Goal: Task Accomplishment & Management: Complete application form

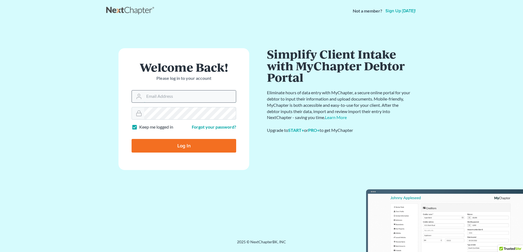
click at [168, 99] on input "Email Address" at bounding box center [190, 96] width 92 height 12
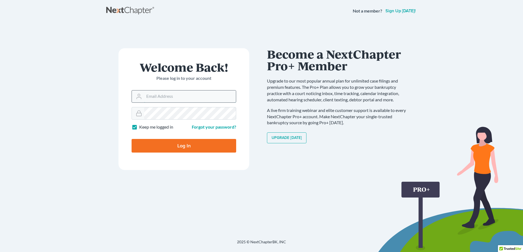
type input "schellgellfritz@hotmail.com"
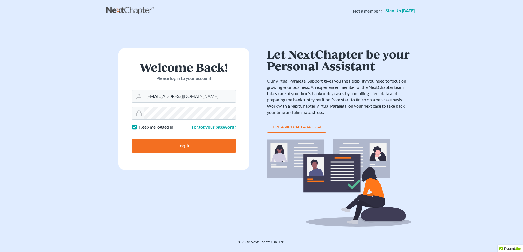
click at [166, 149] on input "Log In" at bounding box center [184, 146] width 105 height 14
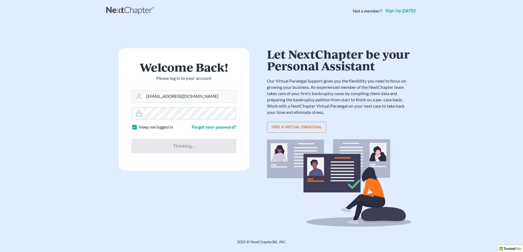
type input "Thinking..."
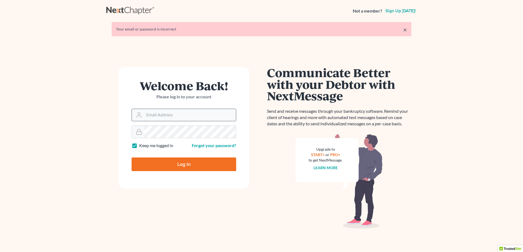
click at [168, 116] on input "Email Address" at bounding box center [190, 115] width 92 height 12
type input "[EMAIL_ADDRESS][DOMAIN_NAME]"
click at [139, 147] on label "Keep me logged in" at bounding box center [156, 145] width 34 height 6
click at [141, 146] on input "Keep me logged in" at bounding box center [143, 144] width 4 height 4
checkbox input "false"
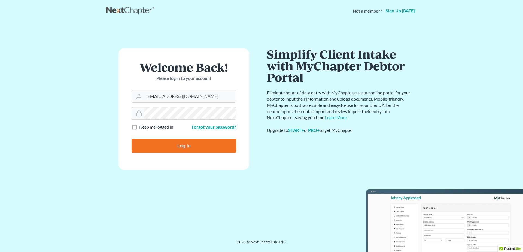
click at [204, 128] on link "Forgot your password?" at bounding box center [214, 126] width 44 height 5
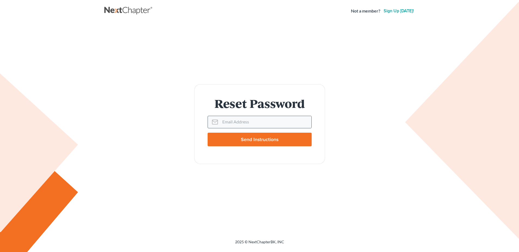
drag, startPoint x: 219, startPoint y: 121, endPoint x: 216, endPoint y: 123, distance: 3.6
click at [219, 122] on div at bounding box center [214, 122] width 12 height 12
click at [232, 122] on input "Email Address" at bounding box center [265, 122] width 91 height 12
type input "[EMAIL_ADDRESS][DOMAIN_NAME]"
click at [261, 140] on input "Send Instructions" at bounding box center [260, 140] width 104 height 14
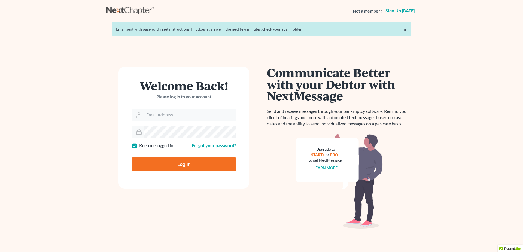
click at [175, 117] on input "Email Address" at bounding box center [190, 115] width 92 height 12
type input "[EMAIL_ADDRESS][DOMAIN_NAME]"
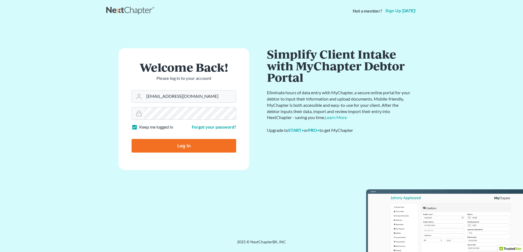
click at [139, 129] on label "Keep me logged in" at bounding box center [156, 127] width 34 height 6
click at [141, 127] on input "Keep me logged in" at bounding box center [143, 126] width 4 height 4
checkbox input "false"
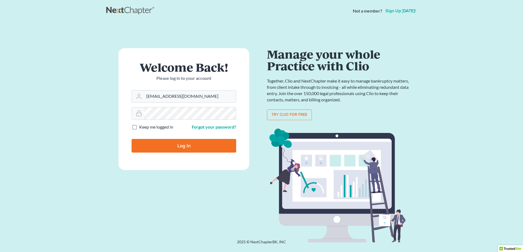
click at [132, 139] on input "Log In" at bounding box center [184, 146] width 105 height 14
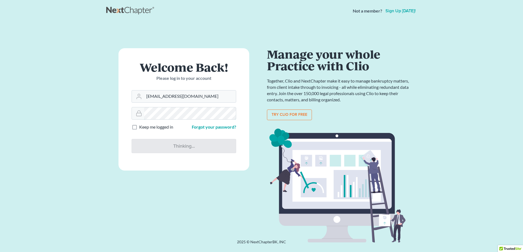
type input "Thinking..."
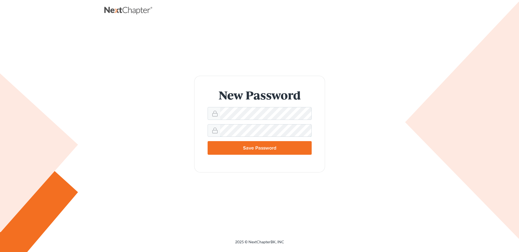
click at [208, 141] on input "Save Password" at bounding box center [260, 148] width 104 height 14
type input "Thinking..."
click at [208, 141] on input "Save Password" at bounding box center [260, 148] width 104 height 14
type input "Thinking..."
click at [248, 149] on input "Save Password" at bounding box center [260, 148] width 104 height 14
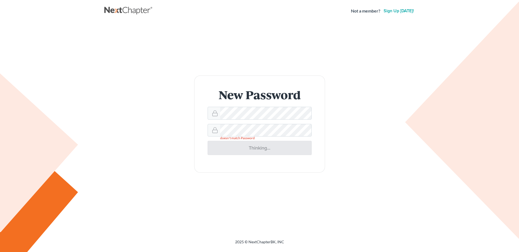
type input "Thinking..."
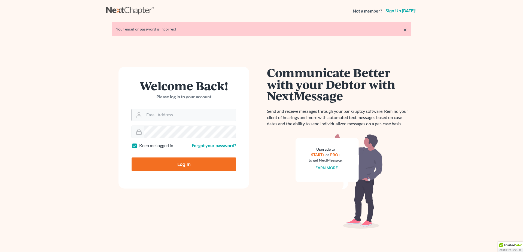
click at [159, 117] on input "Email Address" at bounding box center [190, 115] width 92 height 12
type input "[EMAIL_ADDRESS][DOMAIN_NAME]"
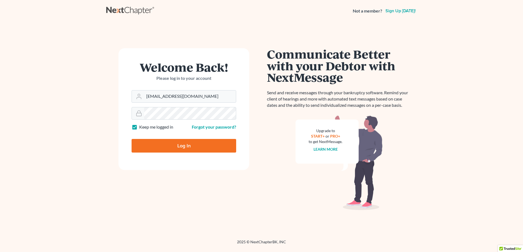
click at [139, 128] on label "Keep me logged in" at bounding box center [156, 127] width 34 height 6
click at [141, 127] on input "Keep me logged in" at bounding box center [143, 126] width 4 height 4
checkbox input "false"
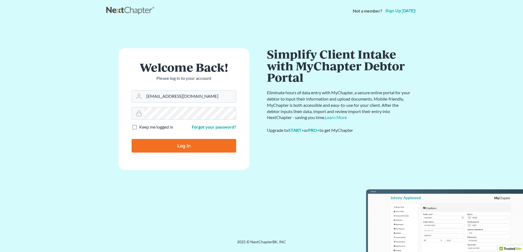
click at [163, 145] on input "Log In" at bounding box center [184, 146] width 105 height 14
type input "Thinking..."
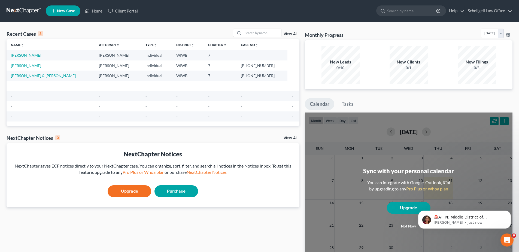
click at [34, 55] on link "[PERSON_NAME]" at bounding box center [26, 55] width 30 height 5
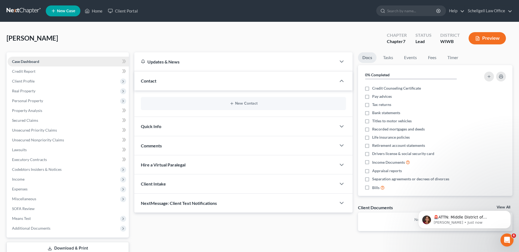
click at [33, 60] on span "Case Dashboard" at bounding box center [25, 61] width 27 height 5
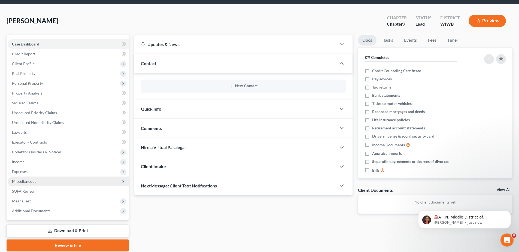
scroll to position [27, 0]
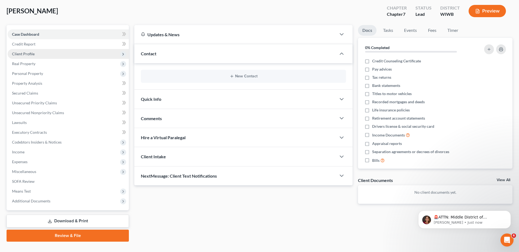
click at [26, 53] on span "Client Profile" at bounding box center [23, 53] width 23 height 5
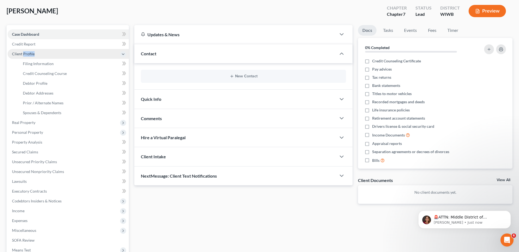
click at [26, 53] on span "Client Profile" at bounding box center [23, 53] width 23 height 5
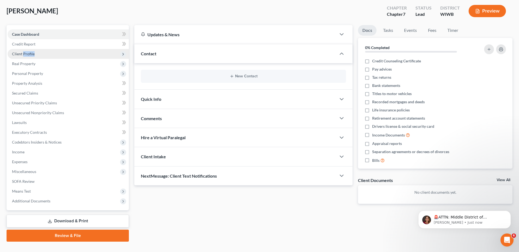
click at [26, 53] on span "Client Profile" at bounding box center [23, 53] width 23 height 5
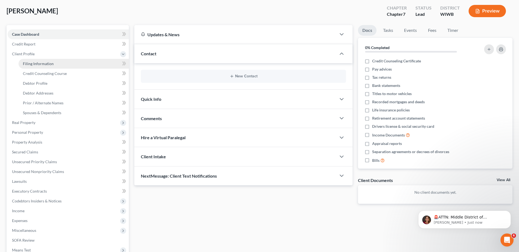
click at [38, 63] on span "Filing Information" at bounding box center [38, 63] width 31 height 5
select select "1"
select select "0"
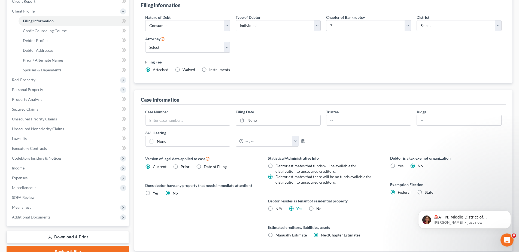
scroll to position [80, 0]
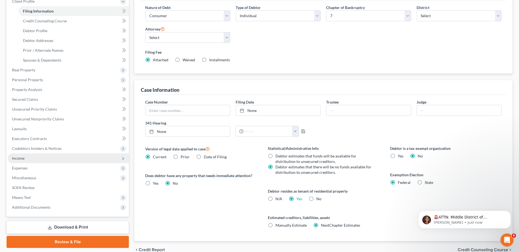
click at [17, 157] on span "Income" at bounding box center [18, 158] width 13 height 5
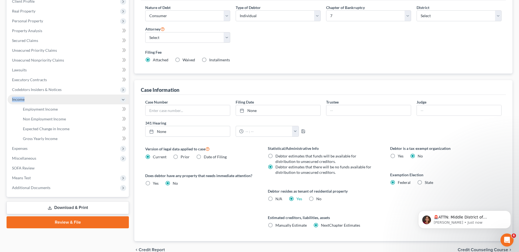
click at [17, 157] on ul "Case Dashboard Payments Invoices Payments Payments Credit Report Client Profile" at bounding box center [68, 85] width 121 height 216
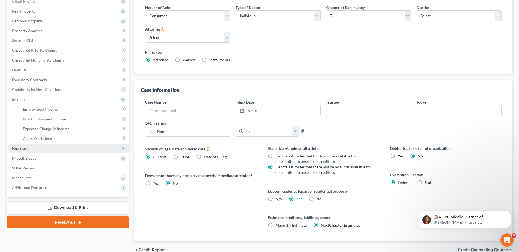
click at [26, 147] on span "Expenses" at bounding box center [20, 148] width 16 height 5
click at [26, 147] on li "Expenses Home Utilities / Bills Personal Medical" at bounding box center [68, 149] width 121 height 10
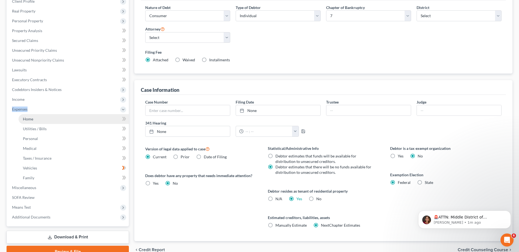
click at [32, 117] on span "Home" at bounding box center [28, 119] width 10 height 5
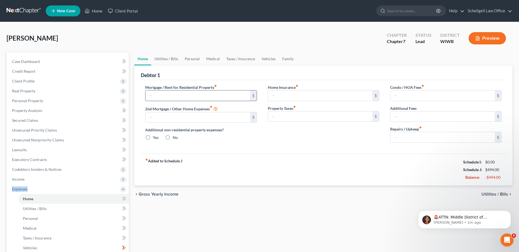
type input "0.00"
radio input "true"
type input "0.00"
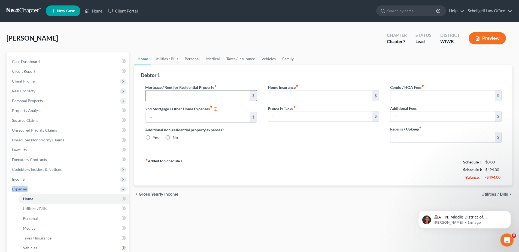
type input "0.00"
click at [163, 96] on input "text" at bounding box center [197, 95] width 104 height 10
type input "200"
click at [169, 59] on link "Utilities / Bills" at bounding box center [166, 58] width 30 height 13
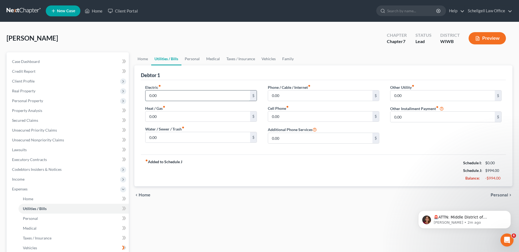
click at [178, 98] on input "0.00" at bounding box center [197, 95] width 104 height 10
type input "200.97"
click at [163, 113] on input "0.00" at bounding box center [197, 116] width 104 height 10
click at [162, 139] on input "0.00" at bounding box center [197, 137] width 104 height 10
click at [192, 58] on link "Personal" at bounding box center [192, 58] width 22 height 13
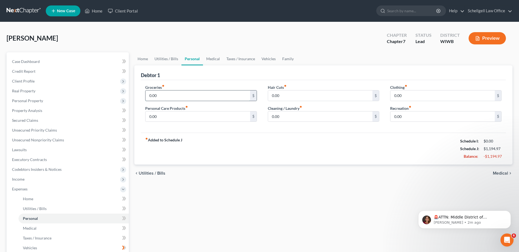
click at [166, 96] on input "0.00" at bounding box center [197, 95] width 104 height 10
type input "1,300"
click at [280, 116] on input "0.00" at bounding box center [320, 116] width 104 height 10
click at [213, 58] on link "Medical" at bounding box center [213, 58] width 20 height 13
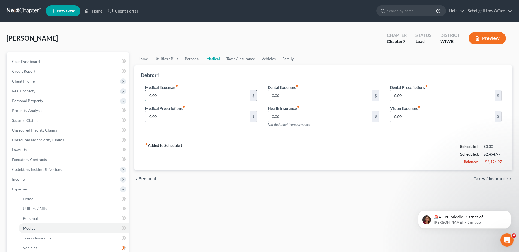
click at [183, 91] on input "0.00" at bounding box center [197, 95] width 104 height 10
click at [232, 91] on input "236" at bounding box center [197, 95] width 104 height 10
type input "236"
click at [217, 112] on input "0.00" at bounding box center [197, 116] width 104 height 10
click at [236, 59] on link "Taxes / Insurance" at bounding box center [240, 58] width 35 height 13
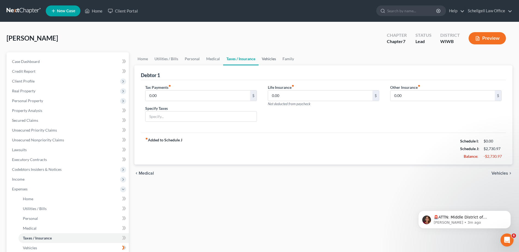
click at [265, 59] on link "Vehicles" at bounding box center [269, 58] width 21 height 13
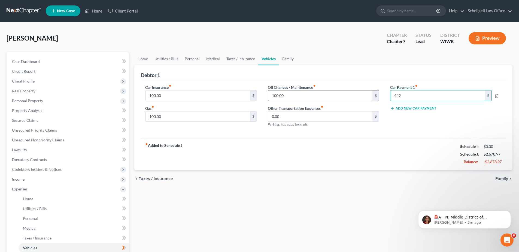
type input "442"
click at [289, 96] on input "100.00" at bounding box center [320, 95] width 104 height 10
type input "75"
type input "145"
click at [161, 117] on input "100.00" at bounding box center [197, 116] width 104 height 10
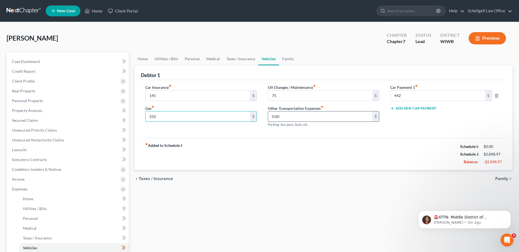
type input "250"
click at [290, 117] on input "0.00" at bounding box center [320, 116] width 104 height 10
click at [288, 56] on link "Family" at bounding box center [288, 58] width 18 height 13
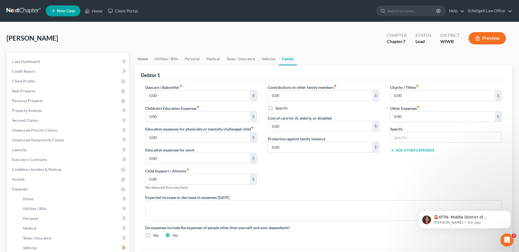
click at [144, 61] on link "Home" at bounding box center [142, 58] width 17 height 13
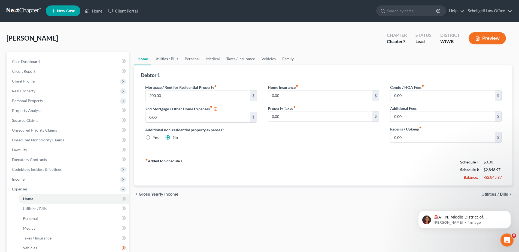
click at [164, 59] on link "Utilities / Bills" at bounding box center [166, 58] width 30 height 13
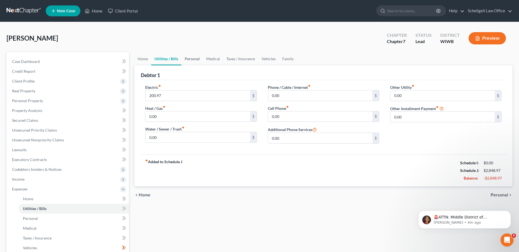
click at [191, 56] on link "Personal" at bounding box center [192, 58] width 22 height 13
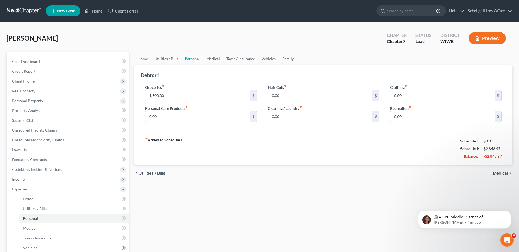
click at [217, 57] on link "Medical" at bounding box center [213, 58] width 20 height 13
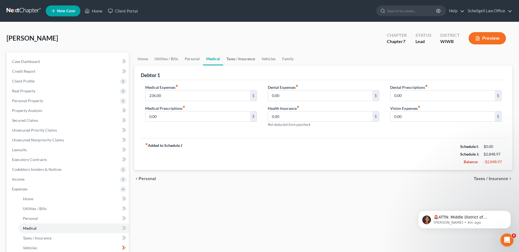
click at [244, 56] on link "Taxes / Insurance" at bounding box center [240, 58] width 35 height 13
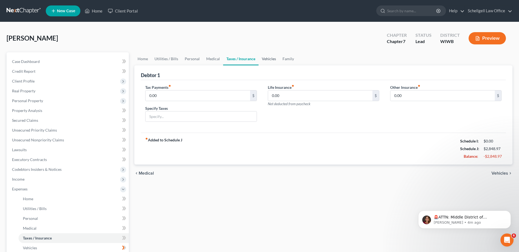
click at [271, 56] on link "Vehicles" at bounding box center [269, 58] width 21 height 13
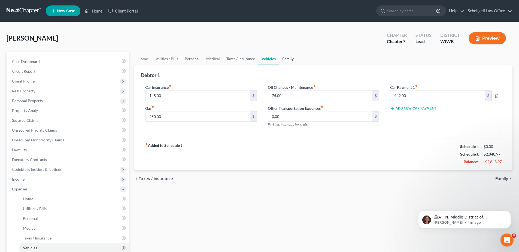
click at [283, 57] on link "Family" at bounding box center [288, 58] width 18 height 13
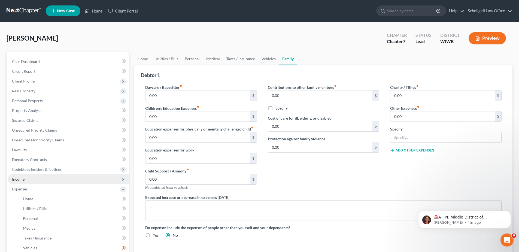
click at [19, 180] on span "Income" at bounding box center [18, 179] width 13 height 5
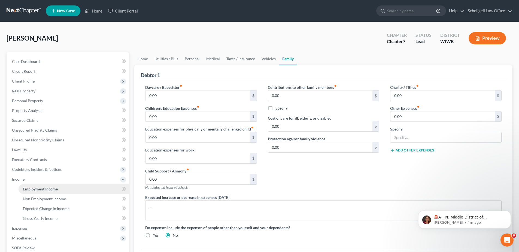
click at [32, 187] on span "Employment Income" at bounding box center [40, 189] width 35 height 5
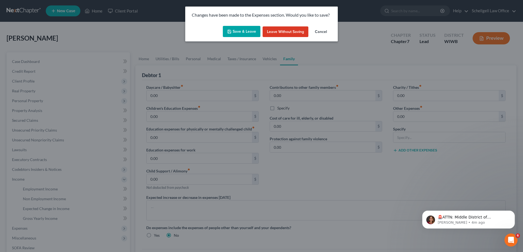
click at [249, 32] on button "Save & Leave" at bounding box center [242, 31] width 38 height 11
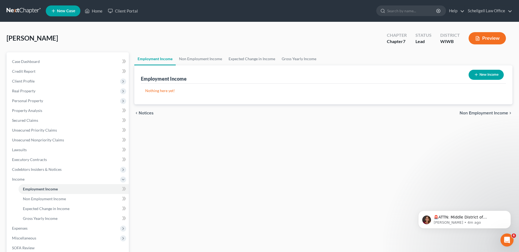
click at [480, 74] on button "New Income" at bounding box center [486, 75] width 35 height 10
select select "0"
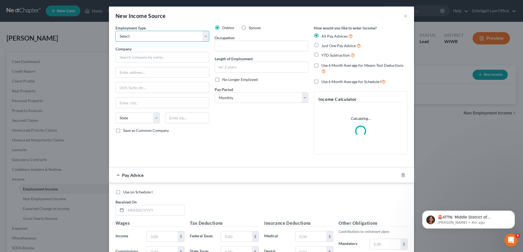
click at [200, 38] on select "Select Full or Part Time Employment Self Employment" at bounding box center [163, 36] width 94 height 11
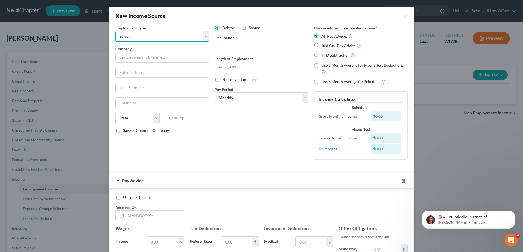
select select "0"
click at [116, 31] on select "Select Full or Part Time Employment Self Employment" at bounding box center [163, 36] width 94 height 11
click at [144, 57] on input "text" at bounding box center [163, 57] width 94 height 11
click at [139, 57] on input "Flagstar" at bounding box center [163, 57] width 94 height 11
type input "Flagstar Bank"
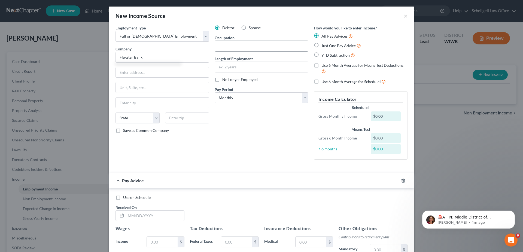
click at [224, 46] on input "text" at bounding box center [261, 46] width 93 height 10
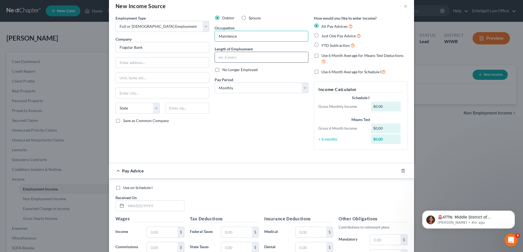
scroll to position [27, 0]
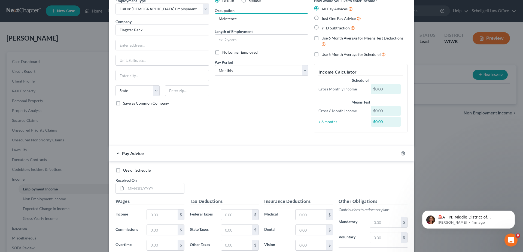
type input "Maintence"
click at [215, 107] on div "Debtor Spouse Occupation Maintence Length of Employment No Longer Employed Pay …" at bounding box center [261, 67] width 99 height 139
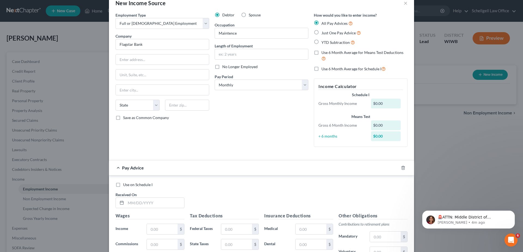
scroll to position [0, 0]
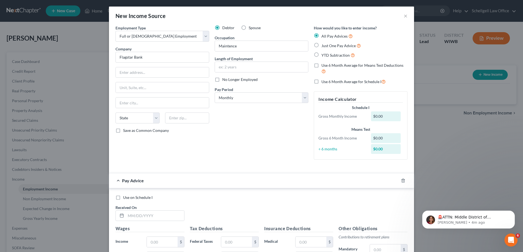
click at [321, 45] on label "Just One Pay Advice" at bounding box center [341, 45] width 40 height 6
click at [324, 45] on input "Just One Pay Advice" at bounding box center [326, 44] width 4 height 4
radio input "true"
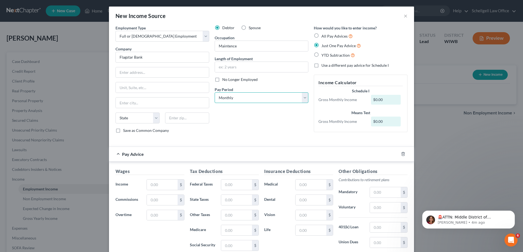
click at [300, 97] on select "Select Monthly Twice Monthly Every Other Week Weekly" at bounding box center [262, 97] width 94 height 11
select select "2"
click at [215, 92] on select "Select Monthly Twice Monthly Every Other Week Weekly" at bounding box center [262, 97] width 94 height 11
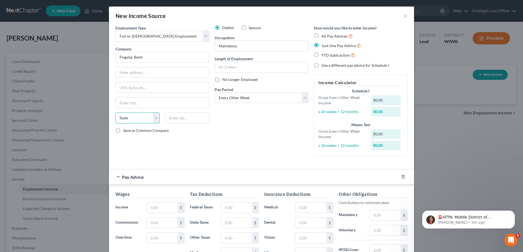
click at [152, 117] on select "State [US_STATE] AK AR AZ CA CO CT DE DC [GEOGRAPHIC_DATA] [GEOGRAPHIC_DATA] GU…" at bounding box center [138, 118] width 44 height 11
select select "23"
click at [116, 113] on select "State [US_STATE] AK AR AZ CA CO CT DE DC [GEOGRAPHIC_DATA] [GEOGRAPHIC_DATA] GU…" at bounding box center [138, 118] width 44 height 11
click at [155, 72] on input "text" at bounding box center [162, 72] width 93 height 10
click at [174, 140] on div "Employment Type * Select Full or Part Time Employment Self Employment Company *…" at bounding box center [162, 92] width 99 height 135
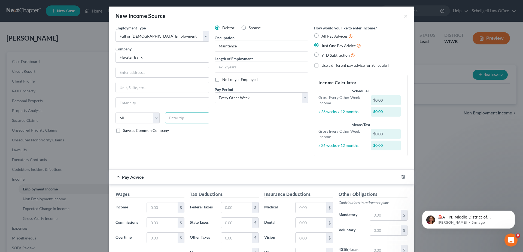
click at [172, 118] on input "text" at bounding box center [187, 118] width 44 height 11
type input "49938"
click at [153, 100] on input "text" at bounding box center [162, 103] width 93 height 10
type input "Ironwood"
click at [141, 69] on input "text" at bounding box center [162, 72] width 93 height 10
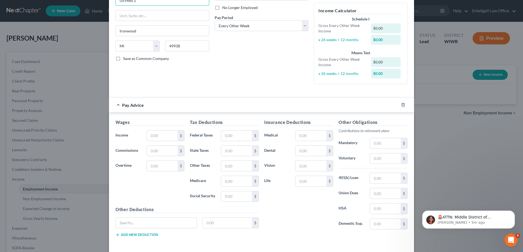
scroll to position [82, 0]
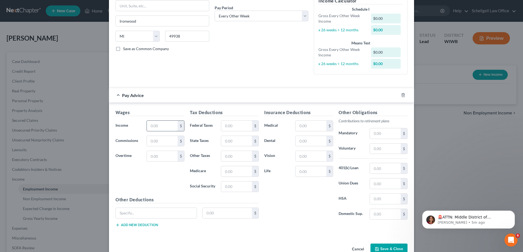
type input "US Hwy 2"
click at [170, 124] on input "text" at bounding box center [162, 126] width 31 height 10
type input "250"
click at [226, 126] on input "text" at bounding box center [236, 126] width 31 height 10
click at [230, 96] on div "Pay Advice $250.00" at bounding box center [254, 95] width 290 height 14
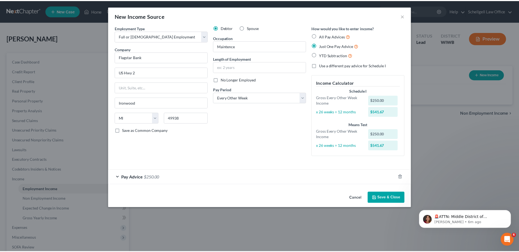
scroll to position [0, 0]
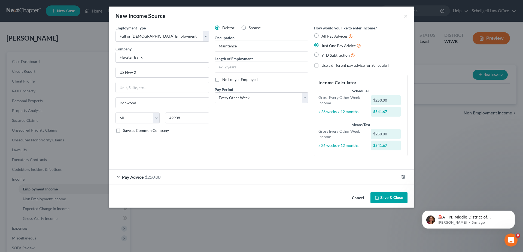
click at [379, 198] on icon "button" at bounding box center [377, 198] width 4 height 4
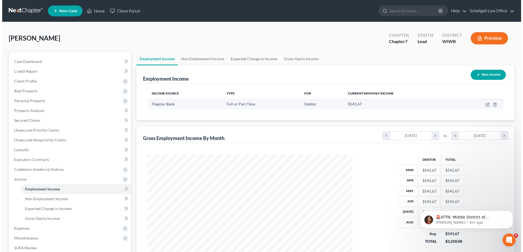
scroll to position [272324, 272211]
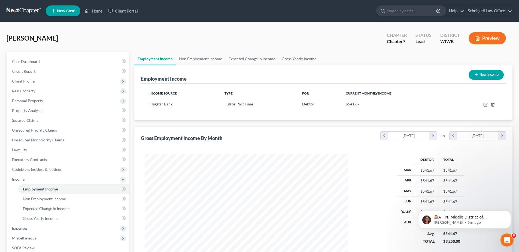
click at [479, 75] on button "New Income" at bounding box center [486, 75] width 35 height 10
select select "0"
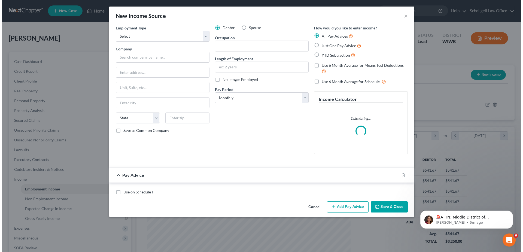
scroll to position [102, 216]
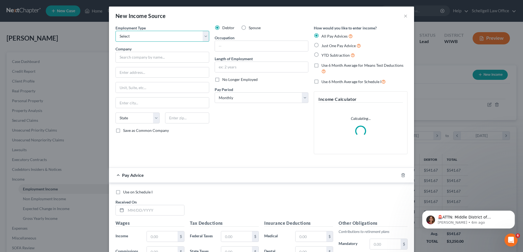
click at [202, 34] on select "Select Full or Part Time Employment Self Employment" at bounding box center [163, 36] width 94 height 11
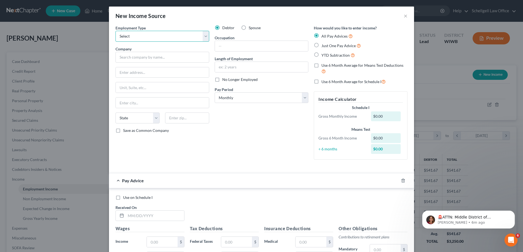
select select "0"
click at [116, 31] on select "Select Full or Part Time Employment Self Employment" at bounding box center [163, 36] width 94 height 11
click at [137, 54] on input "text" at bounding box center [163, 57] width 94 height 11
type input "Villa Maria"
click at [224, 66] on input "text" at bounding box center [261, 67] width 93 height 10
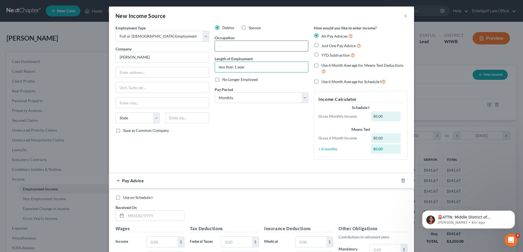
type input "less than 1 year"
click at [230, 47] on input "text" at bounding box center [261, 46] width 93 height 10
drag, startPoint x: 223, startPoint y: 47, endPoint x: 248, endPoint y: 34, distance: 28.4
click at [248, 34] on div "Debtor Spouse Occupation Maintence Length of Employment less than 1 year No Lon…" at bounding box center [261, 94] width 99 height 139
click at [231, 46] on input "Maintence" at bounding box center [261, 46] width 93 height 10
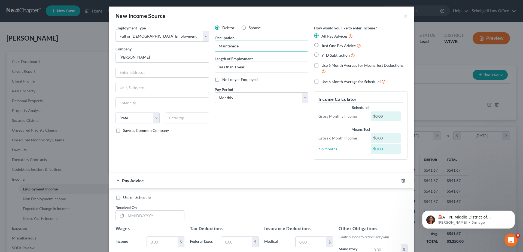
type input "Maintenece"
click at [274, 32] on div "Debtor Spouse Occupation Maintenece Length of Employment less than 1 year No Lo…" at bounding box center [261, 94] width 99 height 139
click at [238, 49] on input "Maintenece" at bounding box center [261, 46] width 93 height 10
click at [321, 45] on label "Just One Pay Advice" at bounding box center [341, 45] width 40 height 6
click at [324, 45] on input "Just One Pay Advice" at bounding box center [326, 44] width 4 height 4
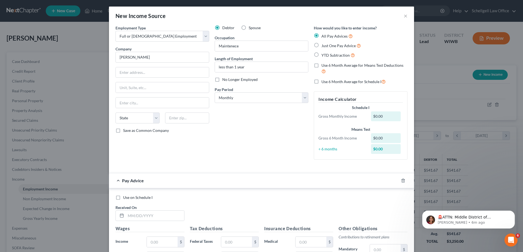
radio input "true"
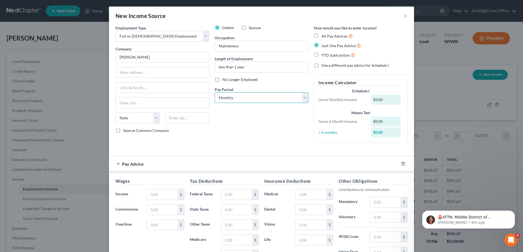
click at [228, 100] on select "Select Monthly Twice Monthly Every Other Week Weekly" at bounding box center [262, 97] width 94 height 11
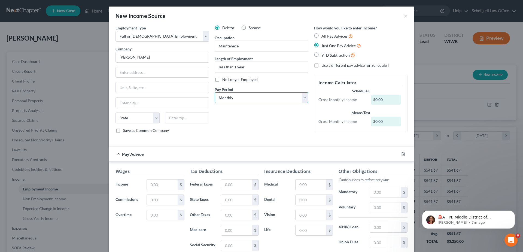
select select "2"
click at [215, 92] on select "Select Monthly Twice Monthly Every Other Week Weekly" at bounding box center [262, 97] width 94 height 11
click at [143, 102] on input "text" at bounding box center [162, 103] width 93 height 10
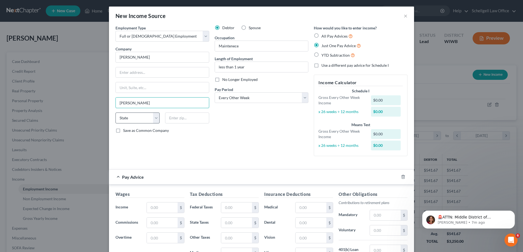
type input "Hurley"
click at [156, 118] on select "State [US_STATE] AK AR AZ CA CO CT DE DC [GEOGRAPHIC_DATA] [GEOGRAPHIC_DATA] GU…" at bounding box center [138, 118] width 44 height 11
select select "52"
click at [116, 113] on select "State [US_STATE] AK AR AZ CA CO CT DE DC [GEOGRAPHIC_DATA] [GEOGRAPHIC_DATA] GU…" at bounding box center [138, 118] width 44 height 11
click at [172, 114] on input "text" at bounding box center [187, 118] width 44 height 11
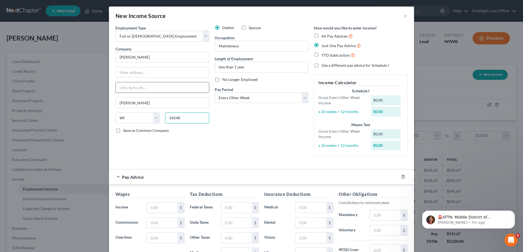
type input "54548"
click at [152, 92] on input "text" at bounding box center [162, 87] width 93 height 10
type input "Minocqua"
click at [190, 137] on div "Employment Type * Select Full or Part Time Employment Self Employment Company *…" at bounding box center [162, 92] width 99 height 135
click at [189, 117] on input "54548" at bounding box center [187, 118] width 44 height 11
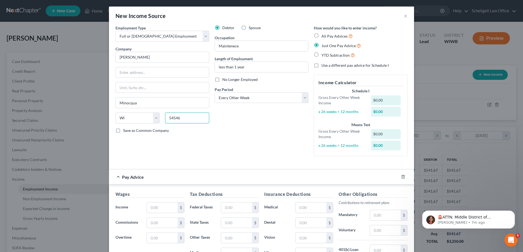
type input "54546"
click at [197, 128] on div "Save as Common Company" at bounding box center [163, 130] width 94 height 5
type input "Mellen"
click at [180, 117] on input "54546" at bounding box center [187, 118] width 44 height 11
type input "54545"
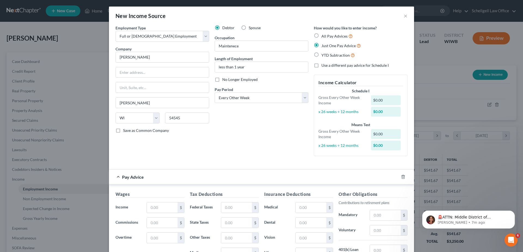
click at [181, 133] on div "Save as Common Company" at bounding box center [163, 130] width 94 height 5
click at [179, 118] on input "54545" at bounding box center [187, 118] width 44 height 11
drag, startPoint x: 152, startPoint y: 104, endPoint x: 110, endPoint y: 113, distance: 43.4
click at [110, 113] on div "Employment Type * Select Full or Part Time Employment Self Employment Company *…" at bounding box center [261, 174] width 305 height 298
type input "h"
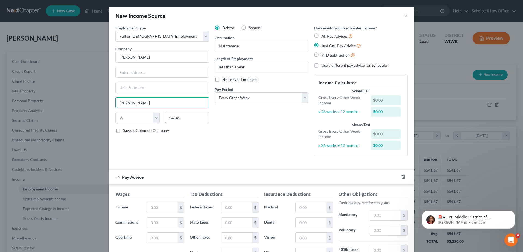
type input "Hurley"
drag, startPoint x: 185, startPoint y: 119, endPoint x: 156, endPoint y: 127, distance: 29.8
click at [156, 127] on div "State AL AK AR AZ CA CO CT DE DC FL GA GU HI ID IL IN IA KS KY LA ME MD MA MI M…" at bounding box center [162, 120] width 99 height 15
click at [243, 114] on div "Debtor Spouse Occupation Maintenece Length of Employment less than 1 year No Lo…" at bounding box center [261, 92] width 99 height 135
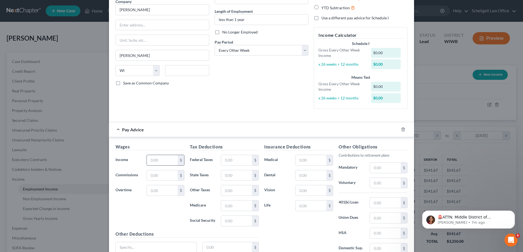
scroll to position [54, 0]
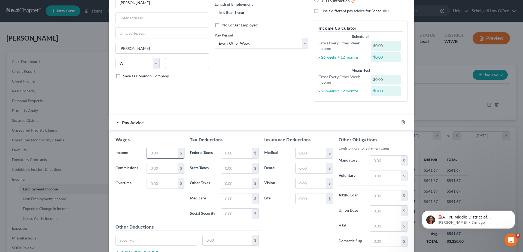
click at [159, 154] on input "text" at bounding box center [162, 153] width 31 height 10
type input "35,500"
click at [174, 109] on div "Employment Type * Select Full or Part Time Employment Self Employment Company *…" at bounding box center [261, 41] width 297 height 140
click at [202, 150] on label "Federal Taxes" at bounding box center [202, 153] width 31 height 11
click at [205, 145] on div "Tax Deductions Federal Taxes $ State Taxes $ Other Taxes $ Medicare $ Social Se…" at bounding box center [224, 179] width 74 height 87
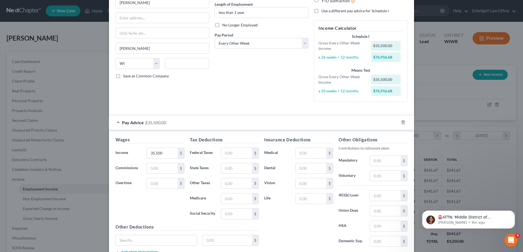
click at [216, 120] on div "Pay Advice $35,500.00" at bounding box center [254, 122] width 290 height 14
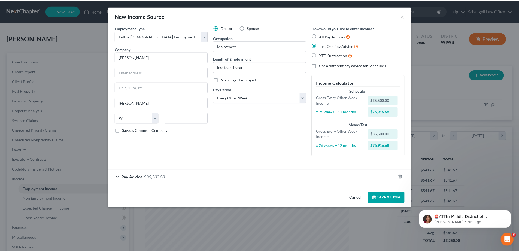
scroll to position [0, 0]
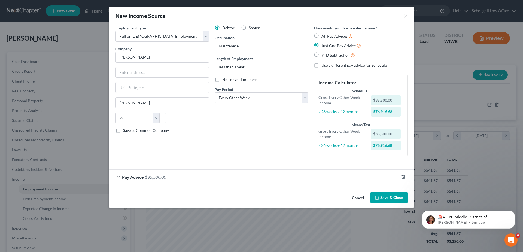
click at [384, 197] on button "Save & Close" at bounding box center [388, 197] width 37 height 11
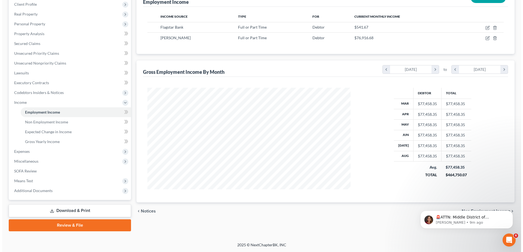
scroll to position [50, 0]
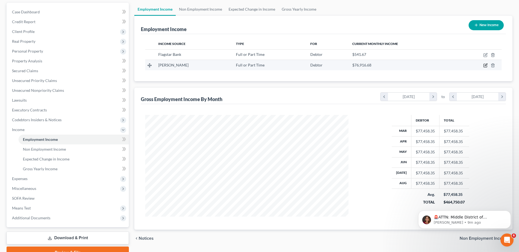
click at [485, 66] on icon "button" at bounding box center [486, 65] width 2 height 2
select select "0"
select select "52"
select select "2"
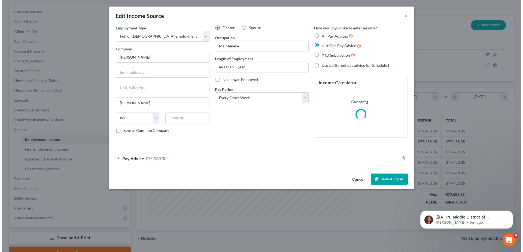
scroll to position [102, 216]
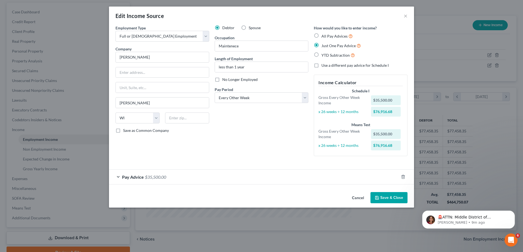
click at [119, 178] on div "Pay Advice $35,500.00" at bounding box center [254, 177] width 290 height 14
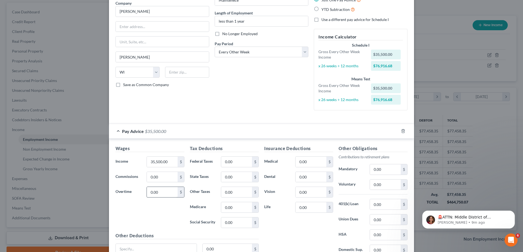
scroll to position [54, 0]
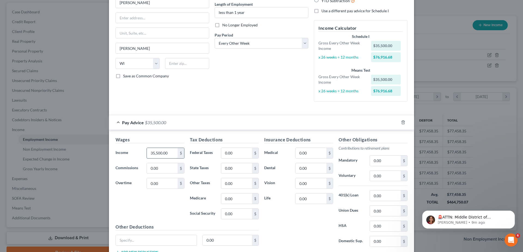
click at [160, 151] on input "35,500.00" at bounding box center [162, 153] width 31 height 10
click at [169, 127] on div "Pay Advice $3,550.00" at bounding box center [254, 122] width 290 height 14
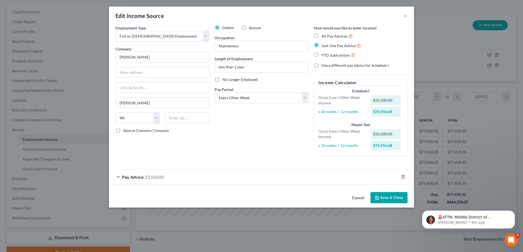
scroll to position [0, 0]
click at [117, 177] on div "Pay Advice $3,550.00" at bounding box center [254, 177] width 290 height 14
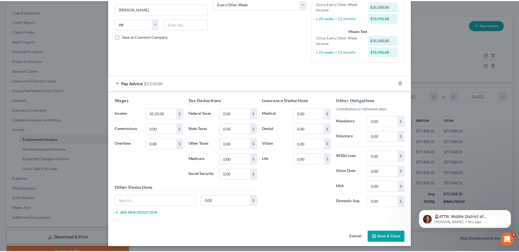
scroll to position [95, 0]
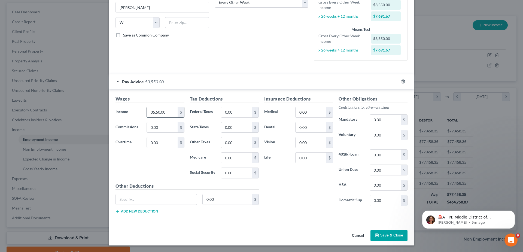
click at [151, 111] on input "35,50.00" at bounding box center [162, 112] width 31 height 10
type input "3,550.00"
click at [233, 108] on input "0.00" at bounding box center [236, 112] width 31 height 10
click at [298, 124] on input "0.00" at bounding box center [311, 127] width 31 height 10
click at [382, 235] on button "Save & Close" at bounding box center [388, 235] width 37 height 11
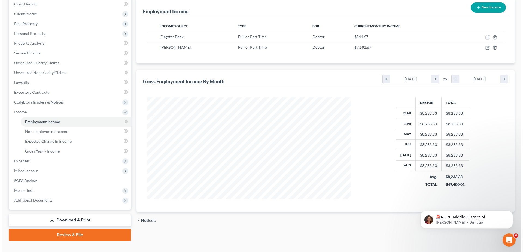
scroll to position [77, 0]
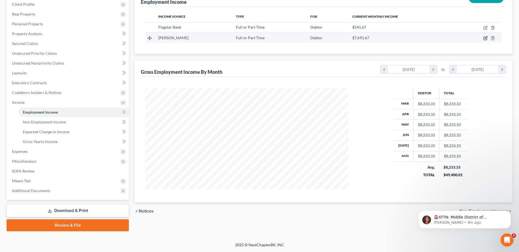
click at [487, 38] on icon "button" at bounding box center [486, 38] width 2 height 2
select select "0"
select select "52"
select select "2"
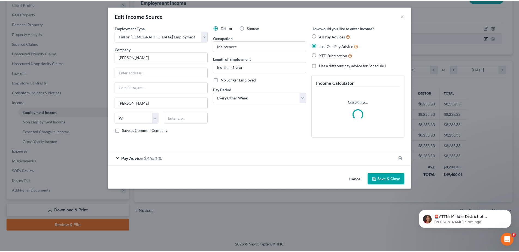
scroll to position [102, 216]
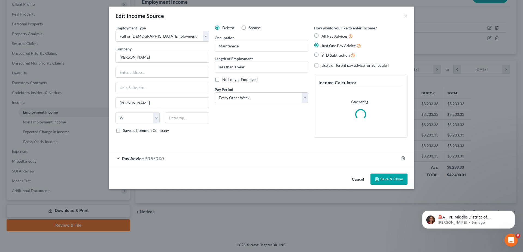
click at [117, 158] on div "Pay Advice $3,550.00" at bounding box center [254, 158] width 290 height 14
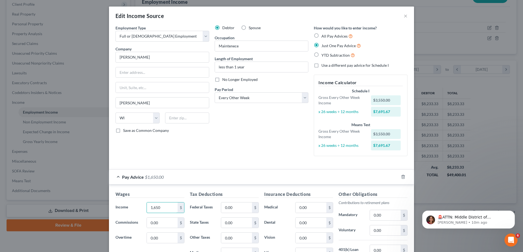
type input "1,650"
click at [198, 158] on div "Employment Type * Select Full or Part Time Employment Self Employment Company *…" at bounding box center [162, 92] width 99 height 135
click at [195, 178] on div "Pay Advice $1,650.00" at bounding box center [254, 177] width 290 height 14
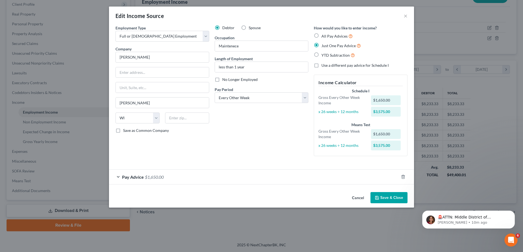
click at [384, 197] on button "Save & Close" at bounding box center [388, 197] width 37 height 11
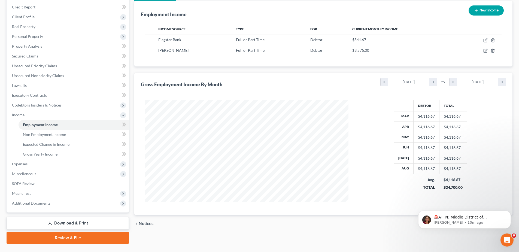
scroll to position [77, 0]
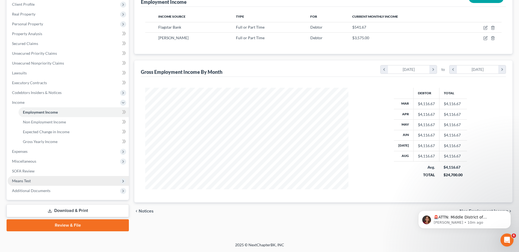
click at [27, 181] on span "Means Test" at bounding box center [21, 180] width 19 height 5
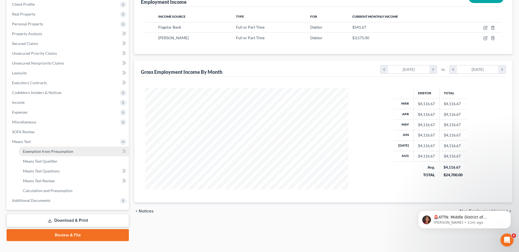
click at [50, 152] on span "Exemption from Presumption" at bounding box center [48, 151] width 50 height 5
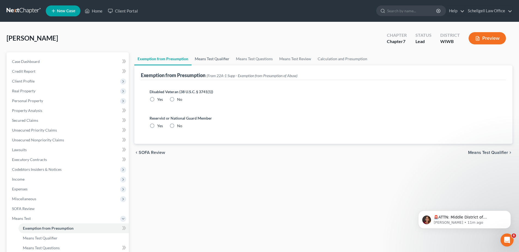
click at [201, 59] on link "Means Test Qualifier" at bounding box center [212, 58] width 41 height 13
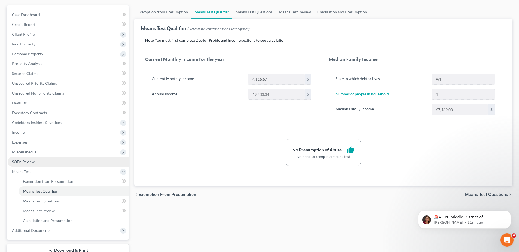
scroll to position [59, 0]
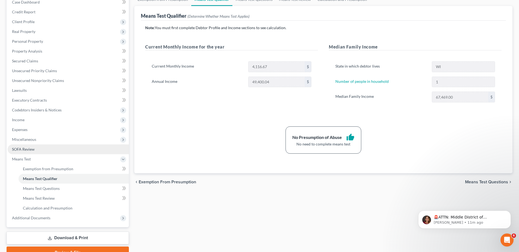
click at [32, 149] on span "SOFA Review" at bounding box center [23, 149] width 23 height 5
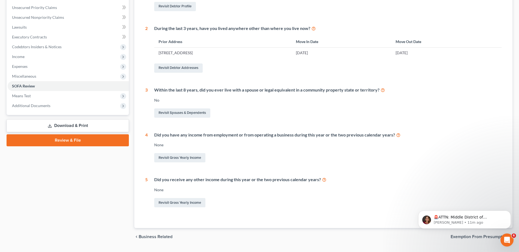
scroll to position [136, 0]
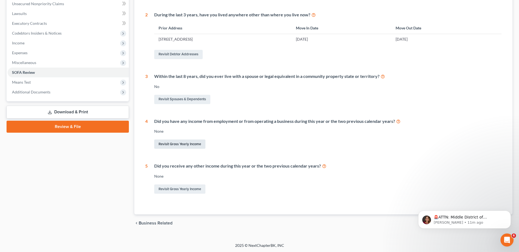
click at [189, 143] on link "Revisit Gross Yearly Income" at bounding box center [179, 143] width 51 height 9
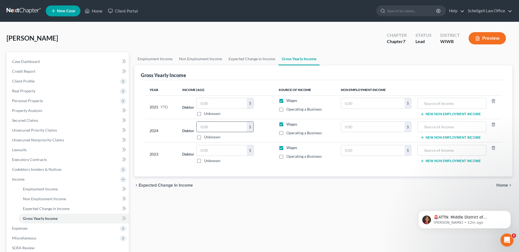
click at [210, 126] on input "text" at bounding box center [222, 127] width 50 height 10
type input "36,913"
click at [213, 153] on input "text" at bounding box center [222, 150] width 50 height 10
type input "18,362"
click at [349, 101] on input "text" at bounding box center [372, 103] width 63 height 10
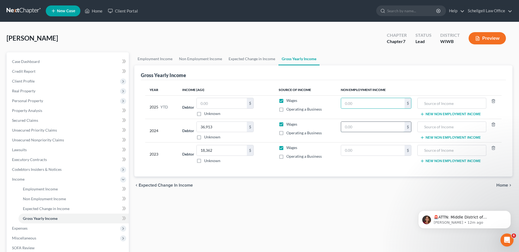
click at [346, 124] on input "text" at bounding box center [372, 127] width 63 height 10
type input "8,218"
click at [354, 149] on input "text" at bounding box center [372, 150] width 63 height 10
type input "14,888"
click at [436, 104] on input "text" at bounding box center [451, 103] width 63 height 10
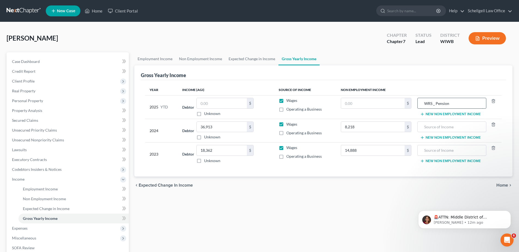
click at [436, 104] on input "WRS _ Pension" at bounding box center [451, 103] width 63 height 10
type input "WRS -Pension"
drag, startPoint x: 450, startPoint y: 103, endPoint x: 426, endPoint y: 106, distance: 24.6
click at [426, 106] on input "WRS -Pension" at bounding box center [451, 103] width 63 height 10
paste input "WRS -Pension"
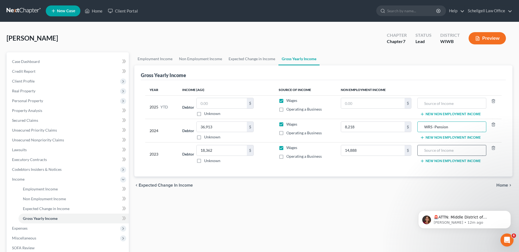
type input "WRS -Pension"
paste input "WRS -Pension"
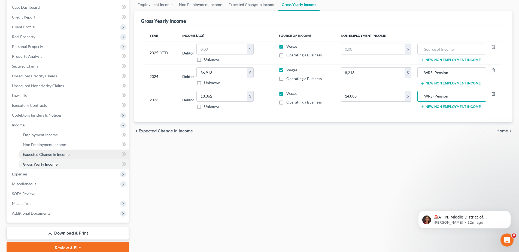
scroll to position [54, 0]
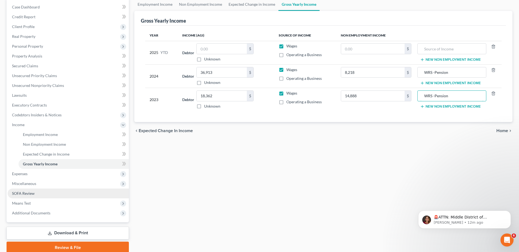
type input "WRS -Pension"
click at [19, 192] on span "SOFA Review" at bounding box center [23, 193] width 23 height 5
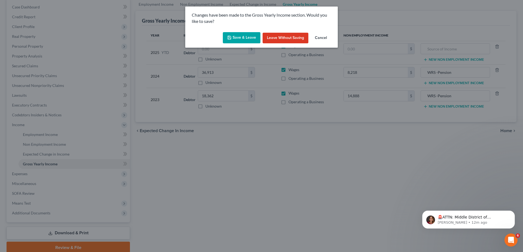
click at [251, 37] on button "Save & Leave" at bounding box center [242, 37] width 38 height 11
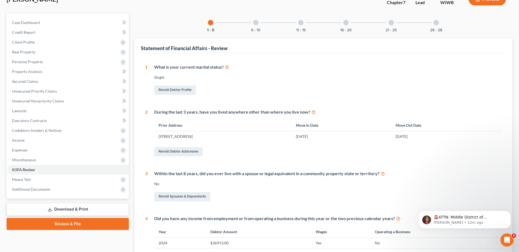
scroll to position [28, 0]
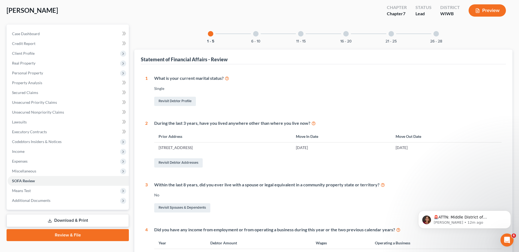
click at [257, 33] on div at bounding box center [255, 33] width 5 height 5
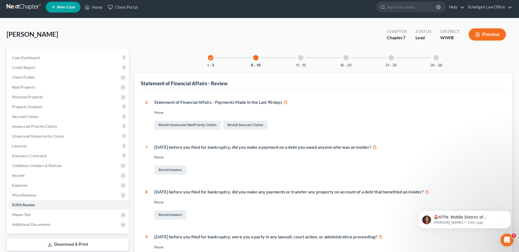
scroll to position [0, 0]
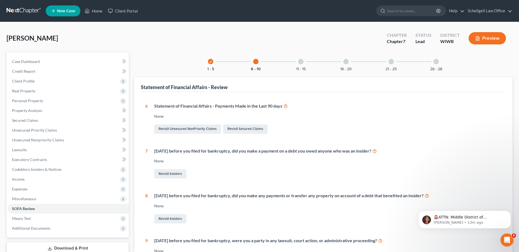
click at [300, 60] on div at bounding box center [300, 61] width 5 height 5
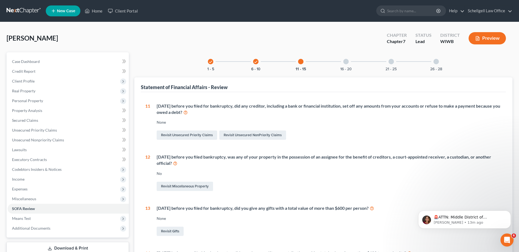
click at [345, 63] on div at bounding box center [345, 61] width 5 height 5
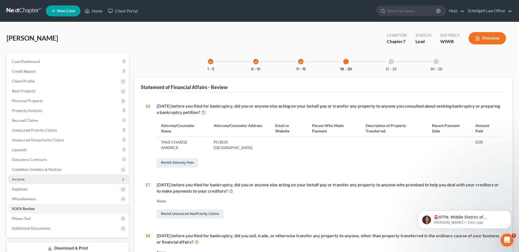
click at [21, 179] on span "Income" at bounding box center [18, 179] width 13 height 5
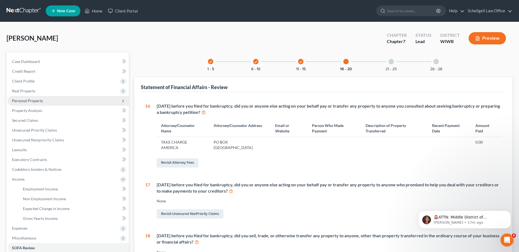
click at [23, 100] on span "Personal Property" at bounding box center [27, 100] width 31 height 5
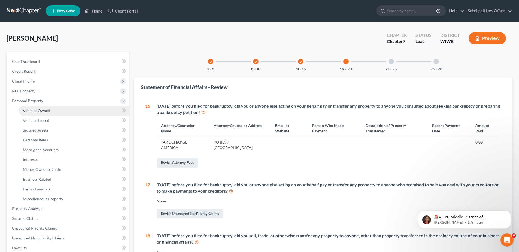
click at [45, 110] on span "Vehicles Owned" at bounding box center [36, 110] width 27 height 5
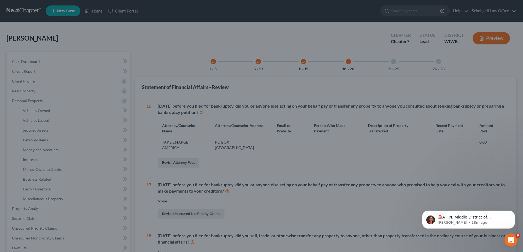
click at [51, 135] on div at bounding box center [261, 126] width 523 height 252
click at [73, 71] on div at bounding box center [261, 126] width 523 height 252
click at [125, 50] on div at bounding box center [261, 126] width 523 height 252
click at [53, 50] on div at bounding box center [261, 126] width 523 height 252
click at [83, 28] on div at bounding box center [261, 126] width 523 height 252
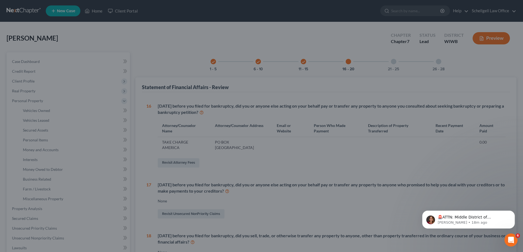
click at [90, 10] on div at bounding box center [261, 126] width 523 height 252
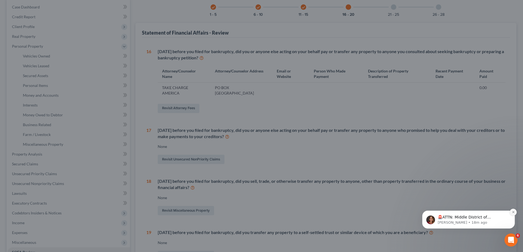
click at [514, 212] on icon "Dismiss notification" at bounding box center [513, 212] width 3 height 3
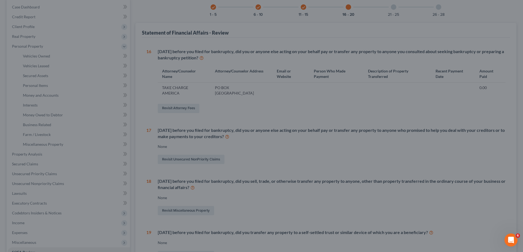
click at [252, 215] on div at bounding box center [261, 126] width 523 height 252
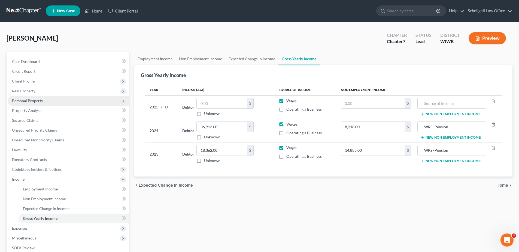
click at [24, 98] on span "Personal Property" at bounding box center [68, 101] width 121 height 10
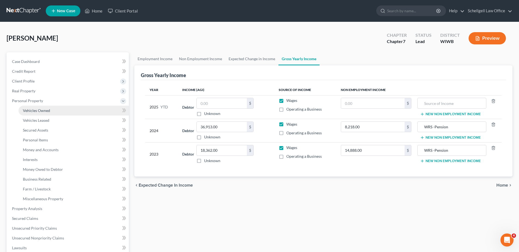
click at [29, 109] on span "Vehicles Owned" at bounding box center [36, 110] width 27 height 5
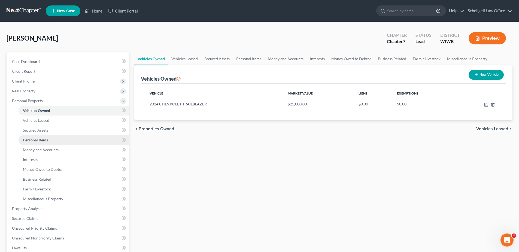
click at [38, 138] on span "Personal Items" at bounding box center [35, 140] width 25 height 5
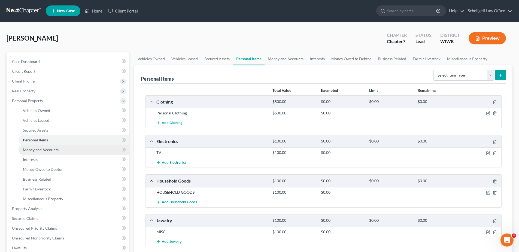
click at [39, 151] on span "Money and Accounts" at bounding box center [41, 149] width 36 height 5
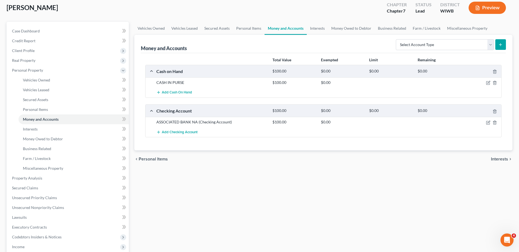
scroll to position [27, 0]
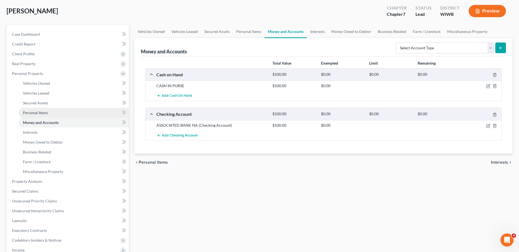
click at [34, 113] on span "Personal Items" at bounding box center [35, 112] width 25 height 5
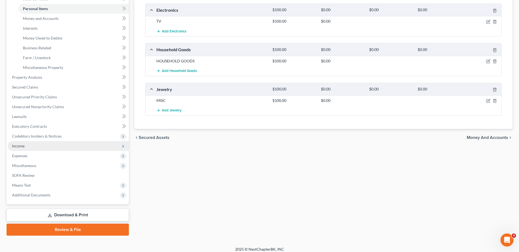
scroll to position [136, 0]
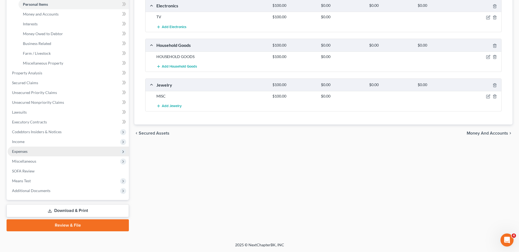
click at [20, 149] on span "Expenses" at bounding box center [20, 151] width 16 height 5
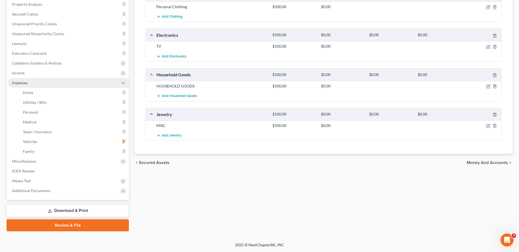
scroll to position [106, 0]
click at [32, 93] on span "Home" at bounding box center [28, 92] width 10 height 5
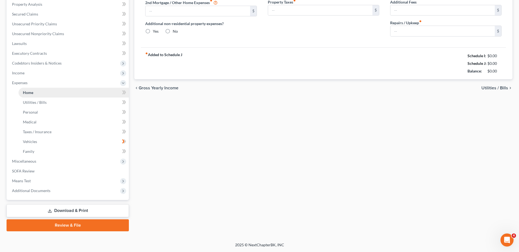
type input "200.00"
type input "0.00"
radio input "true"
type input "0.00"
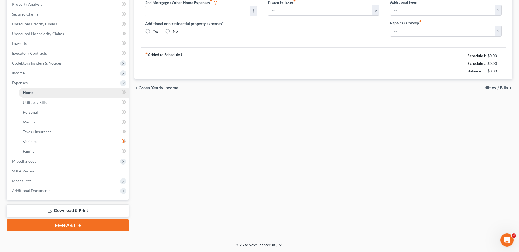
type input "0.00"
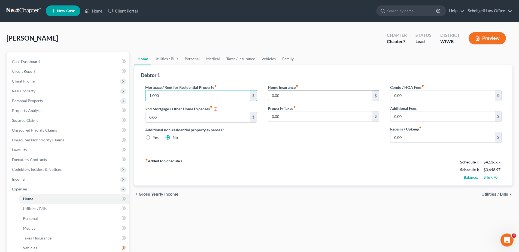
type input "1,000"
click at [320, 96] on input "0.00" at bounding box center [320, 95] width 104 height 10
click at [162, 58] on link "Utilities / Bills" at bounding box center [166, 58] width 30 height 13
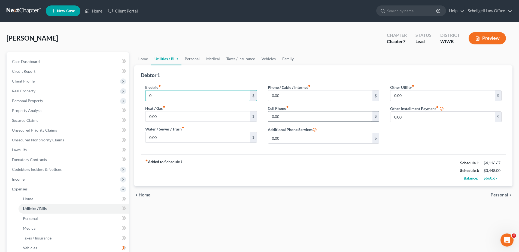
type input "0"
click at [284, 114] on input "text" at bounding box center [320, 116] width 104 height 10
type input "76"
click at [300, 105] on div "Phone / Cable / Internet fiber_manual_record 0.00 $ Cell Phone fiber_manual_rec…" at bounding box center [323, 115] width 122 height 63
click at [281, 93] on input "0.00" at bounding box center [320, 95] width 104 height 10
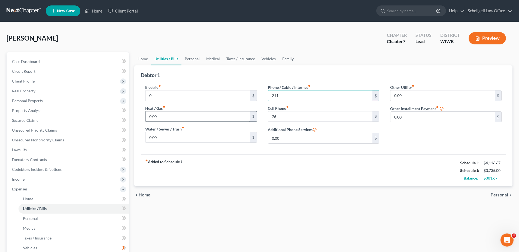
type input "211"
click at [204, 118] on input "0.00" at bounding box center [197, 116] width 104 height 10
click at [210, 137] on input "0.00" at bounding box center [197, 137] width 104 height 10
click at [194, 57] on link "Personal" at bounding box center [192, 58] width 22 height 13
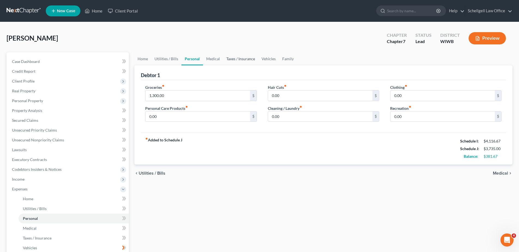
click at [243, 58] on link "Taxes / Insurance" at bounding box center [240, 58] width 35 height 13
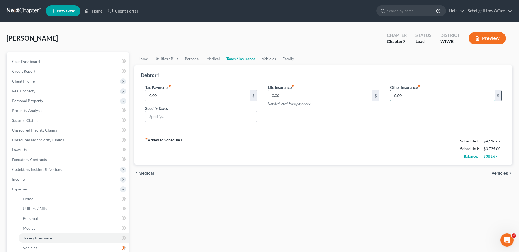
click at [402, 96] on input "0.00" at bounding box center [442, 95] width 104 height 10
click at [302, 146] on div "fiber_manual_record Added to Schedule J Schedule I: $4,116.67 Schedule J: $3,83…" at bounding box center [323, 149] width 365 height 32
click at [223, 99] on input "0.00" at bounding box center [197, 95] width 104 height 10
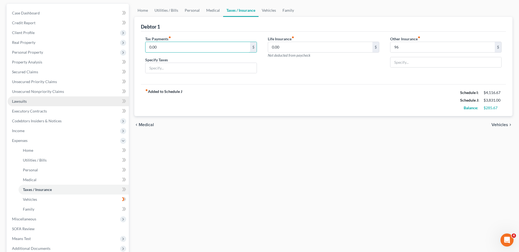
scroll to position [54, 0]
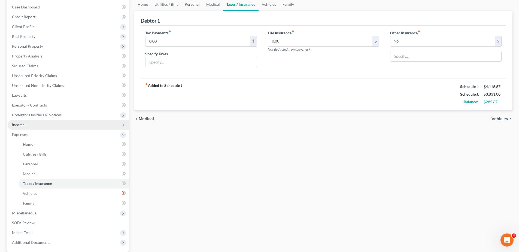
click at [20, 127] on span "Income" at bounding box center [18, 124] width 13 height 5
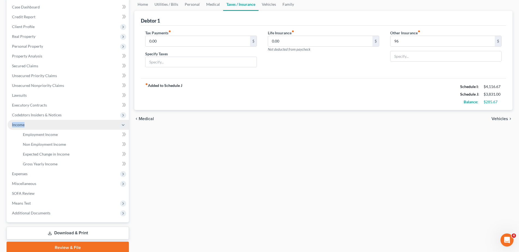
click at [20, 127] on span "Income" at bounding box center [68, 125] width 121 height 10
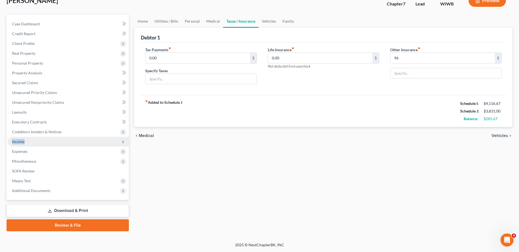
scroll to position [38, 0]
click at [22, 143] on span "Income" at bounding box center [18, 141] width 13 height 5
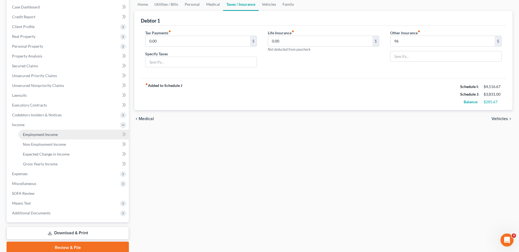
click at [42, 135] on span "Employment Income" at bounding box center [40, 134] width 35 height 5
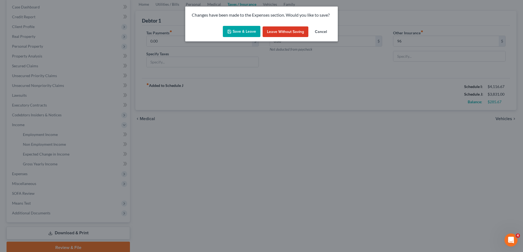
click at [248, 31] on button "Save & Leave" at bounding box center [242, 31] width 38 height 11
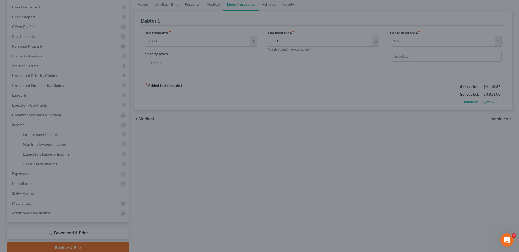
type input "96.00"
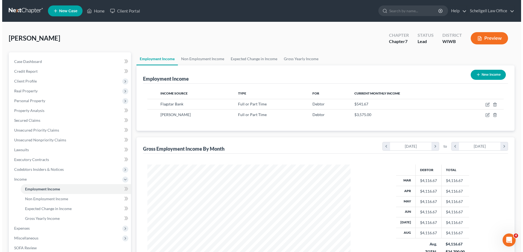
scroll to position [102, 214]
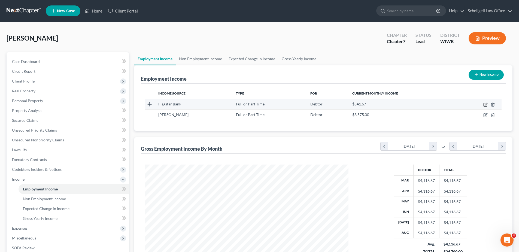
click at [486, 105] on icon "button" at bounding box center [486, 104] width 2 height 2
select select "0"
select select "23"
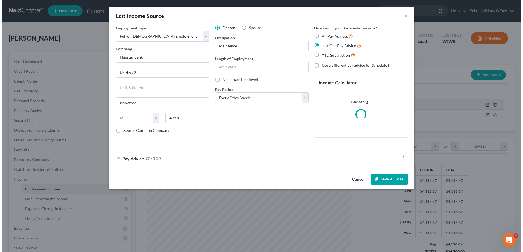
scroll to position [102, 216]
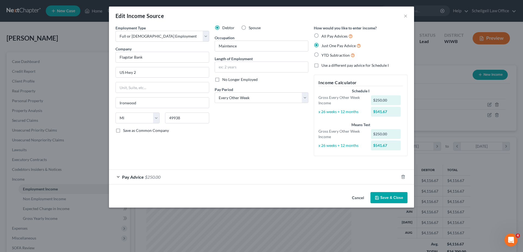
click at [119, 178] on div "Pay Advice $250.00" at bounding box center [254, 177] width 290 height 14
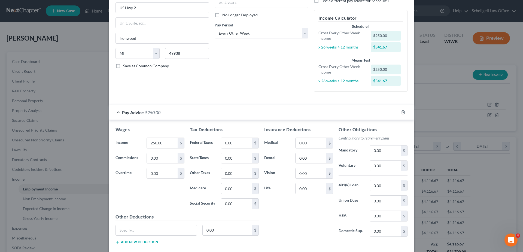
scroll to position [82, 0]
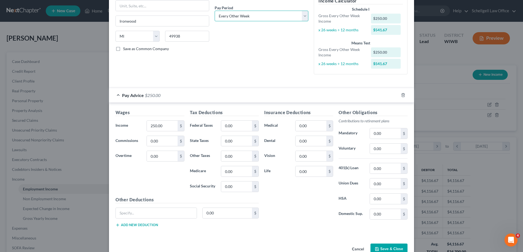
click at [304, 15] on select "Select Monthly Twice Monthly Every Other Week Weekly" at bounding box center [262, 16] width 94 height 11
select select "3"
click at [215, 11] on select "Select Monthly Twice Monthly Every Other Week Weekly" at bounding box center [262, 16] width 94 height 11
click at [166, 122] on input "250.00" at bounding box center [162, 126] width 31 height 10
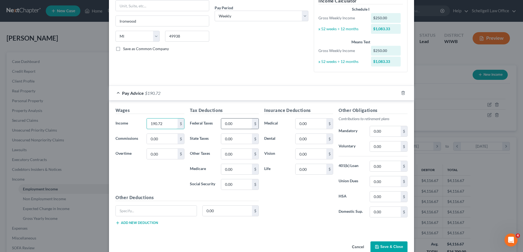
type input "190.72"
click at [243, 120] on input "0.00" at bounding box center [236, 124] width 31 height 10
click at [242, 139] on input "0.00" at bounding box center [236, 139] width 31 height 10
type input "2.19"
click at [225, 171] on input "0.00" at bounding box center [236, 169] width 31 height 10
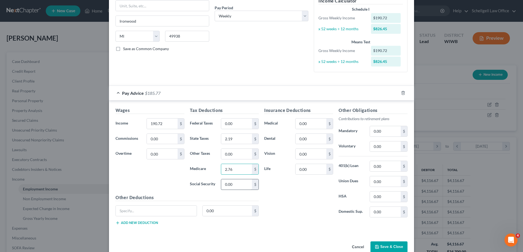
type input "2.76"
click at [239, 184] on input "0.00" at bounding box center [236, 184] width 31 height 10
type input "11.83"
click at [262, 186] on div "Insurance Deductions Medical 0.00 $ Dental 0.00 $ Vision 0.00 $ Life 0.00 $" at bounding box center [299, 164] width 74 height 115
click at [264, 86] on div "Pay Advice $173.94" at bounding box center [254, 93] width 290 height 14
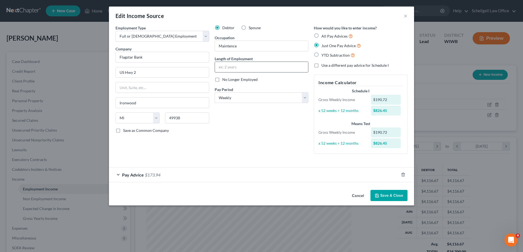
scroll to position [0, 0]
click at [148, 176] on span "$173.94" at bounding box center [153, 174] width 16 height 5
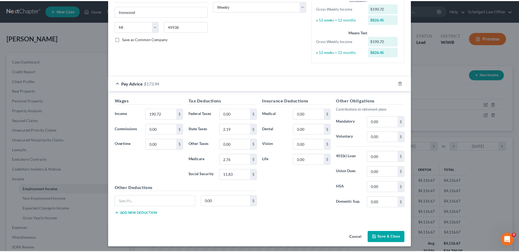
scroll to position [93, 0]
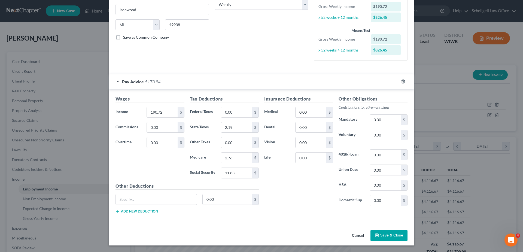
click at [391, 234] on button "Save & Close" at bounding box center [388, 235] width 37 height 11
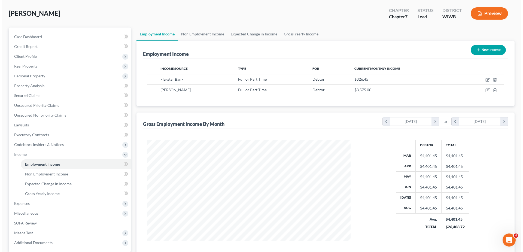
scroll to position [0, 0]
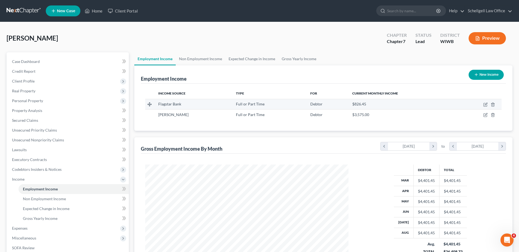
click at [328, 105] on div "Debtor" at bounding box center [326, 103] width 33 height 5
click at [484, 104] on icon "button" at bounding box center [485, 104] width 4 height 4
select select "0"
select select "23"
select select "3"
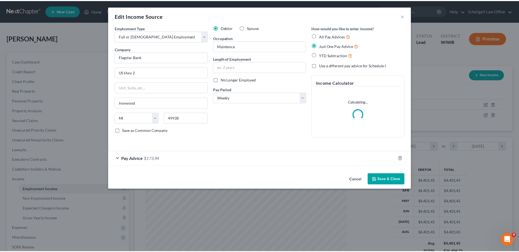
scroll to position [102, 216]
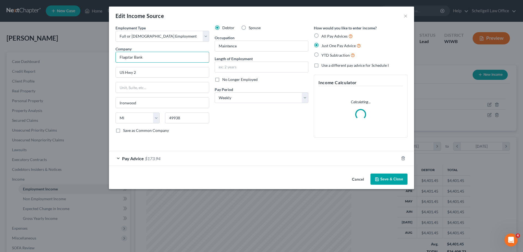
click at [145, 55] on input "Flagstar Bank" at bounding box center [163, 57] width 94 height 11
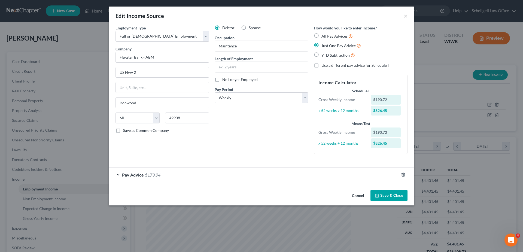
click at [386, 195] on button "Save & Close" at bounding box center [388, 195] width 37 height 11
type input "Flagstar Bank - ABM"
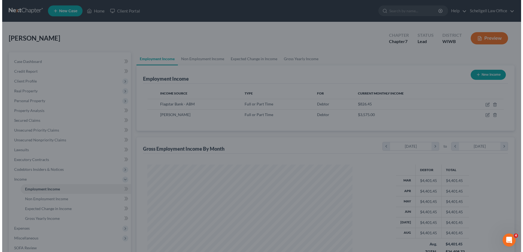
scroll to position [272324, 272211]
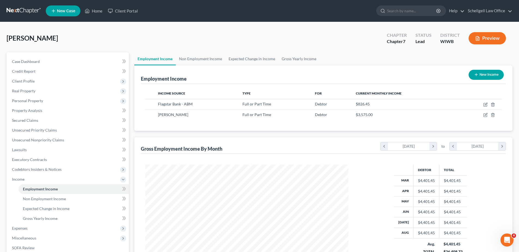
click at [493, 77] on button "New Income" at bounding box center [486, 75] width 35 height 10
select select "0"
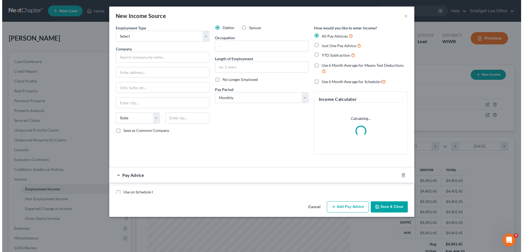
scroll to position [102, 216]
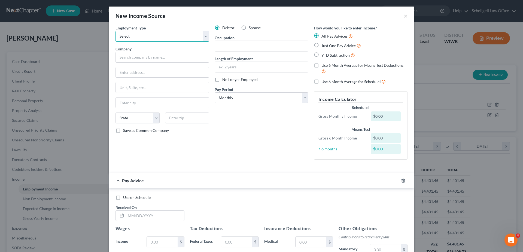
click at [202, 35] on select "Select Full or Part Time Employment Self Employment" at bounding box center [163, 36] width 94 height 11
select select "0"
click at [116, 31] on select "Select Full or Part Time Employment Self Employment" at bounding box center [163, 36] width 94 height 11
click at [142, 55] on input "text" at bounding box center [163, 57] width 94 height 11
type input "Iron County"
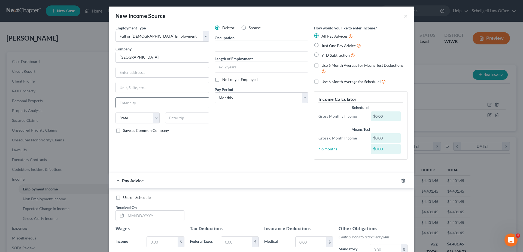
click at [128, 102] on input "text" at bounding box center [162, 103] width 93 height 10
type input "Hurley"
click at [120, 117] on select "State [US_STATE] AK AR AZ CA CO CT DE DC [GEOGRAPHIC_DATA] [GEOGRAPHIC_DATA] GU…" at bounding box center [138, 118] width 44 height 11
select select "52"
click at [116, 113] on select "State [US_STATE] AK AR AZ CA CO CT DE DC [GEOGRAPHIC_DATA] [GEOGRAPHIC_DATA] GU…" at bounding box center [138, 118] width 44 height 11
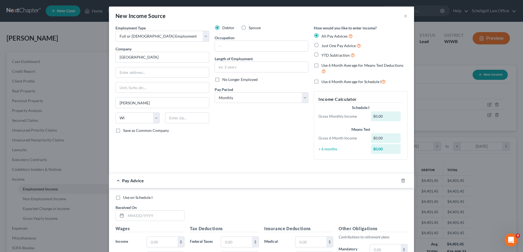
click at [222, 80] on label "No Longer Employed" at bounding box center [239, 79] width 35 height 5
click at [224, 80] on input "No Longer Employed" at bounding box center [226, 79] width 4 height 4
checkbox input "true"
click at [303, 98] on select "Select Monthly Twice Monthly Every Other Week Weekly" at bounding box center [262, 97] width 94 height 11
select select "2"
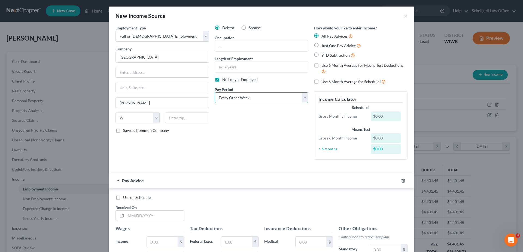
click at [215, 92] on select "Select Monthly Twice Monthly Every Other Week Weekly" at bounding box center [262, 97] width 94 height 11
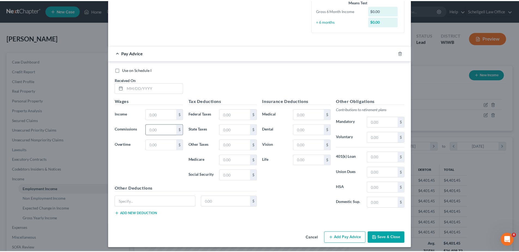
scroll to position [142, 0]
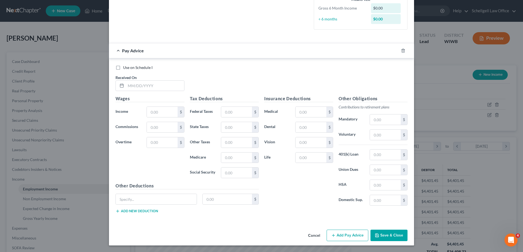
click at [387, 234] on button "Save & Close" at bounding box center [388, 235] width 37 height 11
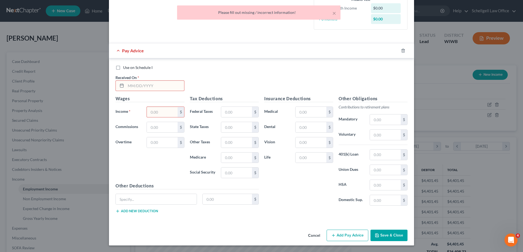
click at [141, 85] on input "text" at bounding box center [155, 86] width 58 height 10
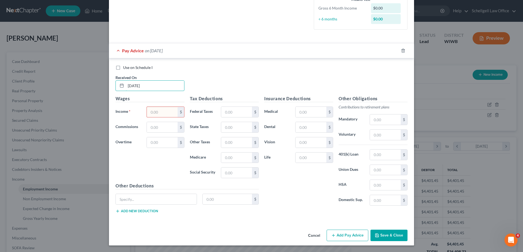
type input "06/17/2025"
click at [151, 112] on input "text" at bounding box center [162, 112] width 31 height 10
type input "100."
click at [387, 232] on button "Save & Close" at bounding box center [388, 235] width 37 height 11
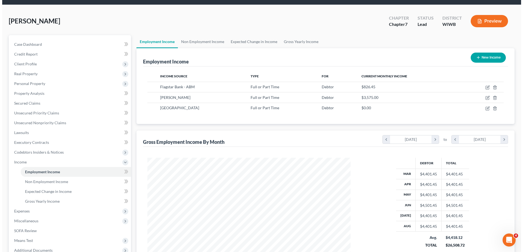
scroll to position [0, 0]
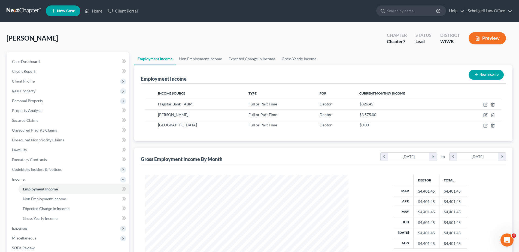
click at [485, 77] on button "New Income" at bounding box center [486, 75] width 35 height 10
select select "0"
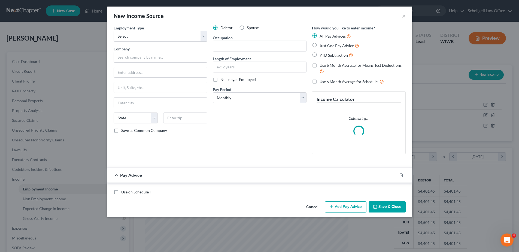
scroll to position [102, 216]
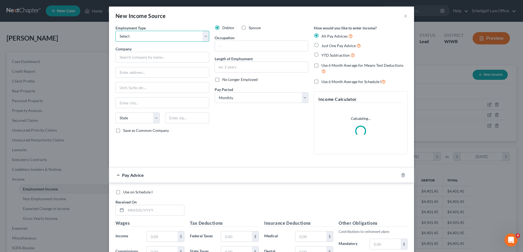
click at [204, 33] on select "Select Full or Part Time Employment Self Employment" at bounding box center [163, 36] width 94 height 11
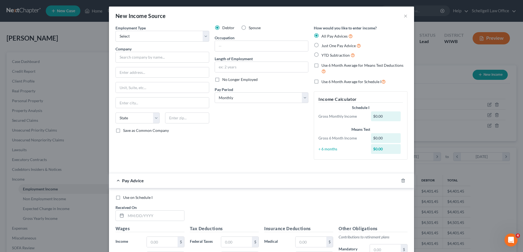
click at [205, 20] on div "New Income Source ×" at bounding box center [261, 16] width 305 height 19
click at [404, 13] on button "×" at bounding box center [406, 16] width 4 height 7
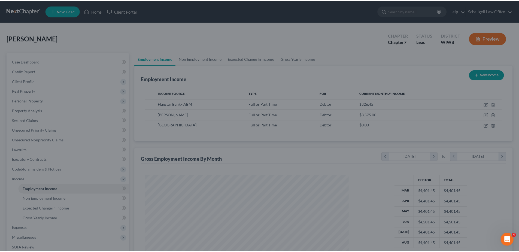
scroll to position [272324, 272211]
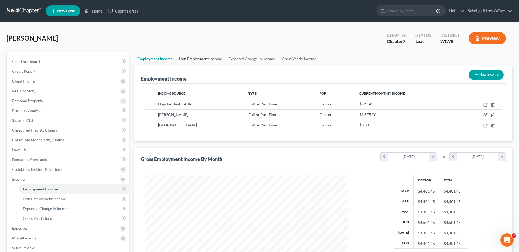
click at [205, 62] on link "Non Employment Income" at bounding box center [201, 58] width 50 height 13
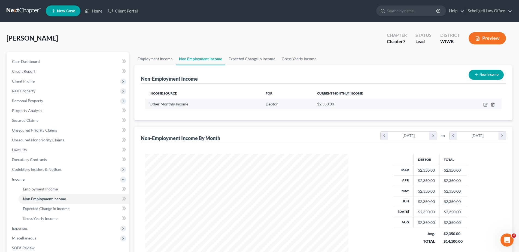
scroll to position [102, 214]
click at [492, 105] on icon "button" at bounding box center [493, 104] width 4 height 4
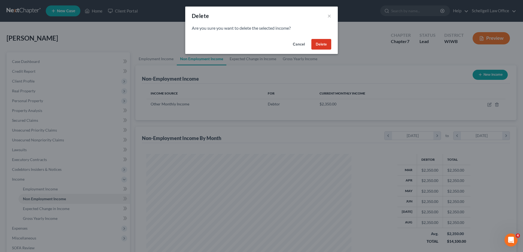
click at [318, 45] on button "Delete" at bounding box center [321, 44] width 20 height 11
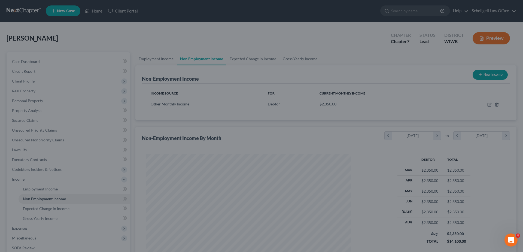
scroll to position [272324, 272211]
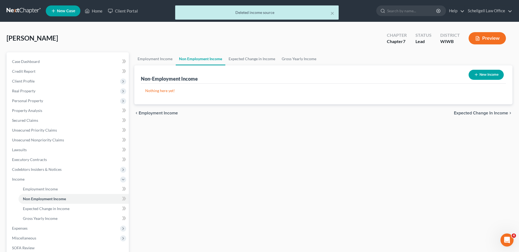
click at [478, 75] on icon "button" at bounding box center [476, 74] width 4 height 4
select select "0"
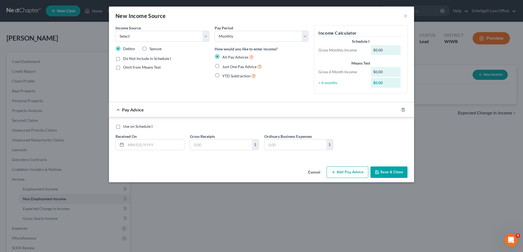
click at [123, 59] on label "Do Not Include in Schedule I" at bounding box center [147, 58] width 48 height 5
click at [125, 59] on input "Do Not Include in Schedule I" at bounding box center [127, 58] width 4 height 4
checkbox input "true"
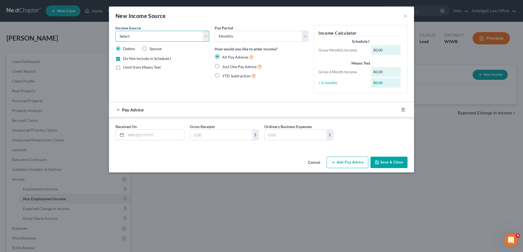
click at [205, 35] on select "Select Unemployment Disability (from employer) Pension Retirement Social Securi…" at bounding box center [163, 36] width 94 height 11
select select "13"
click at [116, 31] on select "Select Unemployment Disability (from employer) Pension Retirement Social Securi…" at bounding box center [163, 36] width 94 height 11
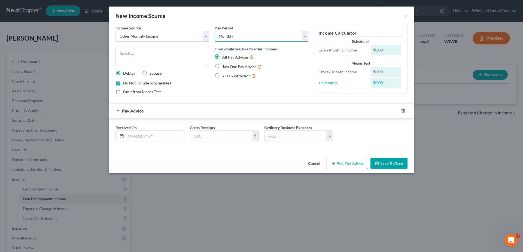
click at [305, 33] on select "Select Monthly Twice Monthly Every Other Week Weekly" at bounding box center [262, 36] width 94 height 11
click at [282, 21] on div "New Income Source ×" at bounding box center [261, 16] width 305 height 19
click at [135, 54] on textarea at bounding box center [163, 56] width 94 height 20
click at [119, 54] on textarea "Gift from Parents" at bounding box center [163, 56] width 94 height 20
type textarea "Non reoccurring Gift from Parents"
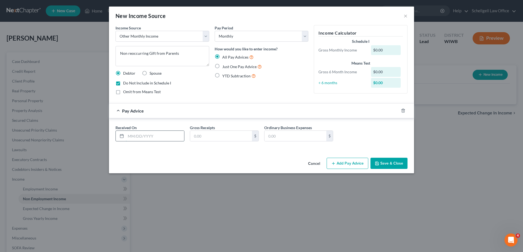
click at [132, 135] on input "text" at bounding box center [155, 136] width 58 height 10
type input "07/12/2025"
click at [230, 137] on input "text" at bounding box center [221, 136] width 62 height 10
type input "3"
type input "2,350.00"
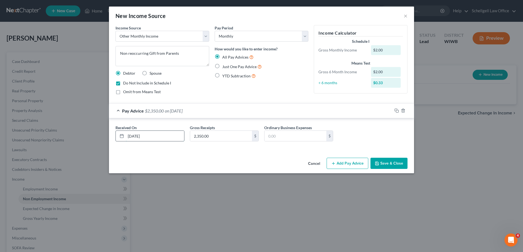
click at [137, 136] on input "07/12/2025" at bounding box center [155, 136] width 58 height 10
type input "07/10/2025"
click at [384, 162] on button "Save & Close" at bounding box center [388, 163] width 37 height 11
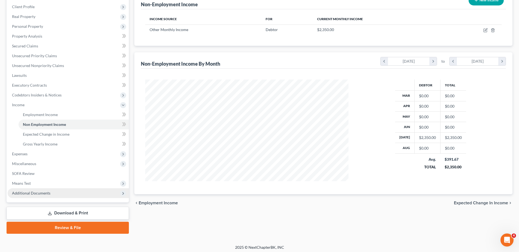
scroll to position [77, 0]
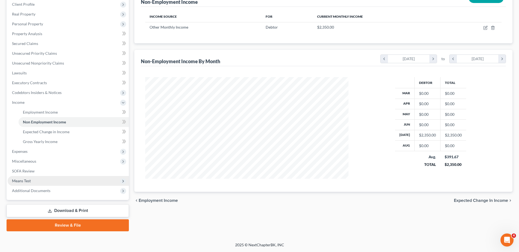
click at [25, 177] on span "Means Test" at bounding box center [68, 181] width 121 height 10
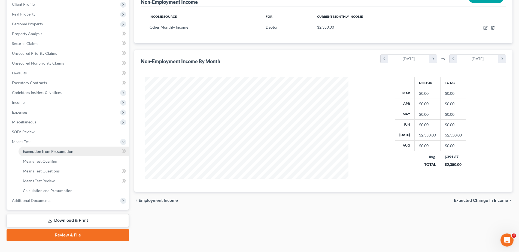
click at [48, 149] on span "Exemption from Presumption" at bounding box center [48, 151] width 50 height 5
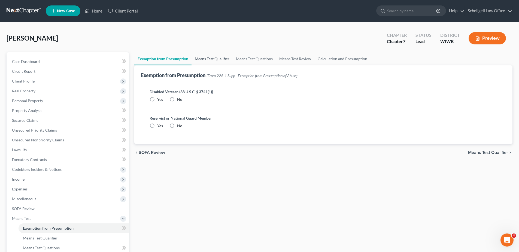
click at [206, 57] on link "Means Test Qualifier" at bounding box center [212, 58] width 41 height 13
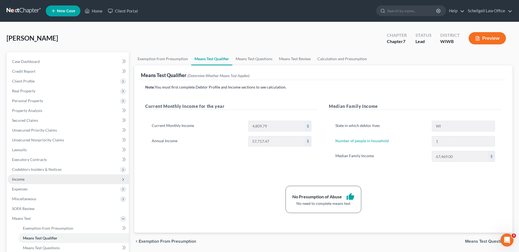
click at [39, 179] on span "Income" at bounding box center [68, 179] width 121 height 10
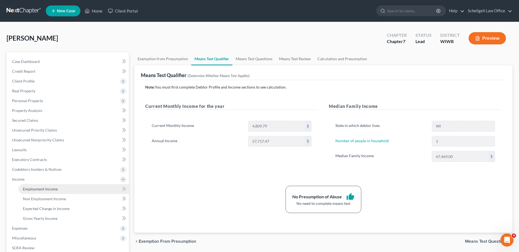
click at [42, 190] on span "Employment Income" at bounding box center [40, 189] width 35 height 5
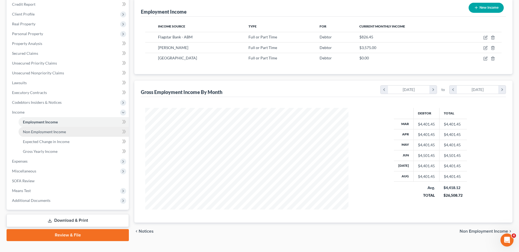
scroll to position [77, 0]
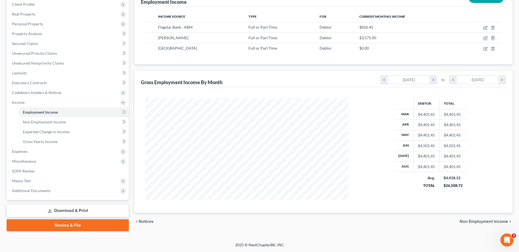
click at [54, 208] on link "Download & Print" at bounding box center [68, 210] width 122 height 13
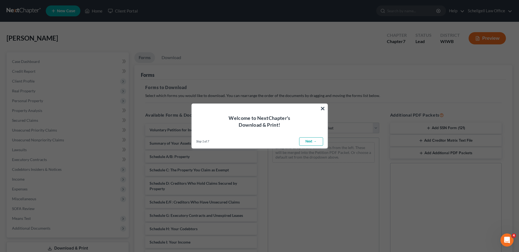
click at [310, 141] on link "Next →" at bounding box center [311, 141] width 24 height 9
select select "0"
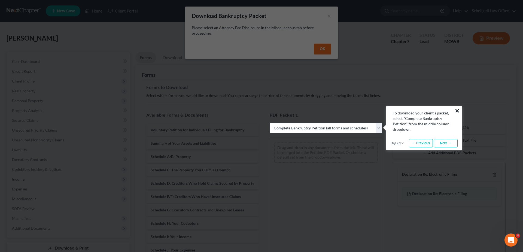
click at [457, 110] on button "×" at bounding box center [457, 110] width 5 height 9
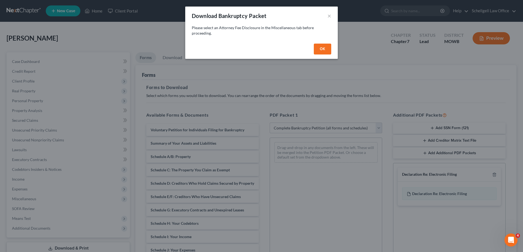
click at [319, 49] on button "OK" at bounding box center [322, 49] width 17 height 11
select select
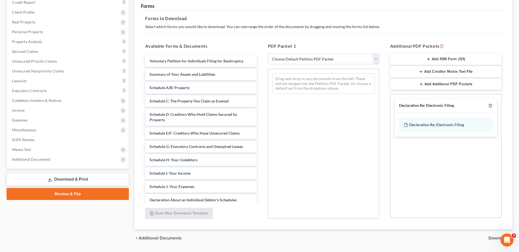
scroll to position [84, 0]
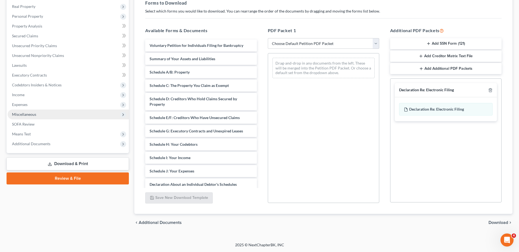
click at [35, 114] on span "Miscellaneous" at bounding box center [24, 114] width 24 height 5
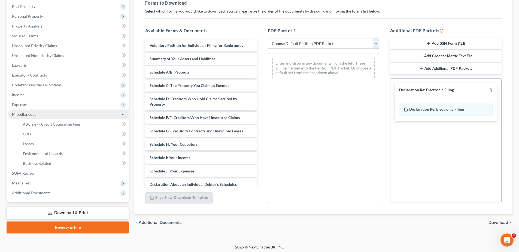
click at [35, 114] on span "Miscellaneous" at bounding box center [24, 114] width 24 height 5
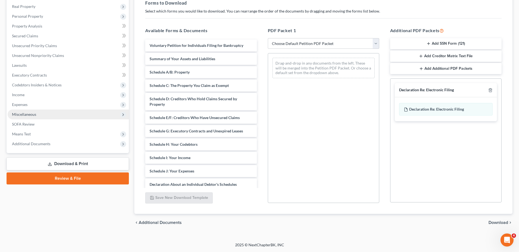
click at [35, 114] on span "Miscellaneous" at bounding box center [24, 114] width 24 height 5
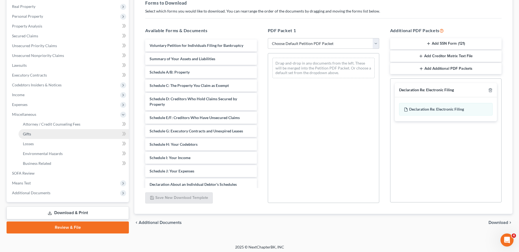
click at [36, 134] on link "Gifts" at bounding box center [74, 134] width 110 height 10
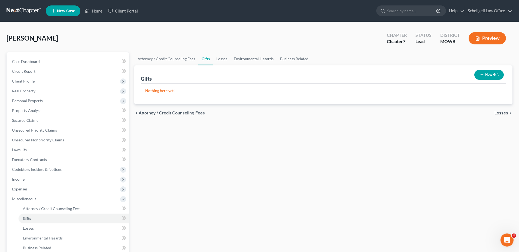
click at [490, 72] on button "New Gift" at bounding box center [488, 75] width 29 height 10
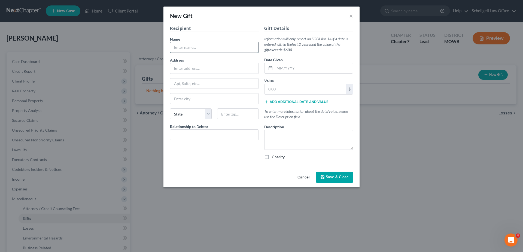
click at [180, 47] on input "text" at bounding box center [214, 47] width 88 height 10
type input "L"
click at [308, 176] on button "Cancel" at bounding box center [303, 177] width 21 height 11
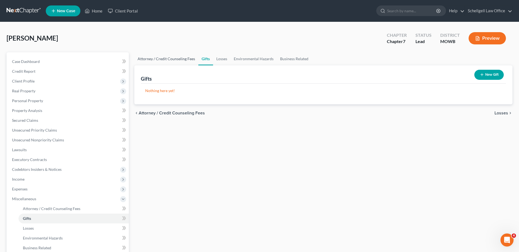
click at [167, 58] on link "Attorney / Credit Counseling Fees" at bounding box center [166, 58] width 64 height 13
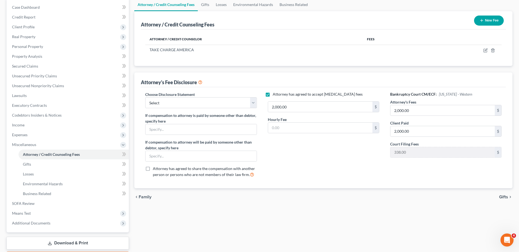
scroll to position [54, 0]
click at [252, 100] on select "Select MELINDA S. PRENDERVILLE Anthony and Amanda Jirikowic" at bounding box center [200, 102] width 111 height 11
click at [237, 87] on div "Choose Disclosure Statement Select MELINDA S. PRENDERVILLE Anthony and Amanda J…" at bounding box center [323, 137] width 365 height 101
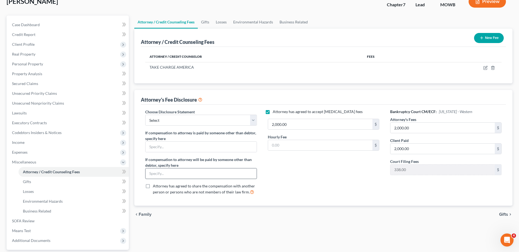
scroll to position [27, 0]
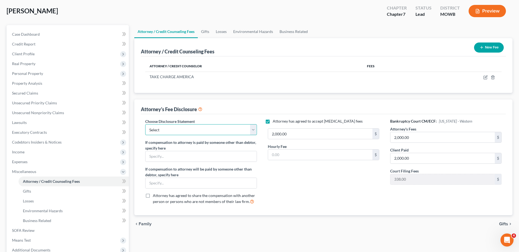
click at [251, 129] on select "Select MELINDA S. PRENDERVILLE Anthony and Amanda Jirikowic" at bounding box center [200, 129] width 111 height 11
click at [163, 129] on select "Select MELINDA S. PRENDERVILLE Anthony and Amanda Jirikowic" at bounding box center [200, 129] width 111 height 11
click at [495, 46] on button "New Fee" at bounding box center [489, 47] width 30 height 10
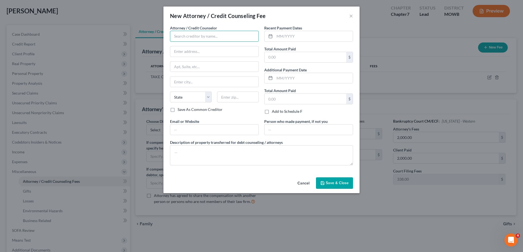
click at [194, 37] on input "text" at bounding box center [214, 36] width 89 height 11
click at [181, 36] on input "[PERSON_NAME]" at bounding box center [214, 36] width 89 height 11
type input "[PERSON_NAME]"
click at [188, 52] on input "text" at bounding box center [214, 51] width 88 height 10
type input "Range Tax & Accounting"
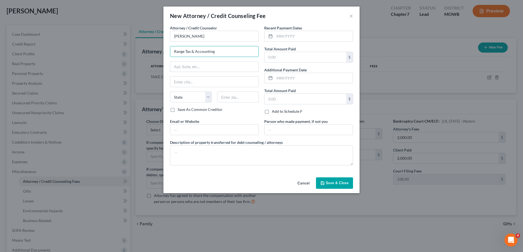
type input "PO BOX 558"
type input "[PERSON_NAME]"
select select "52"
type input "54547"
type input "[EMAIL_ADDRESS][DOMAIN_NAME]"
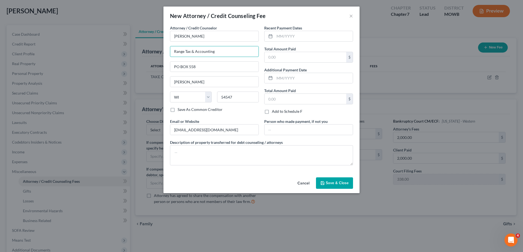
drag, startPoint x: 219, startPoint y: 53, endPoint x: 163, endPoint y: 66, distance: 57.6
click at [163, 66] on div "New Attorney / Credit Counseling Fee × Attorney / Credit Counselor * Frederick …" at bounding box center [261, 126] width 523 height 252
type input "Schellgell Law Office"
click at [284, 34] on input "text" at bounding box center [314, 36] width 78 height 10
type input "07/12/2025"
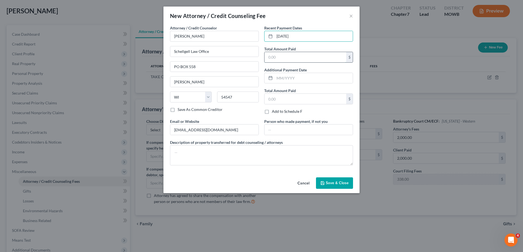
click at [276, 53] on input "text" at bounding box center [306, 57] width 82 height 10
type input "2,000.00"
click at [253, 113] on div "Attorney / Credit Counselor * Frederick J Schellgell Schellgell Law Office PO B…" at bounding box center [214, 71] width 94 height 93
click at [272, 112] on label "Add to Schedule F" at bounding box center [287, 111] width 31 height 5
click at [274, 112] on input "Add to Schedule F" at bounding box center [276, 111] width 4 height 4
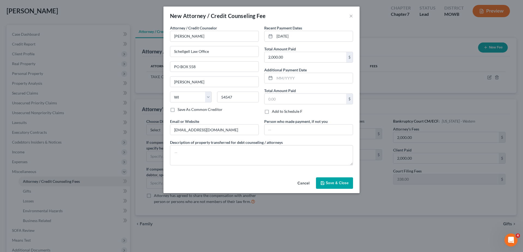
checkbox input "true"
click at [329, 183] on span "Save & Close" at bounding box center [337, 183] width 23 height 5
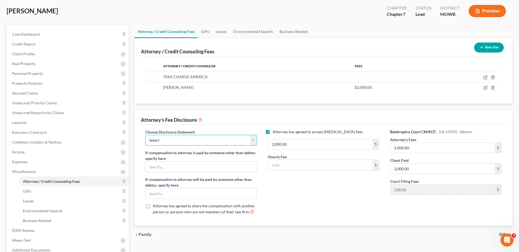
click at [165, 143] on select "Select MELINDA S. PRENDERVILLE Anthony and Amanda Jirikowic" at bounding box center [200, 140] width 111 height 11
click at [200, 119] on icon at bounding box center [200, 119] width 4 height 5
click at [186, 136] on select "Select MELINDA S. PRENDERVILLE Anthony and Amanda Jirikowic" at bounding box center [200, 140] width 111 height 11
drag, startPoint x: 38, startPoint y: 34, endPoint x: 37, endPoint y: 37, distance: 2.8
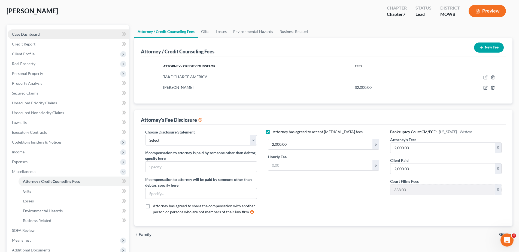
click at [38, 34] on span "Case Dashboard" at bounding box center [26, 34] width 28 height 5
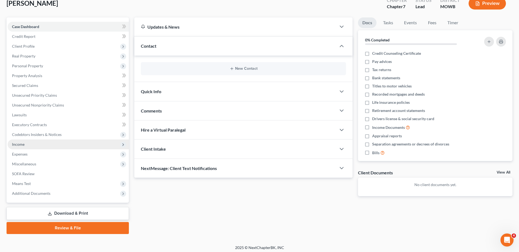
scroll to position [38, 0]
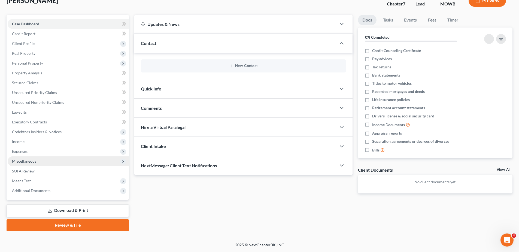
click at [17, 160] on span "Miscellaneous" at bounding box center [24, 161] width 24 height 5
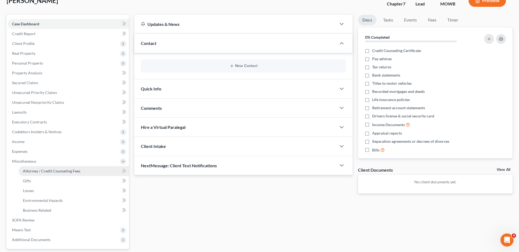
click at [43, 167] on link "Attorney / Credit Counseling Fees" at bounding box center [74, 171] width 110 height 10
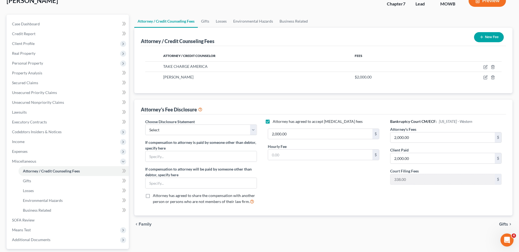
scroll to position [54, 0]
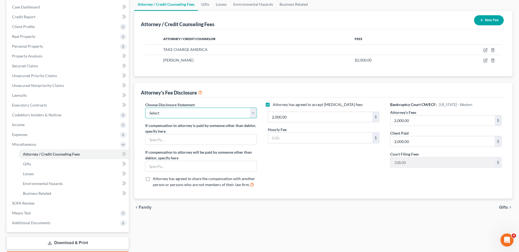
click at [206, 112] on select "Select MELINDA S. PRENDERVILLE Anthony and Amanda Jirikowic" at bounding box center [200, 113] width 111 height 11
click at [222, 93] on div "Attorney's Fee Disclosure" at bounding box center [323, 90] width 365 height 15
click at [182, 115] on select "Select MELINDA S. PRENDERVILLE Anthony and Amanda Jirikowic" at bounding box center [200, 113] width 111 height 11
select select "0"
click at [145, 108] on select "Select MELINDA S. PRENDERVILLE Anthony and Amanda Jirikowic" at bounding box center [200, 113] width 111 height 11
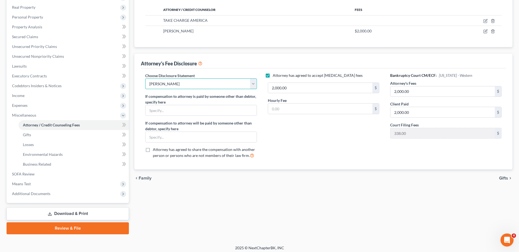
scroll to position [87, 0]
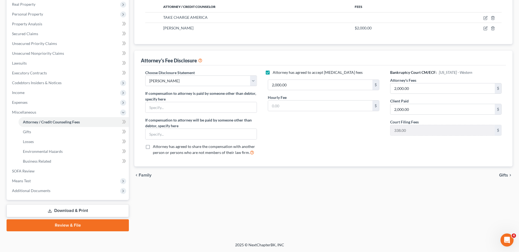
click at [264, 135] on div "Attorney has agreed to accept retainer fees 2,000.00 $ Hourly Fee $" at bounding box center [323, 115] width 122 height 90
click at [250, 80] on select "Select MELINDA S. PRENDERVILLE Anthony and Amanda Jirikowic" at bounding box center [200, 80] width 111 height 11
select select
click at [145, 75] on select "Select MELINDA S. PRENDERVILLE Anthony and Amanda Jirikowic" at bounding box center [200, 80] width 111 height 11
click at [67, 210] on link "Download & Print" at bounding box center [68, 210] width 122 height 13
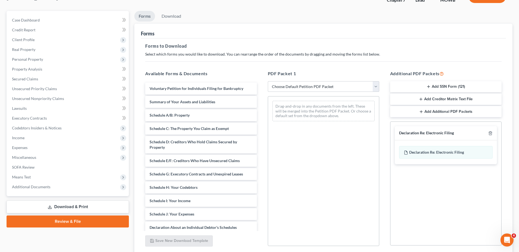
scroll to position [54, 0]
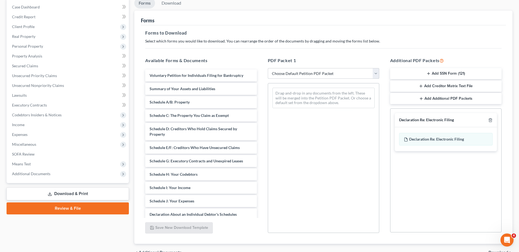
click at [378, 72] on select "Choose Default Petition PDF Packet Complete Bankruptcy Petition (all forms and …" at bounding box center [323, 73] width 111 height 11
select select "0"
click at [270, 68] on select "Choose Default Petition PDF Packet Complete Bankruptcy Petition (all forms and …" at bounding box center [323, 73] width 111 height 11
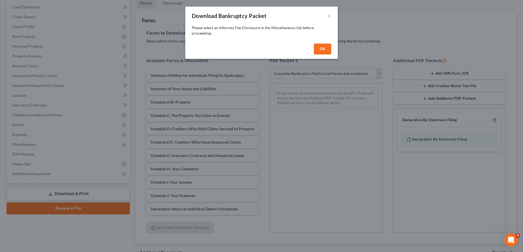
click at [323, 51] on button "OK" at bounding box center [322, 49] width 17 height 11
select select
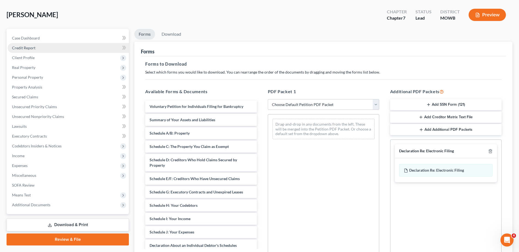
scroll to position [0, 0]
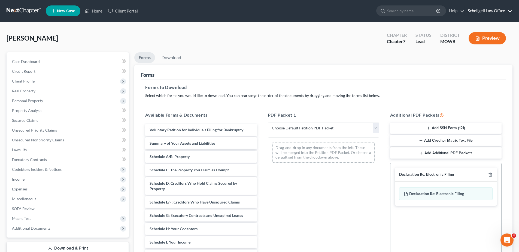
click at [496, 8] on link "Schellgell Law Office" at bounding box center [488, 11] width 47 height 10
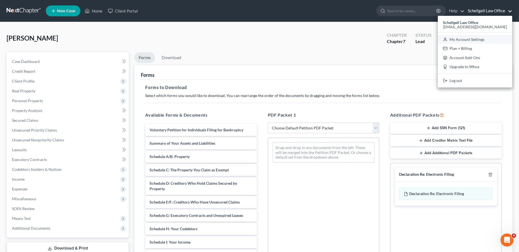
click at [479, 38] on link "My Account Settings" at bounding box center [475, 39] width 74 height 9
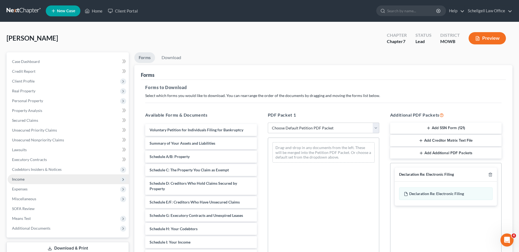
select select "23"
select select "52"
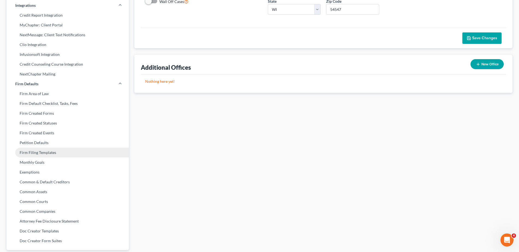
scroll to position [151, 0]
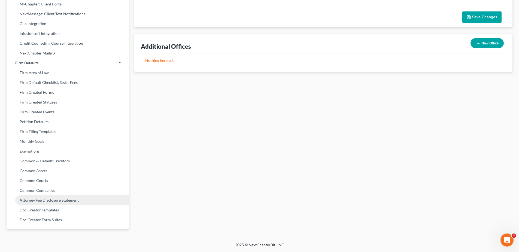
click at [25, 198] on link "Attorney Fee Disclosure Statement" at bounding box center [68, 200] width 122 height 10
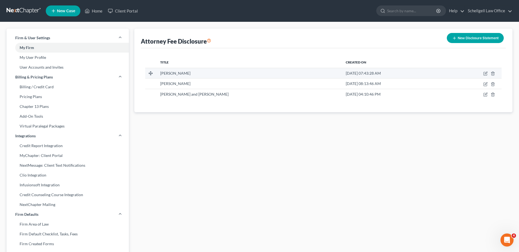
click at [195, 74] on div "[PERSON_NAME]" at bounding box center [248, 73] width 177 height 5
click at [96, 10] on link "Home" at bounding box center [93, 11] width 23 height 10
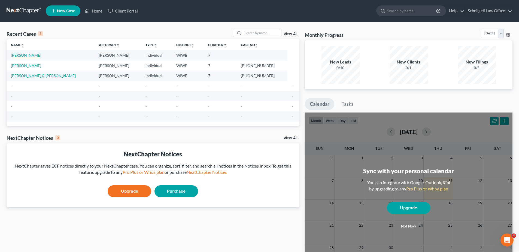
click at [20, 56] on link "[PERSON_NAME]" at bounding box center [26, 55] width 30 height 5
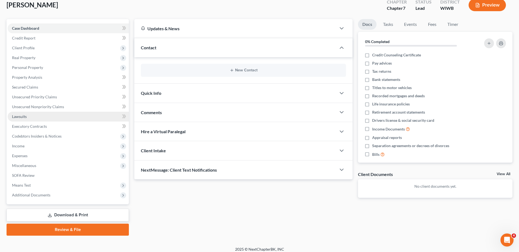
scroll to position [38, 0]
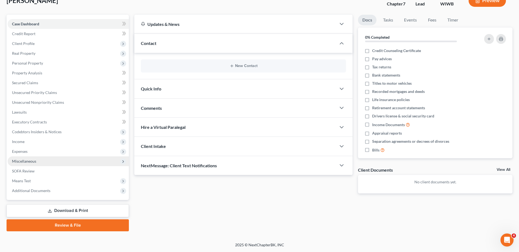
click at [23, 162] on span "Miscellaneous" at bounding box center [24, 161] width 24 height 5
click at [40, 161] on span "Miscellaneous" at bounding box center [68, 161] width 121 height 10
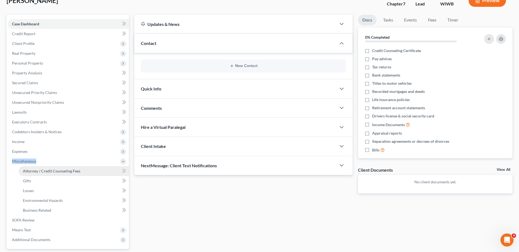
drag, startPoint x: 37, startPoint y: 172, endPoint x: 41, endPoint y: 171, distance: 4.1
click at [38, 172] on span "Attorney / Credit Counseling Fees" at bounding box center [51, 171] width 57 height 5
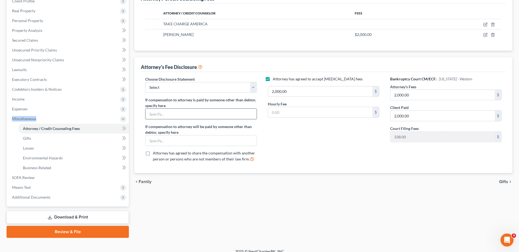
scroll to position [82, 0]
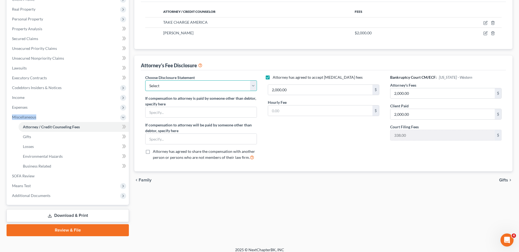
click at [252, 85] on select "Select MELINDA S. PRENDERVILLE Anthony and Amanda Jirikowic" at bounding box center [200, 85] width 111 height 11
click at [64, 218] on link "Download & Print" at bounding box center [68, 215] width 122 height 13
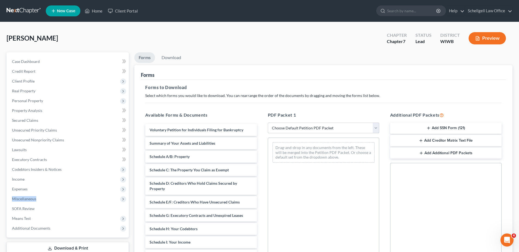
click at [375, 127] on select "Choose Default Petition PDF Packet Complete Bankruptcy Petition (all forms and …" at bounding box center [323, 128] width 111 height 11
select select "0"
click at [270, 123] on select "Choose Default Petition PDF Packet Complete Bankruptcy Petition (all forms and …" at bounding box center [323, 128] width 111 height 11
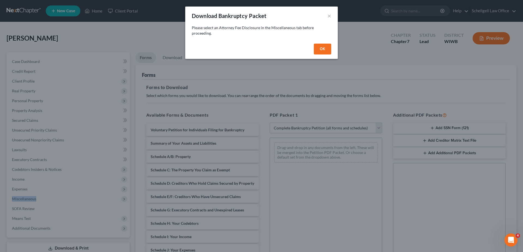
click at [324, 46] on button "OK" at bounding box center [322, 49] width 17 height 11
select select
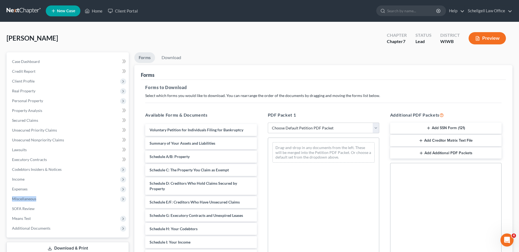
click at [487, 36] on button "Preview" at bounding box center [487, 38] width 37 height 12
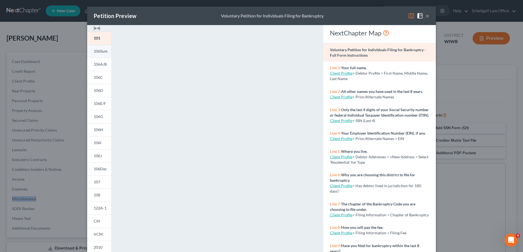
click at [94, 50] on span "106Sum" at bounding box center [101, 51] width 14 height 5
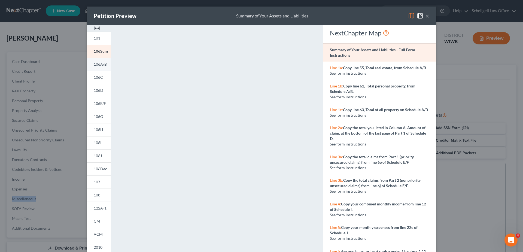
click at [101, 61] on link "106A/B" at bounding box center [99, 64] width 24 height 13
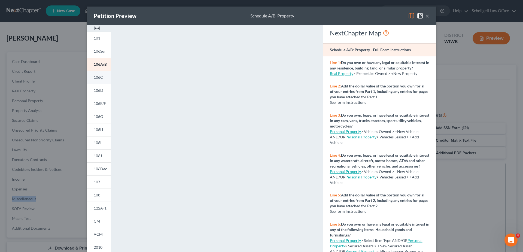
click at [101, 77] on span "106C" at bounding box center [98, 77] width 9 height 5
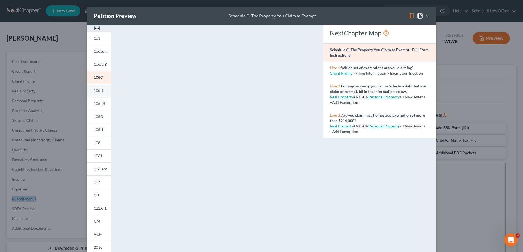
click at [97, 87] on link "106D" at bounding box center [99, 90] width 24 height 13
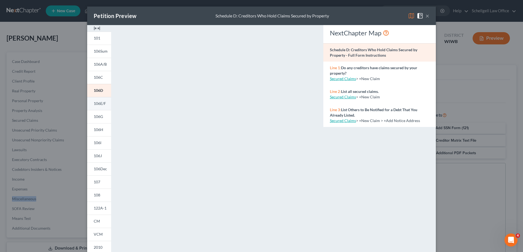
click at [100, 107] on link "106E/F" at bounding box center [99, 103] width 24 height 13
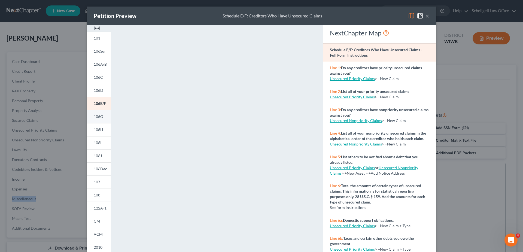
click at [104, 118] on link "106G" at bounding box center [99, 116] width 24 height 13
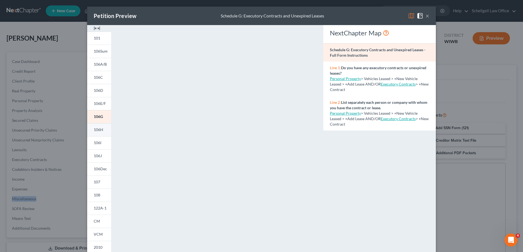
click at [95, 132] on span "106H" at bounding box center [99, 129] width 10 height 5
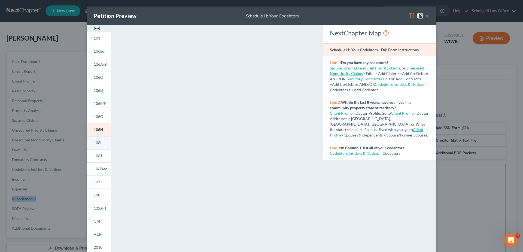
click at [101, 143] on link "106I" at bounding box center [99, 142] width 24 height 13
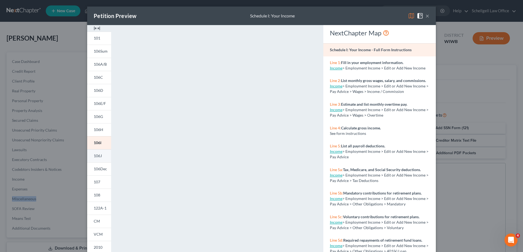
click at [92, 159] on link "106J" at bounding box center [99, 155] width 24 height 13
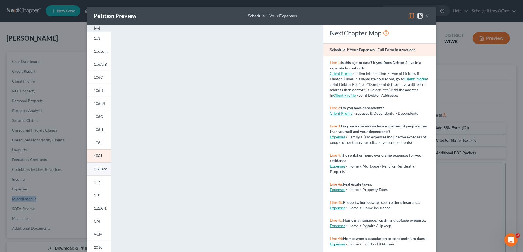
click at [102, 167] on span "106Dec" at bounding box center [100, 168] width 13 height 5
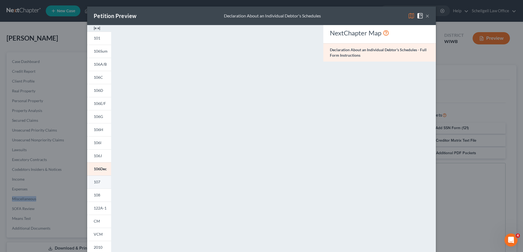
click at [99, 180] on link "107" at bounding box center [99, 181] width 24 height 13
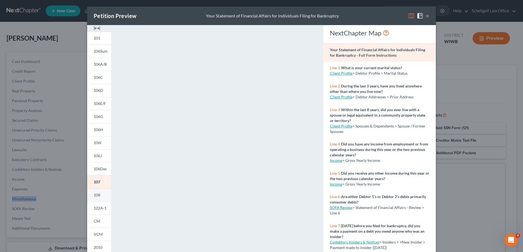
click at [100, 198] on link "108" at bounding box center [99, 195] width 24 height 13
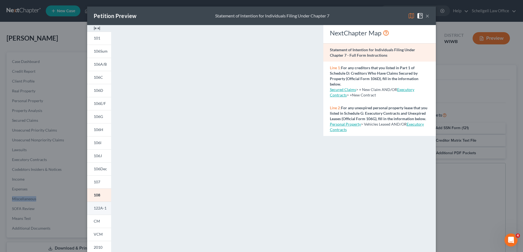
click at [93, 211] on link "122A-1" at bounding box center [99, 208] width 24 height 13
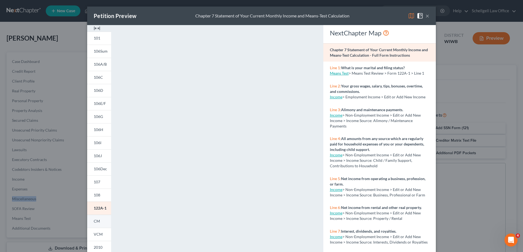
click at [95, 223] on span "CM" at bounding box center [97, 221] width 6 height 5
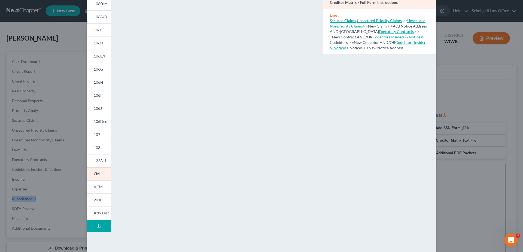
scroll to position [54, 0]
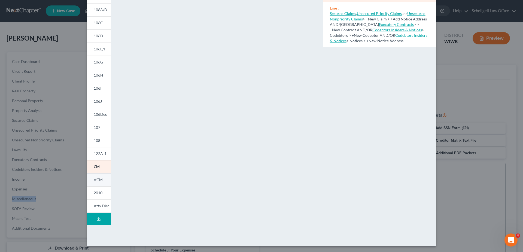
click at [96, 181] on span "VCM" at bounding box center [98, 179] width 9 height 5
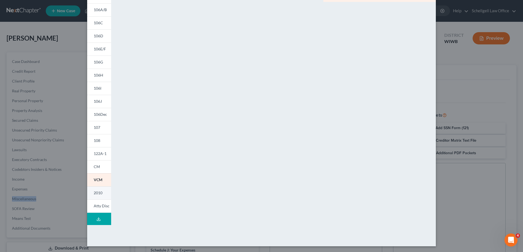
click at [98, 190] on link "2010" at bounding box center [99, 192] width 24 height 13
click at [95, 207] on span "Atty Disc" at bounding box center [102, 206] width 16 height 5
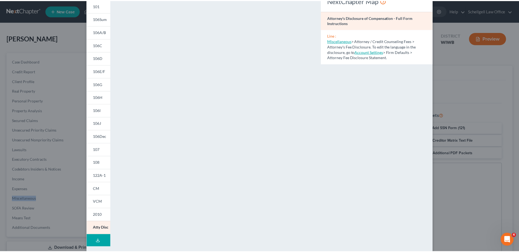
scroll to position [0, 0]
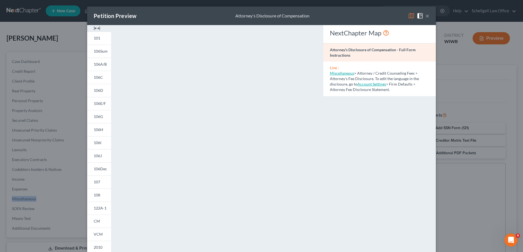
click at [426, 16] on button "×" at bounding box center [428, 16] width 4 height 7
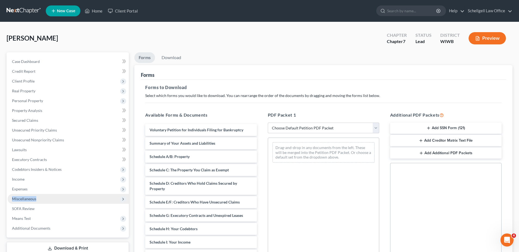
click at [30, 197] on span "Miscellaneous" at bounding box center [24, 198] width 24 height 5
click at [32, 200] on span "Miscellaneous" at bounding box center [24, 198] width 24 height 5
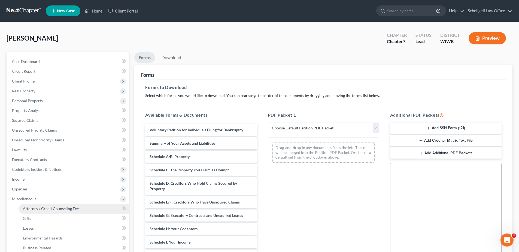
click at [48, 207] on span "Attorney / Credit Counseling Fees" at bounding box center [51, 208] width 57 height 5
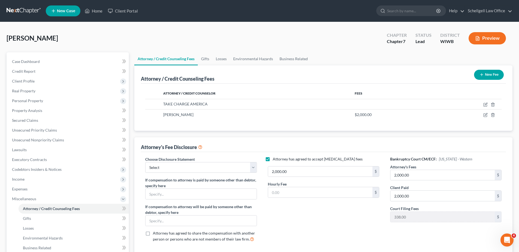
scroll to position [27, 0]
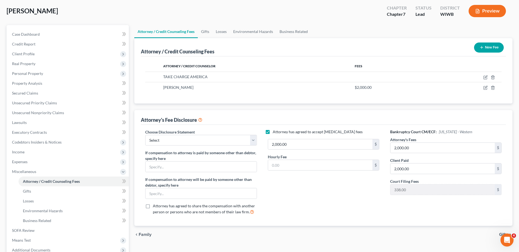
click at [273, 132] on label "Attorney has agreed to accept retainer fees" at bounding box center [318, 131] width 90 height 5
click at [275, 132] on input "Attorney has agreed to accept retainer fees" at bounding box center [277, 131] width 4 height 4
checkbox input "false"
click at [163, 140] on select "Select MELINDA S. PRENDERVILLE Anthony and Amanda Jirikowic" at bounding box center [200, 140] width 111 height 11
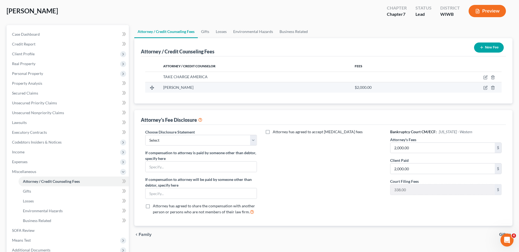
click at [193, 87] on span "[PERSON_NAME]" at bounding box center [178, 87] width 30 height 5
click at [487, 87] on icon "button" at bounding box center [486, 87] width 2 height 2
select select "52"
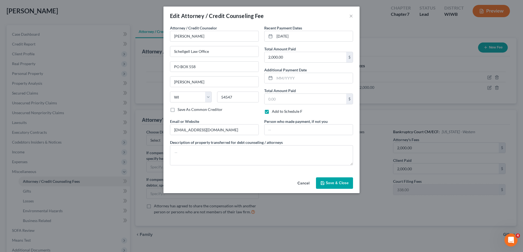
click at [325, 184] on icon "button" at bounding box center [322, 183] width 4 height 4
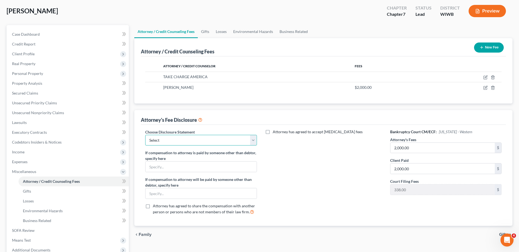
click at [173, 142] on select "Select MELINDA S. PRENDERVILLE Anthony and Amanda Jirikowic" at bounding box center [200, 140] width 111 height 11
click at [78, 212] on link "Environmental Hazards" at bounding box center [74, 211] width 110 height 10
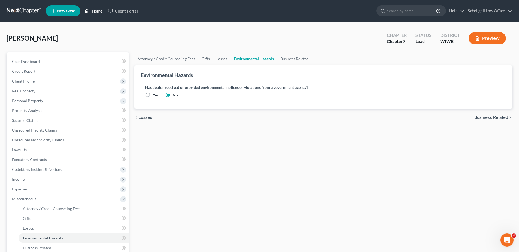
click at [93, 8] on link "Home" at bounding box center [93, 11] width 23 height 10
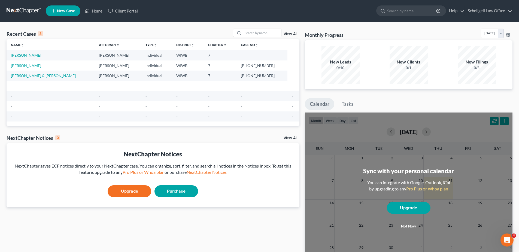
click at [63, 9] on span "New Case" at bounding box center [66, 11] width 18 height 4
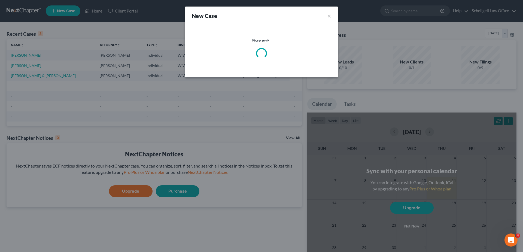
select select "91"
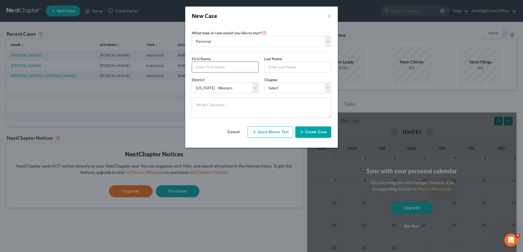
click at [204, 65] on input "text" at bounding box center [225, 67] width 66 height 10
type input "l"
type input "[PERSON_NAME]"
type input "WALOWINSKI"
click at [276, 86] on select "Select 7 11 12 13" at bounding box center [297, 88] width 67 height 11
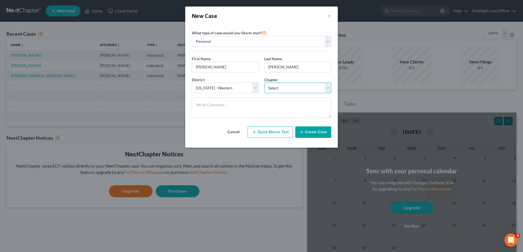
select select "0"
click at [264, 83] on select "Select 7 11 12 13" at bounding box center [297, 88] width 67 height 11
click at [277, 132] on button "Quick Means Test" at bounding box center [270, 131] width 45 height 11
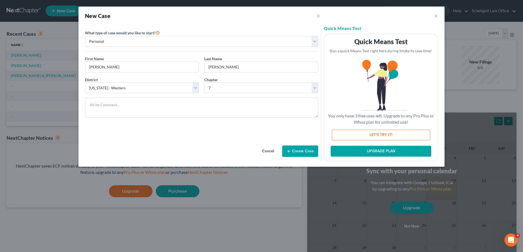
click at [356, 132] on button "LET'S TRY IT!" at bounding box center [381, 135] width 98 height 11
select select "52"
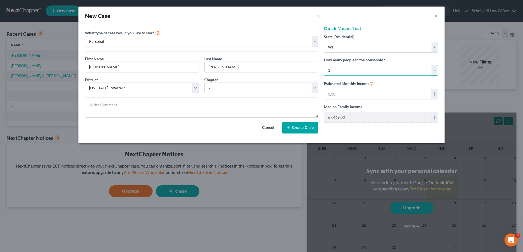
click at [432, 68] on select "Select 1 2 3 4 5 6 7 8 9 10 11 12 13 14 15 16 17 18 19 20" at bounding box center [381, 70] width 114 height 11
select select "1"
click at [324, 65] on select "Select 1 2 3 4 5 6 7 8 9 10 11 12 13 14 15 16 17 18 19 20" at bounding box center [381, 70] width 114 height 11
type input "85,900.00"
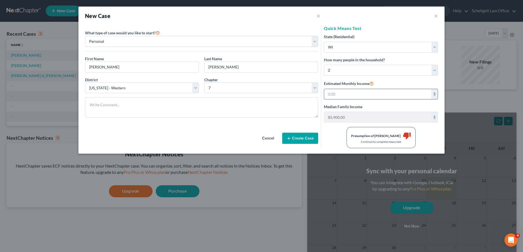
click at [329, 95] on input "text" at bounding box center [377, 94] width 107 height 10
drag, startPoint x: 329, startPoint y: 95, endPoint x: 364, endPoint y: 86, distance: 36.1
click at [364, 86] on div "Estimated Monthly Income $" at bounding box center [381, 90] width 114 height 20
type input "8"
type input "7"
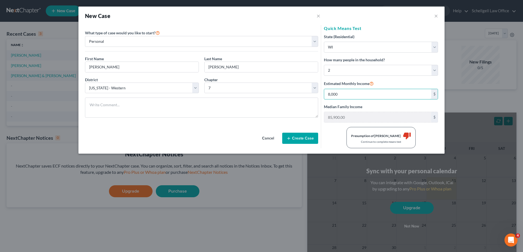
type input "8,000"
click at [368, 137] on div "Presumption of Abuse Arises" at bounding box center [376, 135] width 50 height 5
click at [371, 142] on div "Continue to complete means test" at bounding box center [381, 142] width 60 height 4
click at [393, 135] on div "Presumption of Abuse Arises" at bounding box center [376, 135] width 50 height 5
click at [298, 139] on button "Create Case" at bounding box center [300, 138] width 36 height 11
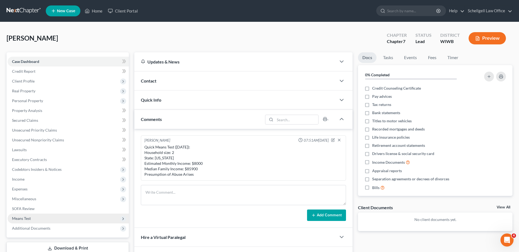
scroll to position [54, 0]
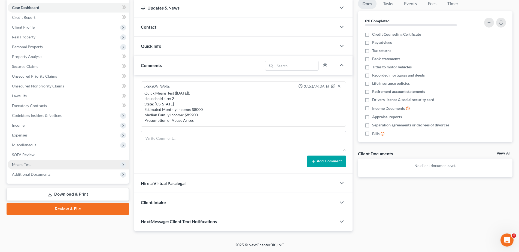
click at [25, 166] on span "Means Test" at bounding box center [21, 164] width 19 height 5
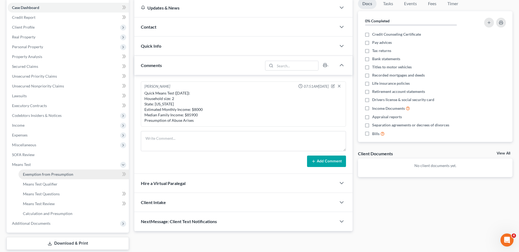
scroll to position [81, 0]
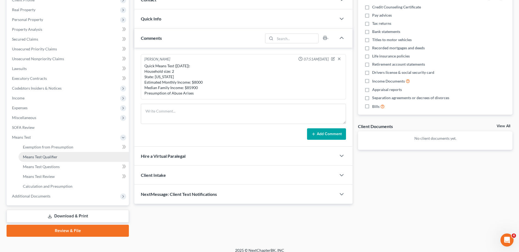
click at [48, 158] on span "Means Test Qualifier" at bounding box center [40, 156] width 35 height 5
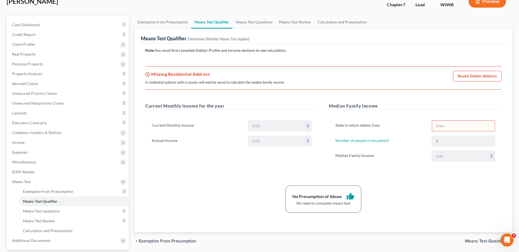
scroll to position [27, 0]
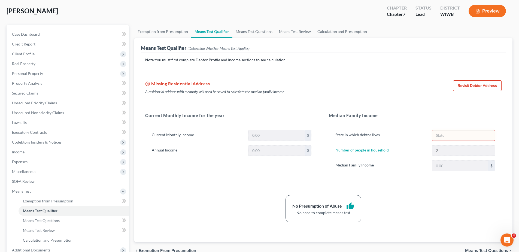
click at [466, 88] on link "Revisit Debtor Address" at bounding box center [477, 85] width 48 height 11
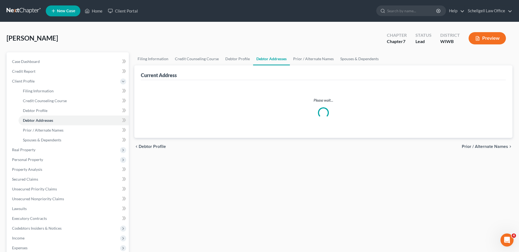
select select "0"
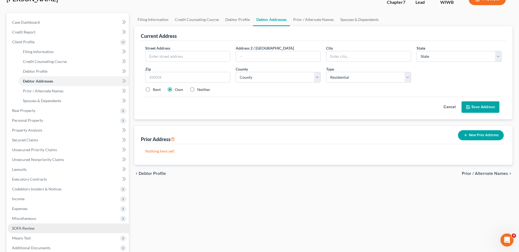
scroll to position [54, 0]
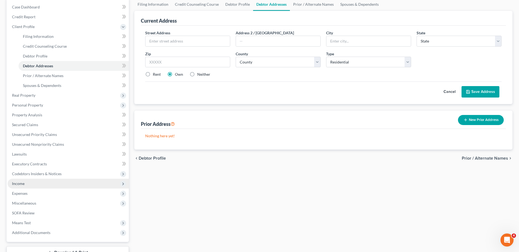
click at [27, 185] on span "Income" at bounding box center [68, 184] width 121 height 10
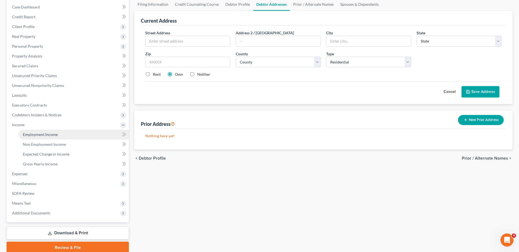
click at [32, 136] on span "Employment Income" at bounding box center [40, 134] width 35 height 5
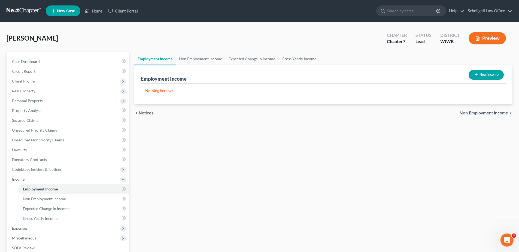
click at [481, 74] on button "New Income" at bounding box center [486, 75] width 35 height 10
select select "0"
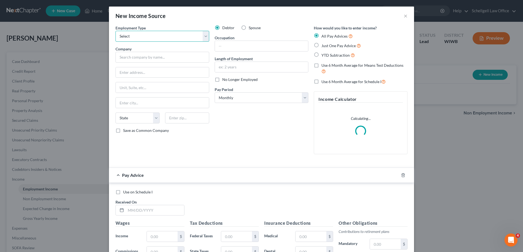
drag, startPoint x: 202, startPoint y: 35, endPoint x: 194, endPoint y: 37, distance: 8.7
click at [202, 35] on select "Select Full or Part Time Employment Self Employment" at bounding box center [163, 36] width 94 height 11
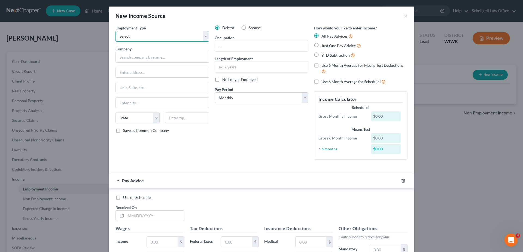
select select "0"
click at [116, 31] on select "Select Full or Part Time Employment Self Employment" at bounding box center [163, 36] width 94 height 11
click at [126, 54] on input "text" at bounding box center [163, 57] width 94 height 11
type input "m"
type input "MARSHFIELD CLINC"
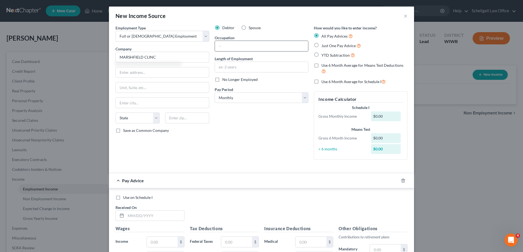
click at [228, 48] on input "text" at bounding box center [261, 46] width 93 height 10
type input "n"
type input "NURSE"
click at [321, 54] on label "YTD Subtraction" at bounding box center [338, 55] width 34 height 6
click at [324, 54] on input "YTD Subtraction" at bounding box center [326, 54] width 4 height 4
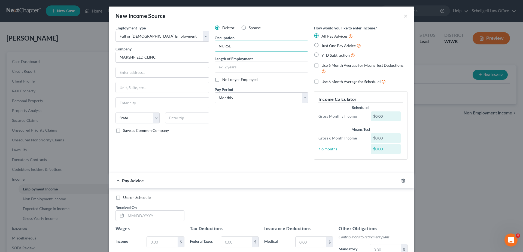
radio input "true"
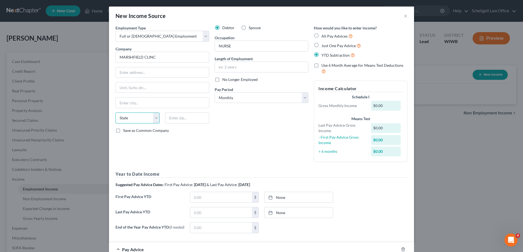
click at [153, 121] on select "State [US_STATE] AK AR AZ CA CO CT DE DC [GEOGRAPHIC_DATA] [GEOGRAPHIC_DATA] GU…" at bounding box center [138, 118] width 44 height 11
select select "52"
click at [116, 113] on select "State [US_STATE] AK AR AZ CA CO CT DE DC [GEOGRAPHIC_DATA] [GEOGRAPHIC_DATA] GU…" at bounding box center [138, 118] width 44 height 11
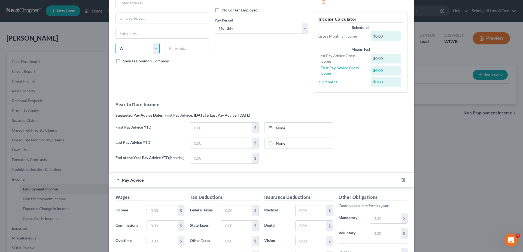
scroll to position [82, 0]
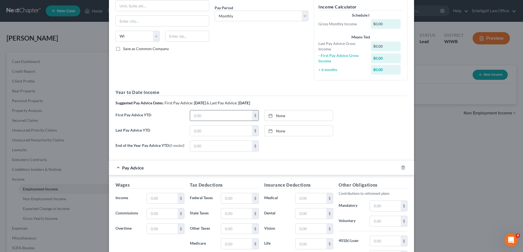
click at [228, 115] on input "text" at bounding box center [221, 115] width 62 height 10
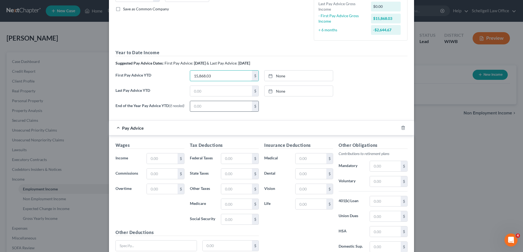
scroll to position [109, 0]
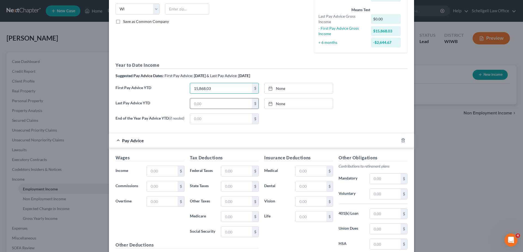
type input "15,868.03"
click at [221, 105] on input "text" at bounding box center [221, 103] width 62 height 10
type input "59,057.56"
click at [193, 128] on div "End of the Year Pay Advice YTD (if needed) $ None close Date Time chevron_left …" at bounding box center [261, 120] width 297 height 15
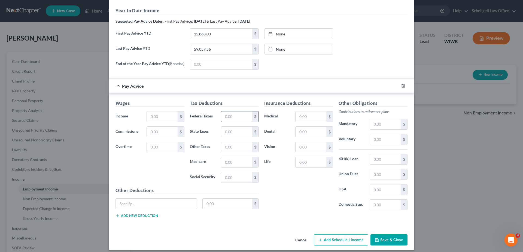
scroll to position [169, 0]
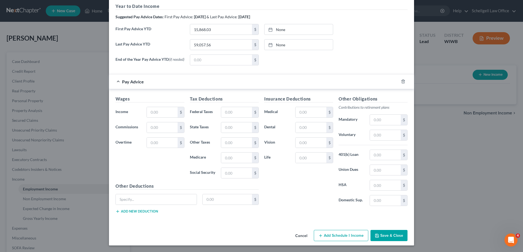
click at [326, 236] on button "Add Schedule I Income" at bounding box center [341, 235] width 54 height 11
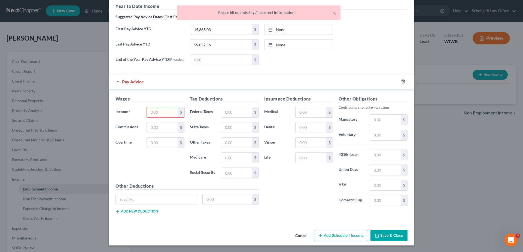
click at [156, 112] on input "text" at bounding box center [162, 112] width 31 height 10
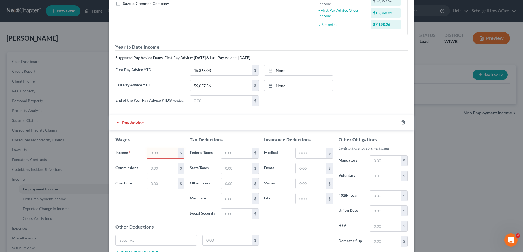
scroll to position [115, 0]
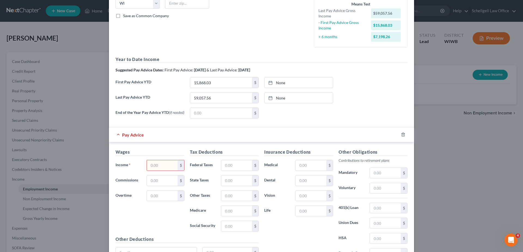
click at [350, 72] on div "Suggested Pay Advice Dates: First Pay Advice: March 2025 & Last Pay Advice: Aug…" at bounding box center [262, 69] width 292 height 5
click at [155, 164] on input "text" at bounding box center [162, 165] width 31 height 10
type input "5,305.72"
click at [231, 160] on div "Tax Deductions Federal Taxes $ State Taxes $ Other Taxes $ Medicare $ Social Se…" at bounding box center [224, 192] width 74 height 87
click at [229, 165] on input "text" at bounding box center [236, 165] width 31 height 10
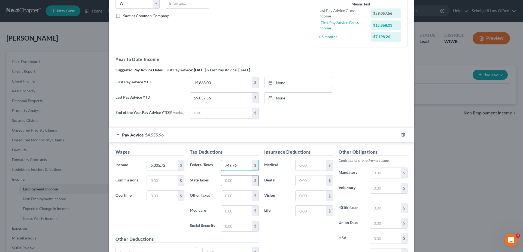
type input "749.76"
click at [223, 184] on input "text" at bounding box center [236, 180] width 31 height 10
type input "258.93"
click at [227, 195] on input "text" at bounding box center [236, 196] width 31 height 10
click at [221, 212] on input "text" at bounding box center [236, 211] width 31 height 10
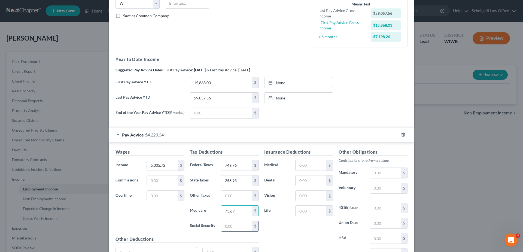
type input "73.69"
click at [225, 228] on input "text" at bounding box center [236, 226] width 31 height 10
type input "315.09"
drag, startPoint x: 298, startPoint y: 160, endPoint x: 297, endPoint y: 165, distance: 5.2
click at [298, 160] on div "Insurance Deductions Medical $ Dental $ Vision $ Life $" at bounding box center [299, 206] width 74 height 115
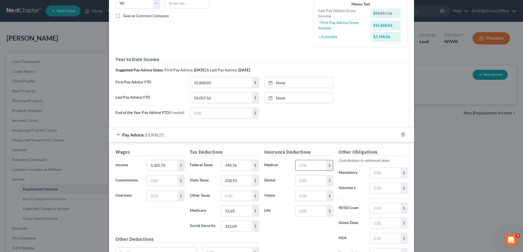
click at [298, 165] on input "text" at bounding box center [311, 165] width 31 height 10
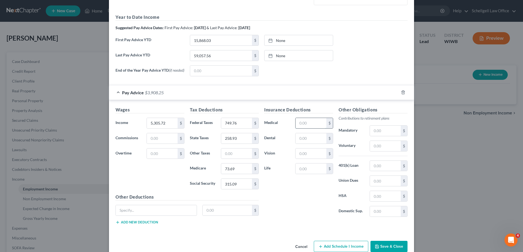
scroll to position [169, 0]
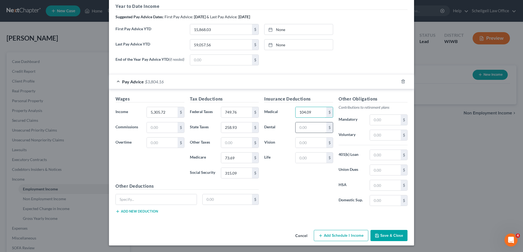
type input "104.09"
click at [308, 124] on input "text" at bounding box center [311, 127] width 31 height 10
type input "16.21"
click at [304, 141] on input "text" at bounding box center [311, 143] width 31 height 10
type input "6.58"
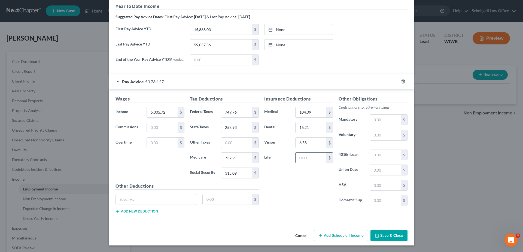
click at [305, 156] on input "text" at bounding box center [311, 158] width 31 height 10
type input "9.15"
click at [382, 120] on input "text" at bounding box center [385, 120] width 31 height 10
type input "318.35"
click at [383, 137] on input "text" at bounding box center [385, 135] width 31 height 10
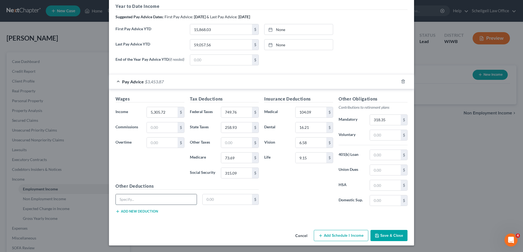
click at [178, 200] on input "text" at bounding box center [156, 199] width 81 height 10
type input "401(K) Loan Repayment"
click at [220, 196] on input "text" at bounding box center [228, 199] width 50 height 10
type input "154.19"
click at [138, 212] on button "Add new deduction" at bounding box center [137, 211] width 42 height 4
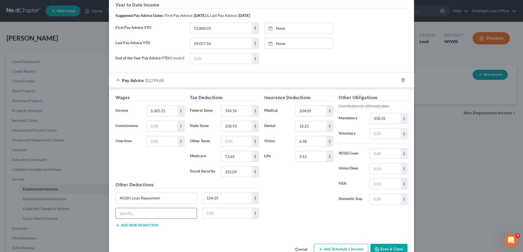
click at [125, 217] on input "text" at bounding box center [156, 213] width 81 height 10
type input "Badge Charge"
click at [219, 214] on input "text" at bounding box center [228, 213] width 50 height 10
type input "10.50"
click at [299, 113] on input "104.09" at bounding box center [311, 111] width 31 height 10
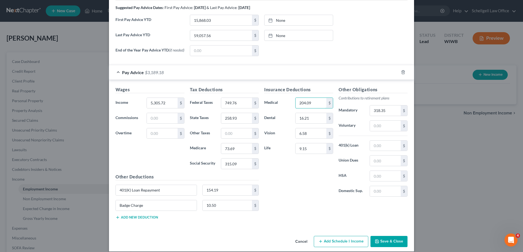
scroll to position [184, 0]
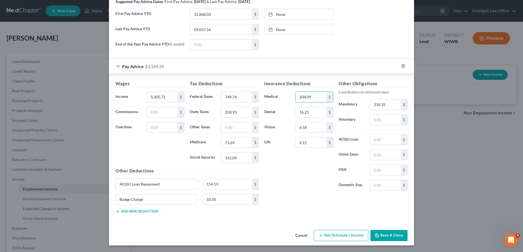
type input "204.09"
click at [376, 233] on icon "button" at bounding box center [377, 235] width 4 height 4
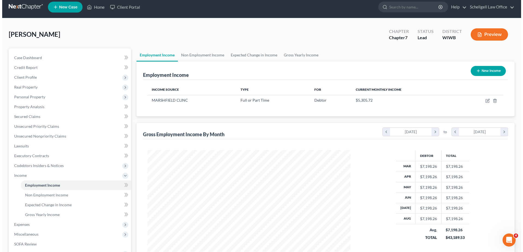
scroll to position [0, 0]
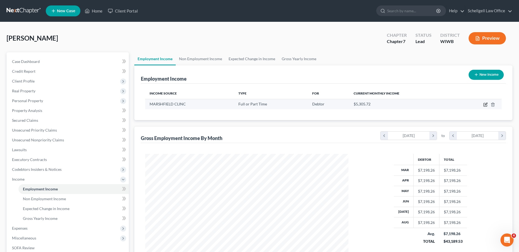
click at [484, 104] on icon "button" at bounding box center [485, 104] width 4 height 4
select select "0"
select select "52"
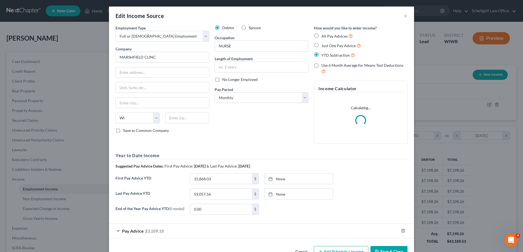
scroll to position [17, 0]
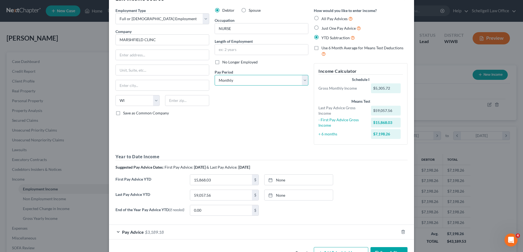
click at [302, 81] on select "Select Monthly Twice Monthly Every Other Week Weekly" at bounding box center [262, 80] width 94 height 11
select select "2"
click at [215, 75] on select "Select Monthly Twice Monthly Every Other Week Weekly" at bounding box center [262, 80] width 94 height 11
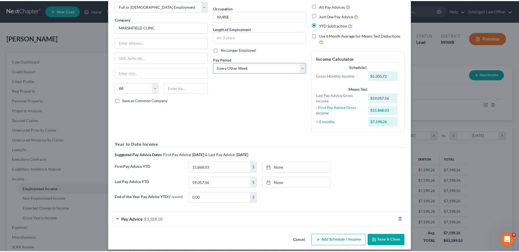
scroll to position [36, 0]
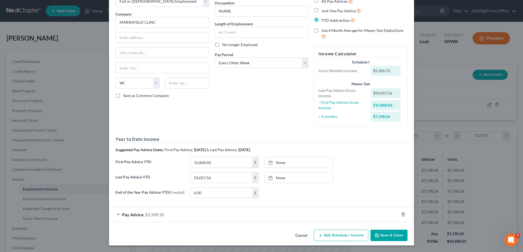
click at [382, 234] on button "Save & Close" at bounding box center [388, 235] width 37 height 11
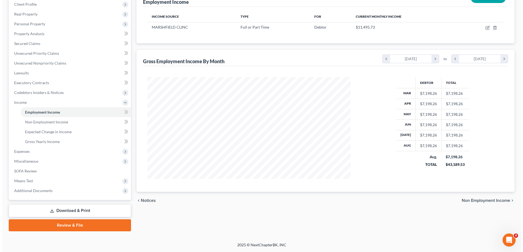
scroll to position [0, 0]
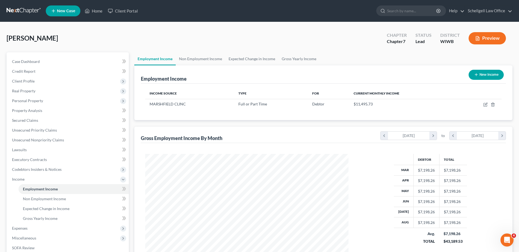
click at [486, 74] on button "New Income" at bounding box center [486, 75] width 35 height 10
select select "0"
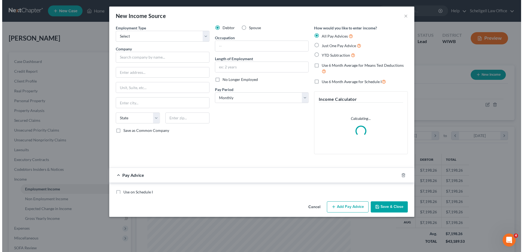
scroll to position [102, 216]
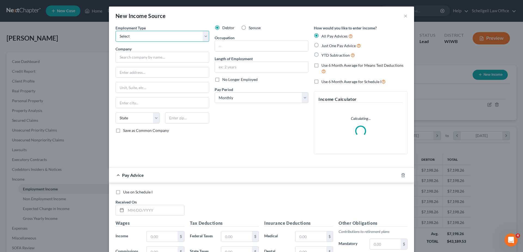
drag, startPoint x: 132, startPoint y: 32, endPoint x: 135, endPoint y: 35, distance: 4.2
click at [132, 32] on select "Select Full or Part Time Employment Self Employment" at bounding box center [163, 36] width 94 height 11
select select "0"
click at [116, 31] on select "Select Full or Part Time Employment Self Employment" at bounding box center [163, 36] width 94 height 11
click at [135, 56] on input "text" at bounding box center [163, 57] width 94 height 11
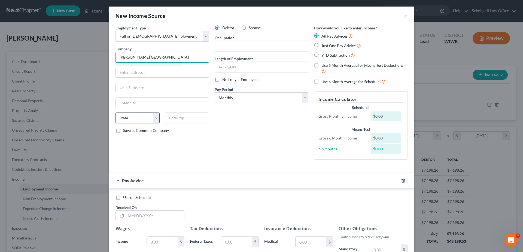
type input "Hurley School District"
click at [120, 119] on select "State [US_STATE] AK AR AZ CA CO CT DE DC [GEOGRAPHIC_DATA] [GEOGRAPHIC_DATA] GU…" at bounding box center [138, 118] width 44 height 11
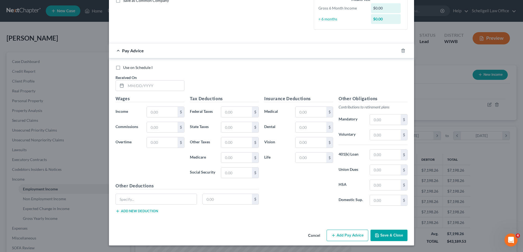
scroll to position [0, 0]
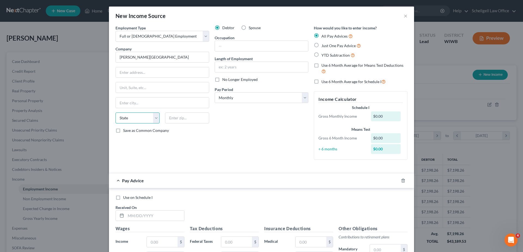
click at [132, 119] on select "State [US_STATE] AK AR AZ CA CO CT DE DC [GEOGRAPHIC_DATA] [GEOGRAPHIC_DATA] GU…" at bounding box center [138, 118] width 44 height 11
select select "52"
click at [116, 113] on select "State [US_STATE] AK AR AZ CA CO CT DE DC [GEOGRAPHIC_DATA] [GEOGRAPHIC_DATA] GU…" at bounding box center [138, 118] width 44 height 11
click at [128, 99] on input "text" at bounding box center [162, 103] width 93 height 10
type input "Hurley"
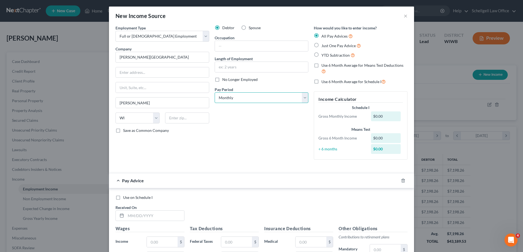
click at [302, 98] on select "Select Monthly Twice Monthly Every Other Week Weekly" at bounding box center [262, 97] width 94 height 11
select select "2"
click at [215, 92] on select "Select Monthly Twice Monthly Every Other Week Weekly" at bounding box center [262, 97] width 94 height 11
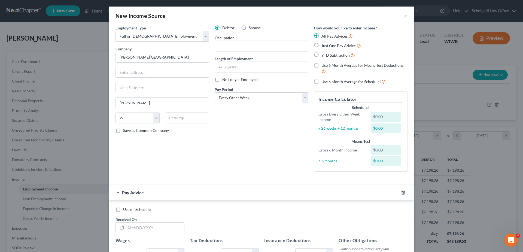
click at [321, 54] on label "YTD Subtraction" at bounding box center [338, 55] width 34 height 6
click at [324, 54] on input "YTD Subtraction" at bounding box center [326, 54] width 4 height 4
radio input "true"
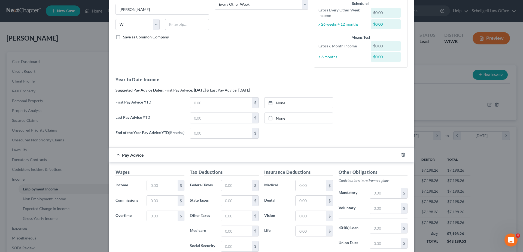
scroll to position [109, 0]
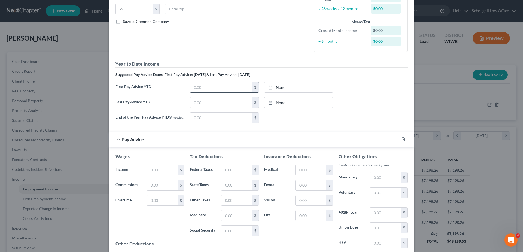
click at [208, 88] on input "text" at bounding box center [221, 87] width 62 height 10
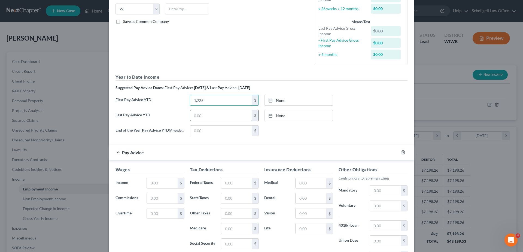
type input "1,725"
click at [194, 117] on input "text" at bounding box center [221, 115] width 62 height 10
type input "3,811.16"
drag, startPoint x: 245, startPoint y: 128, endPoint x: 198, endPoint y: 166, distance: 61.4
click at [245, 128] on input "text" at bounding box center [221, 131] width 62 height 10
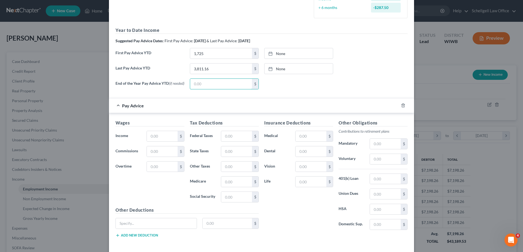
scroll to position [163, 0]
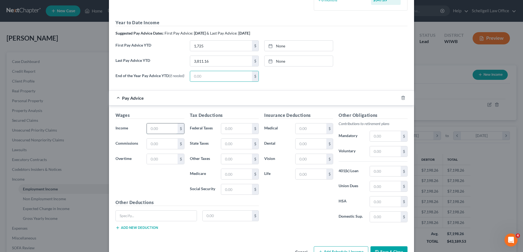
click at [158, 133] on input "text" at bounding box center [162, 128] width 31 height 10
type input "179.66"
click at [224, 127] on input "text" at bounding box center [236, 128] width 31 height 10
type input "25"
drag, startPoint x: 233, startPoint y: 144, endPoint x: 233, endPoint y: 141, distance: 3.3
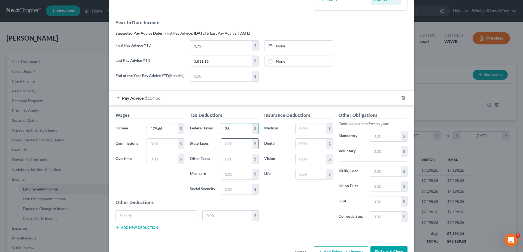
click at [233, 144] on input "text" at bounding box center [236, 144] width 31 height 10
type input "20"
click at [225, 189] on input "text" at bounding box center [236, 189] width 31 height 10
type input "11.14"
click at [223, 173] on input "text" at bounding box center [236, 174] width 31 height 10
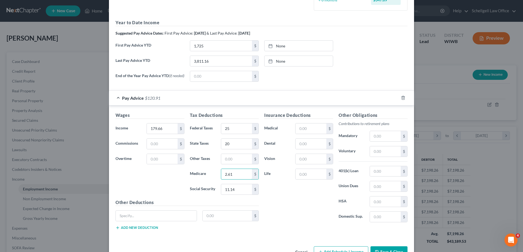
type input "2.61"
click at [290, 211] on div "Insurance Deductions Medical $ Dental $ Vision $ Life $" at bounding box center [299, 169] width 74 height 115
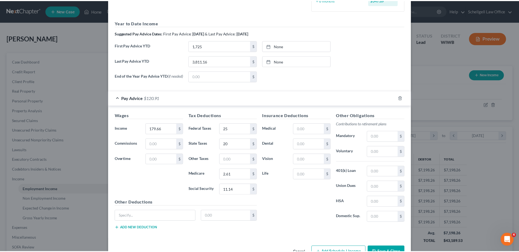
scroll to position [181, 0]
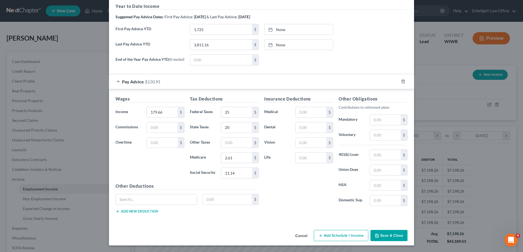
click at [379, 237] on button "Save & Close" at bounding box center [388, 235] width 37 height 11
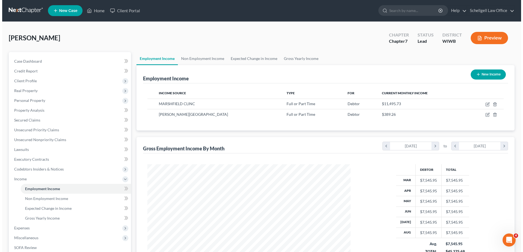
scroll to position [0, 0]
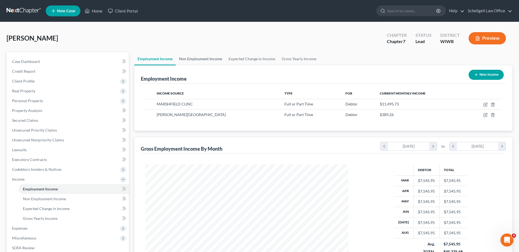
click at [204, 57] on link "Non Employment Income" at bounding box center [201, 58] width 50 height 13
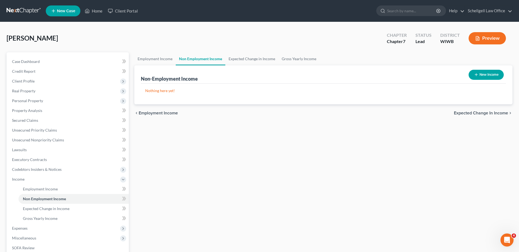
click at [482, 73] on button "New Income" at bounding box center [486, 75] width 35 height 10
select select "0"
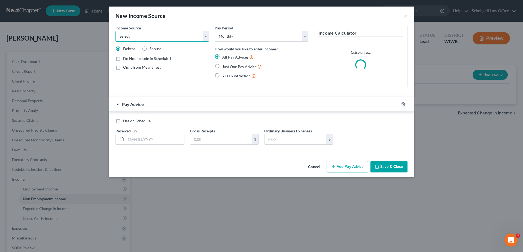
click at [205, 38] on select "Select Unemployment Disability (from employer) Pension Retirement Social Securi…" at bounding box center [163, 36] width 94 height 11
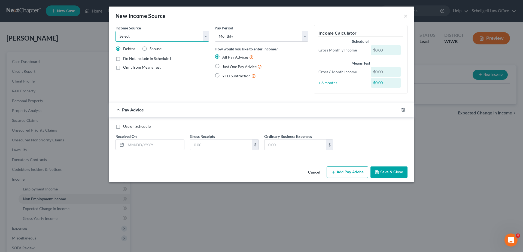
select select "8"
click at [116, 31] on select "Select Unemployment Disability (from employer) Pension Retirement Social Securi…" at bounding box center [163, 36] width 94 height 11
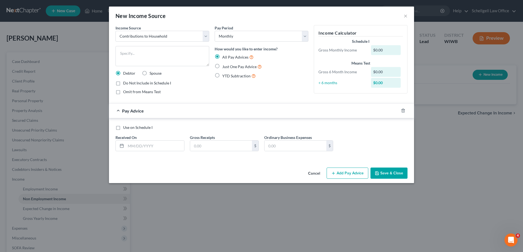
click at [123, 129] on label "Use on Schedule I" at bounding box center [137, 127] width 29 height 5
click at [125, 128] on input "Use on Schedule I" at bounding box center [127, 127] width 4 height 4
checkbox input "true"
click at [137, 144] on input "text" at bounding box center [155, 146] width 58 height 10
type input "08152025"
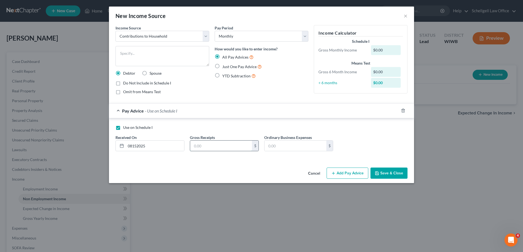
click at [202, 143] on input "text" at bounding box center [221, 146] width 62 height 10
type input "1,218"
click at [381, 172] on button "Save & Close" at bounding box center [388, 173] width 37 height 11
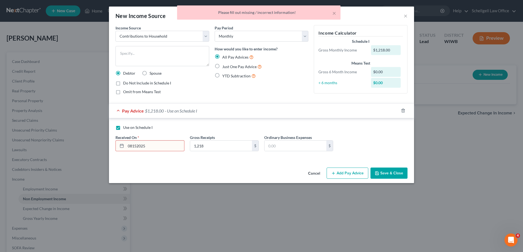
click at [154, 148] on input "08152025" at bounding box center [155, 146] width 58 height 10
click at [155, 145] on input "08152025" at bounding box center [155, 146] width 58 height 10
click at [166, 142] on input "08152025" at bounding box center [155, 146] width 58 height 10
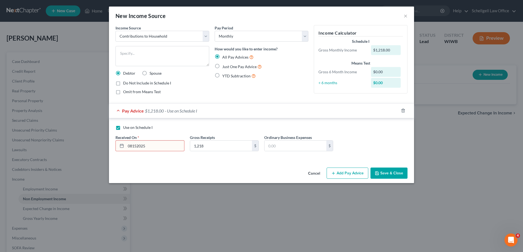
click at [123, 146] on icon at bounding box center [122, 146] width 4 height 4
click at [121, 146] on icon at bounding box center [122, 146] width 4 height 4
click at [152, 143] on input "08152025" at bounding box center [155, 146] width 58 height 10
click at [222, 64] on label "Just One Pay Advice" at bounding box center [242, 66] width 40 height 6
click at [224, 64] on input "Just One Pay Advice" at bounding box center [226, 65] width 4 height 4
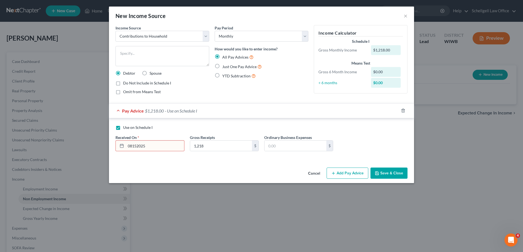
radio input "true"
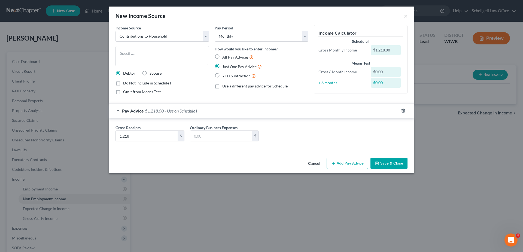
click at [222, 65] on label "Just One Pay Advice" at bounding box center [242, 66] width 40 height 6
click at [224, 65] on input "Just One Pay Advice" at bounding box center [226, 65] width 4 height 4
click at [382, 161] on button "Save & Close" at bounding box center [388, 163] width 37 height 11
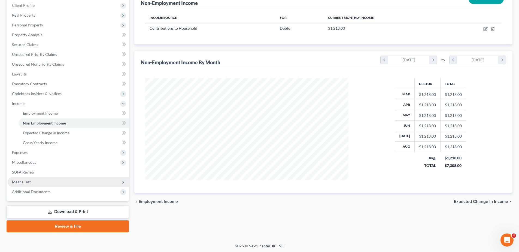
scroll to position [77, 0]
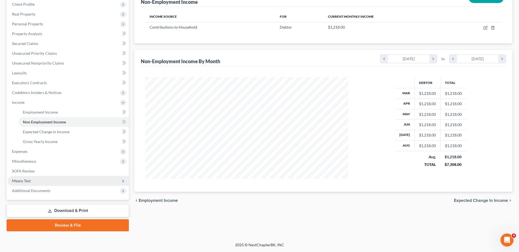
click at [34, 182] on span "Means Test" at bounding box center [68, 181] width 121 height 10
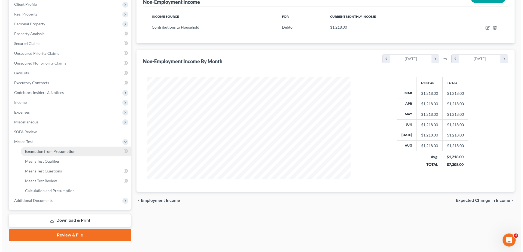
scroll to position [0, 0]
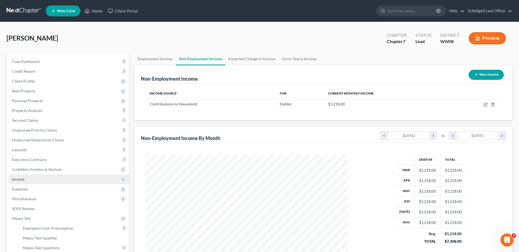
click at [23, 179] on span "Income" at bounding box center [18, 179] width 13 height 5
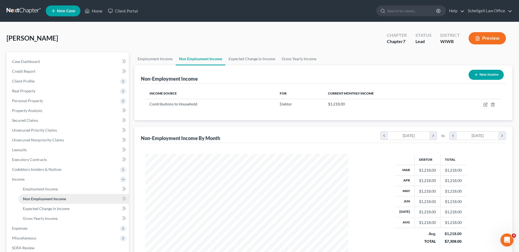
click at [33, 198] on span "Non Employment Income" at bounding box center [44, 198] width 43 height 5
click at [494, 72] on button "New Income" at bounding box center [486, 75] width 35 height 10
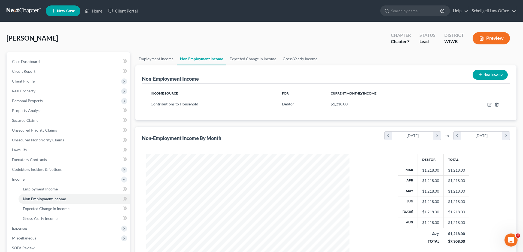
select select "0"
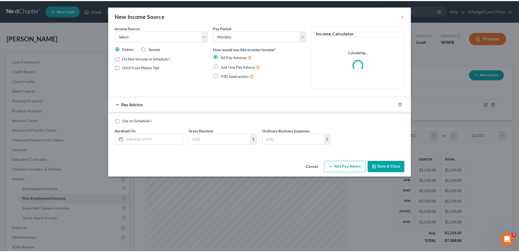
scroll to position [102, 216]
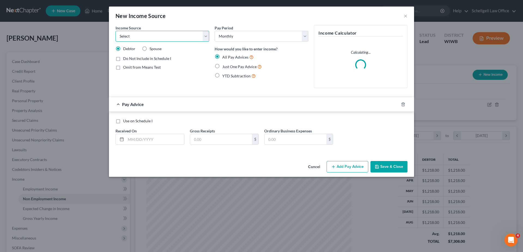
click at [204, 34] on select "Select Unemployment Disability (from employer) Pension Retirement Social Securi…" at bounding box center [163, 36] width 94 height 11
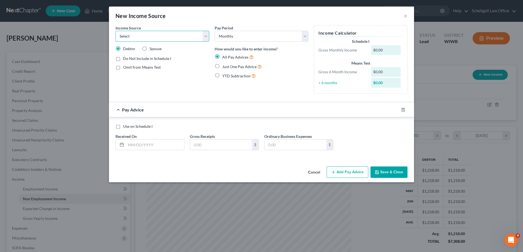
select select "3"
click at [116, 31] on select "Select Unemployment Disability (from employer) Pension Retirement Social Securi…" at bounding box center [163, 36] width 94 height 11
click at [303, 36] on select "Select Monthly Twice Monthly Every Other Week Weekly" at bounding box center [262, 36] width 94 height 11
click at [215, 31] on select "Select Monthly Twice Monthly Every Other Week Weekly" at bounding box center [262, 36] width 94 height 11
click at [222, 66] on label "Just One Pay Advice" at bounding box center [242, 66] width 40 height 6
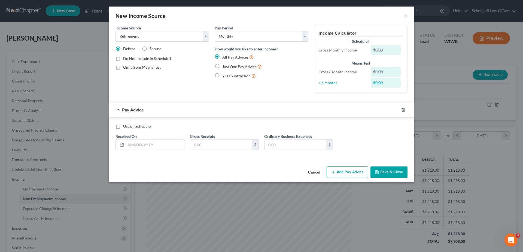
click at [224, 66] on input "Just One Pay Advice" at bounding box center [226, 65] width 4 height 4
radio input "true"
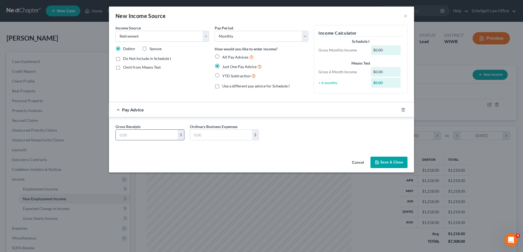
click at [141, 135] on input "text" at bounding box center [147, 135] width 62 height 10
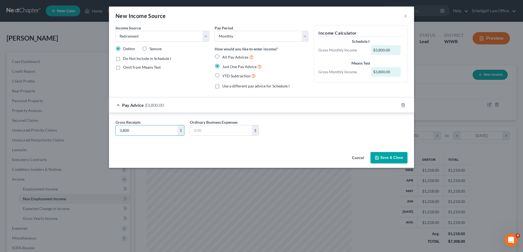
type input "3,800"
click at [388, 156] on button "Save & Close" at bounding box center [388, 157] width 37 height 11
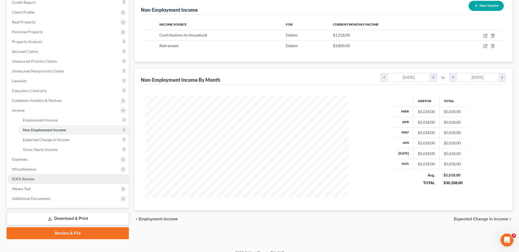
scroll to position [77, 0]
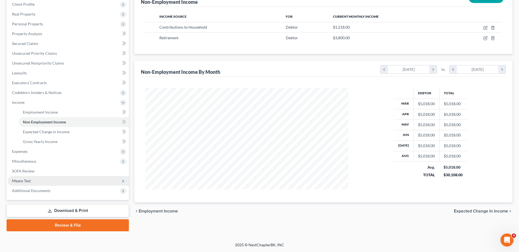
click at [28, 183] on span "Means Test" at bounding box center [21, 180] width 19 height 5
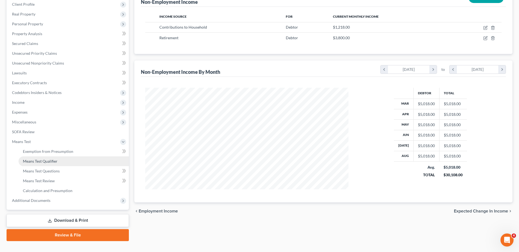
click at [41, 159] on span "Means Test Qualifier" at bounding box center [40, 161] width 35 height 5
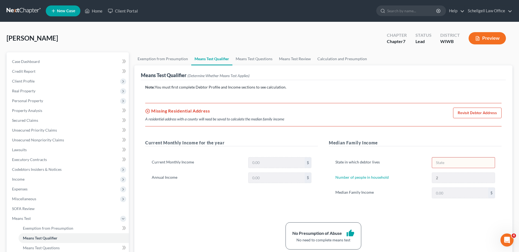
click at [459, 112] on link "Revisit Debtor Address" at bounding box center [477, 113] width 48 height 11
select select "0"
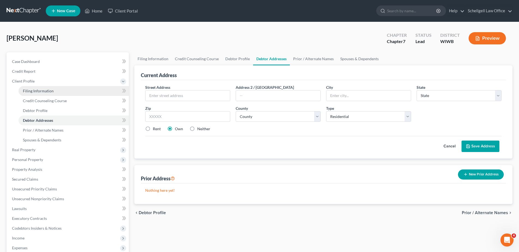
click at [45, 91] on span "Filing Information" at bounding box center [38, 91] width 31 height 5
select select "1"
select select "0"
select select "91"
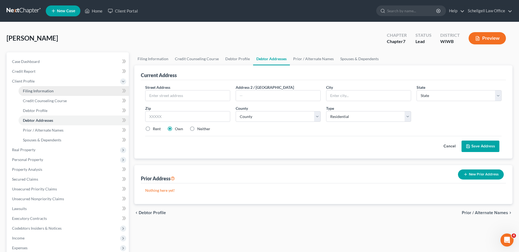
select select "52"
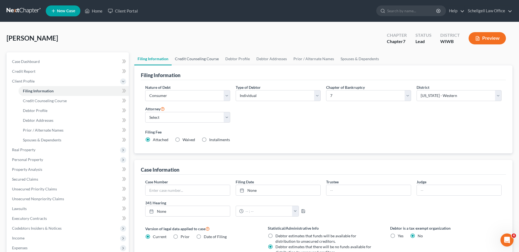
click at [198, 56] on link "Credit Counseling Course" at bounding box center [197, 58] width 50 height 13
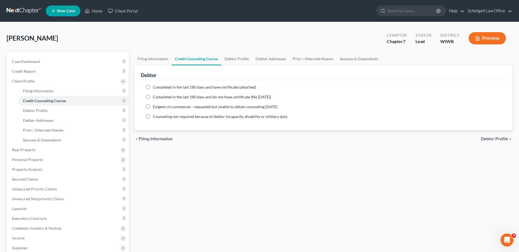
click at [153, 87] on label "Completed in the last 180 days and have certificate (attached)" at bounding box center [204, 86] width 103 height 5
click at [155, 87] on input "Completed in the last 180 days and have certificate (attached)" at bounding box center [157, 86] width 4 height 4
radio input "true"
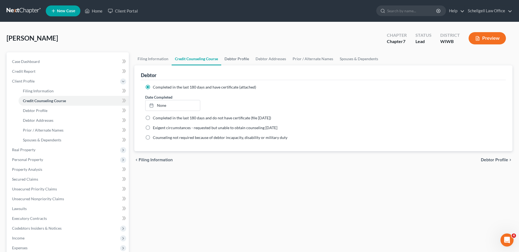
click at [243, 58] on link "Debtor Profile" at bounding box center [236, 58] width 31 height 13
select select "0"
select select "1"
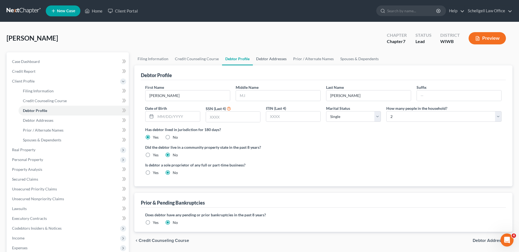
click at [267, 60] on link "Debtor Addresses" at bounding box center [271, 58] width 37 height 13
select select "0"
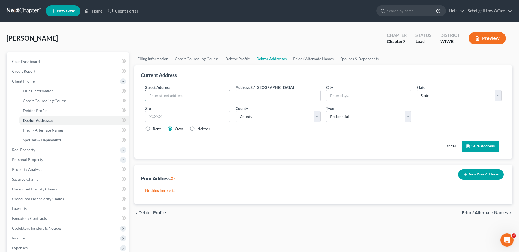
click at [180, 96] on input "text" at bounding box center [187, 95] width 84 height 10
type input "407 3rd Ave N"
drag, startPoint x: 355, startPoint y: 96, endPoint x: 356, endPoint y: 90, distance: 5.7
click at [355, 96] on input "text" at bounding box center [368, 95] width 84 height 10
type input "Hurley"
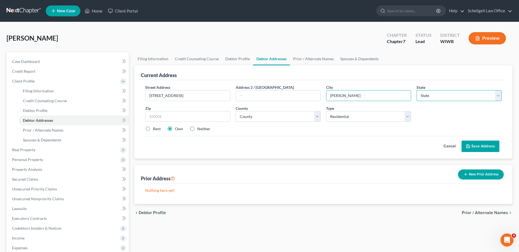
click at [434, 98] on select "State [US_STATE] AK AR AZ CA CO CT DE DC [GEOGRAPHIC_DATA] [GEOGRAPHIC_DATA] GU…" at bounding box center [459, 95] width 85 height 11
select select "52"
click at [417, 90] on select "State [US_STATE] AK AR AZ CA CO CT DE DC [GEOGRAPHIC_DATA] [GEOGRAPHIC_DATA] GU…" at bounding box center [459, 95] width 85 height 11
click at [166, 117] on input "text" at bounding box center [187, 116] width 85 height 11
type input "54534"
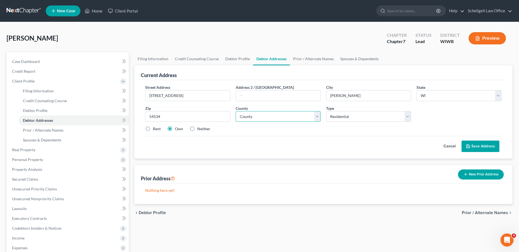
click at [255, 115] on select "County Adams County Ashland County Barron County Bayfield County Brown County B…" at bounding box center [278, 116] width 85 height 11
select select "25"
click at [236, 111] on select "County Adams County Ashland County Barron County Bayfield County Brown County B…" at bounding box center [278, 116] width 85 height 11
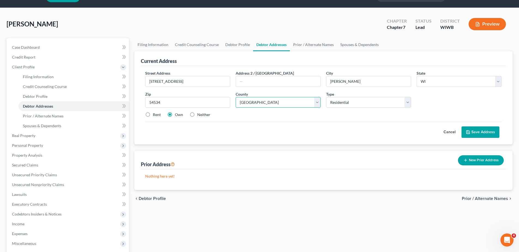
scroll to position [27, 0]
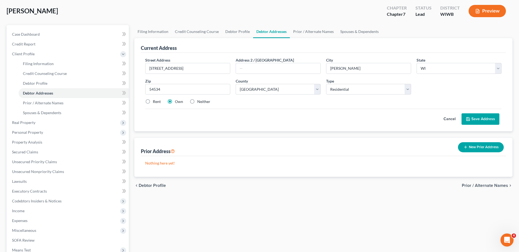
click at [477, 117] on button "Save Address" at bounding box center [480, 118] width 38 height 11
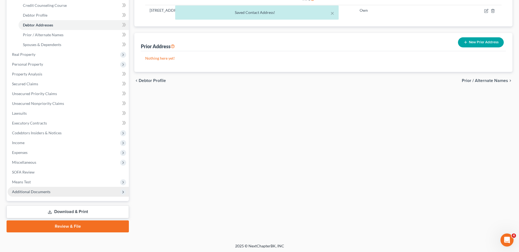
scroll to position [96, 0]
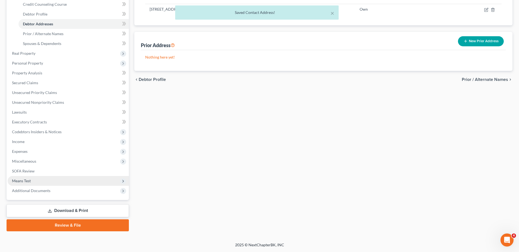
click at [21, 178] on span "Means Test" at bounding box center [21, 180] width 19 height 5
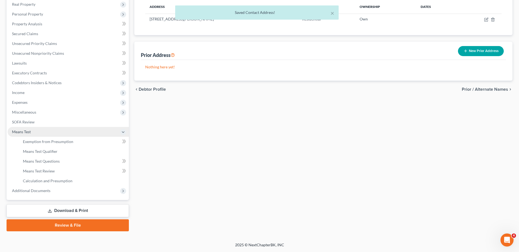
scroll to position [87, 0]
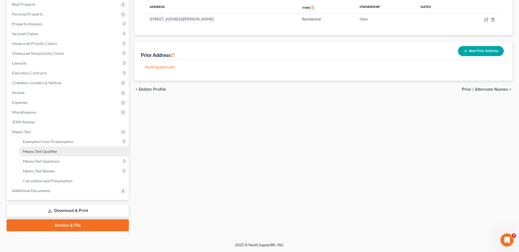
click at [40, 150] on span "Means Test Qualifier" at bounding box center [40, 151] width 35 height 5
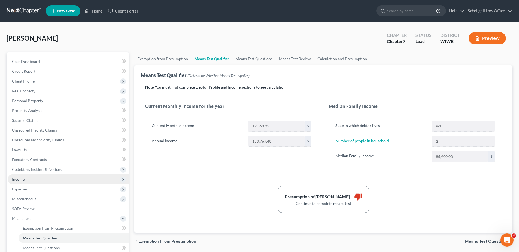
click at [20, 178] on span "Income" at bounding box center [18, 179] width 13 height 5
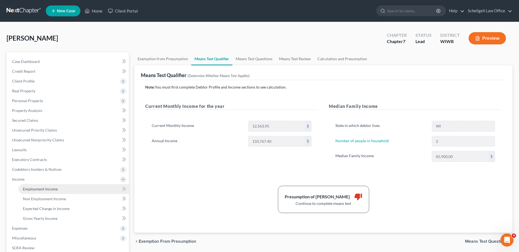
click at [31, 186] on link "Employment Income" at bounding box center [74, 189] width 110 height 10
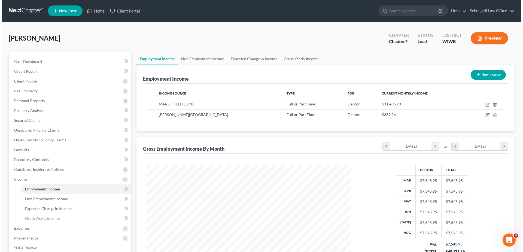
scroll to position [102, 214]
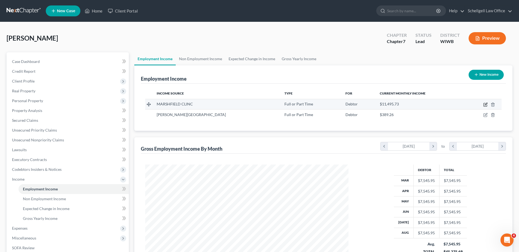
click at [484, 105] on icon "button" at bounding box center [485, 104] width 4 height 4
select select "0"
select select "52"
select select "2"
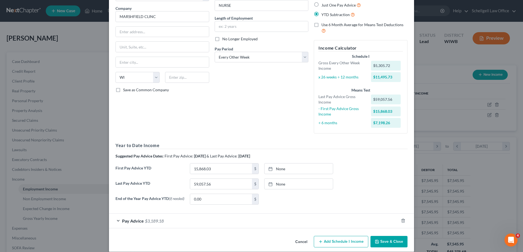
scroll to position [48, 0]
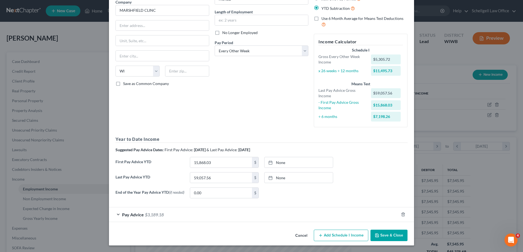
click at [139, 213] on span "Pay Advice" at bounding box center [133, 214] width 22 height 5
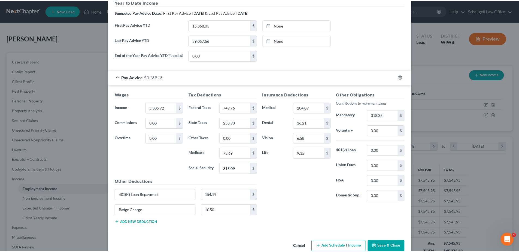
scroll to position [196, 0]
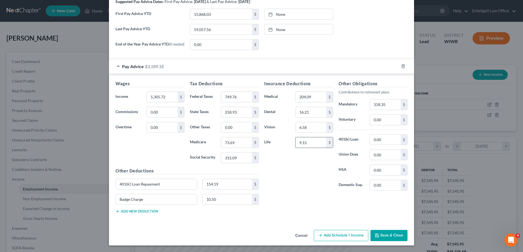
click at [311, 142] on input "9.15" at bounding box center [311, 142] width 31 height 10
type input "5.90"
click at [376, 234] on icon "button" at bounding box center [376, 235] width 3 height 3
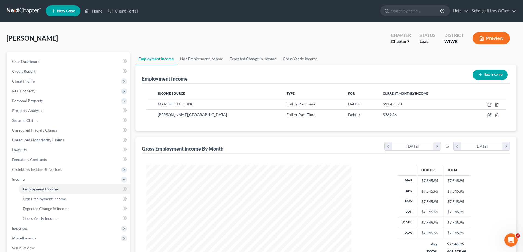
scroll to position [272324, 272211]
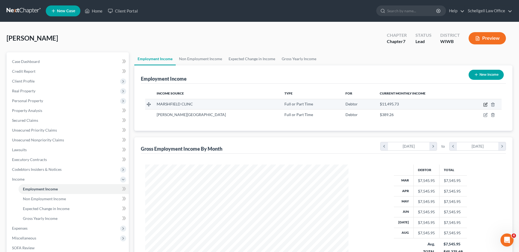
click at [485, 104] on icon "button" at bounding box center [485, 104] width 4 height 4
select select "0"
select select "52"
select select "2"
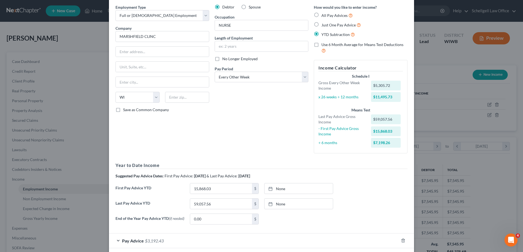
scroll to position [0, 0]
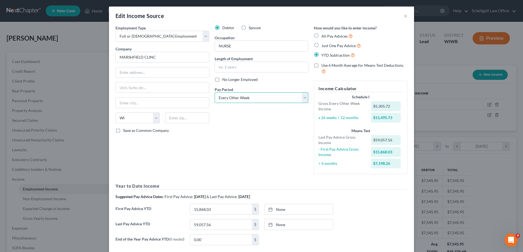
click at [302, 99] on select "Select Monthly Twice Monthly Every Other Week Weekly" at bounding box center [262, 97] width 94 height 11
click at [275, 143] on div "Debtor Spouse Occupation NURSE Length of Employment No Longer Employed Pay Peri…" at bounding box center [261, 101] width 99 height 153
click at [393, 119] on div "$11,495.73" at bounding box center [386, 118] width 30 height 10
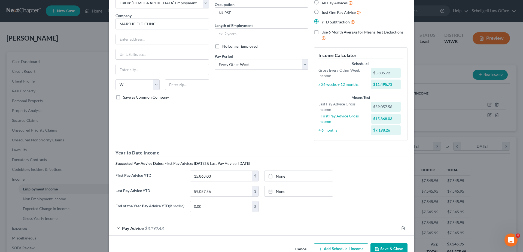
scroll to position [21, 0]
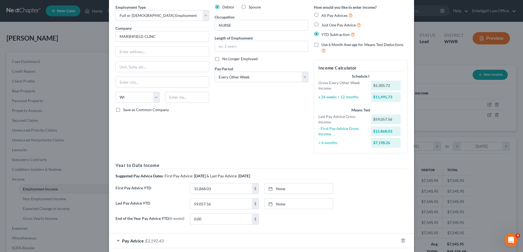
click at [321, 45] on label "Use 6 Month Average for Means Test Deductions" at bounding box center [364, 48] width 86 height 12
click at [324, 45] on input "Use 6 Month Average for Means Test Deductions" at bounding box center [326, 44] width 4 height 4
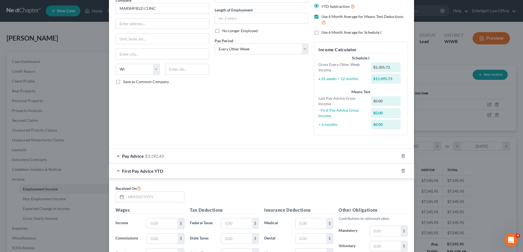
scroll to position [30, 0]
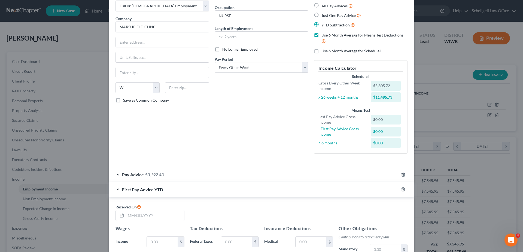
click at [321, 35] on label "Use 6 Month Average for Means Test Deductions" at bounding box center [364, 38] width 86 height 12
click at [324, 35] on input "Use 6 Month Average for Means Test Deductions" at bounding box center [326, 34] width 4 height 4
checkbox input "false"
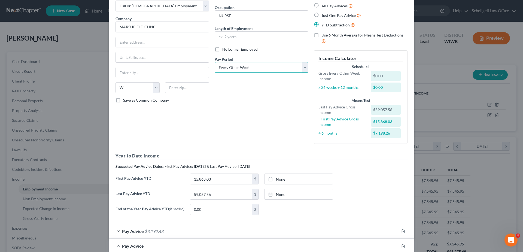
click at [302, 65] on select "Select Monthly Twice Monthly Every Other Week Weekly" at bounding box center [262, 67] width 94 height 11
click at [215, 62] on select "Select Monthly Twice Monthly Every Other Week Weekly" at bounding box center [262, 67] width 94 height 11
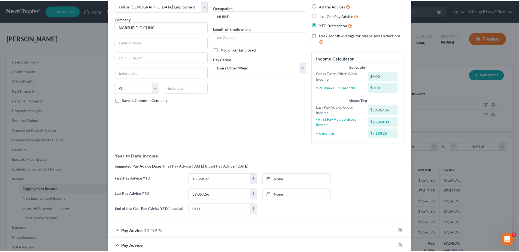
scroll to position [0, 0]
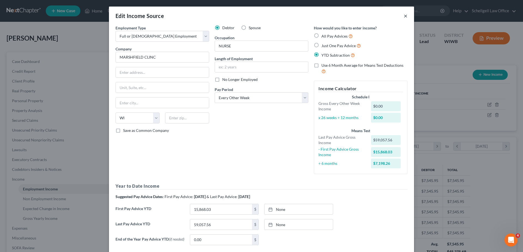
click at [405, 14] on button "×" at bounding box center [406, 16] width 4 height 7
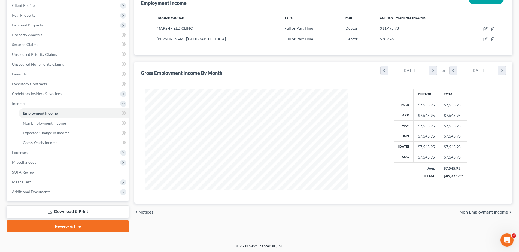
scroll to position [77, 0]
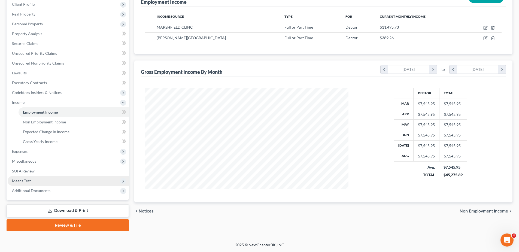
click at [23, 179] on span "Means Test" at bounding box center [21, 180] width 19 height 5
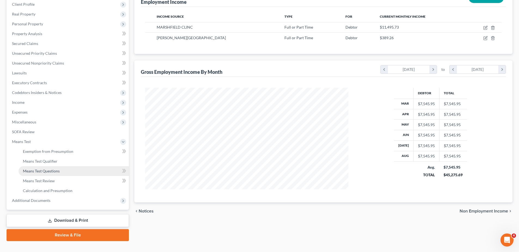
click at [41, 171] on span "Means Test Questions" at bounding box center [41, 171] width 37 height 5
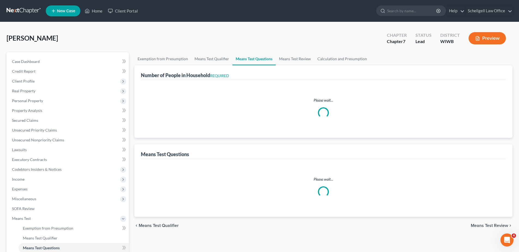
select select "0"
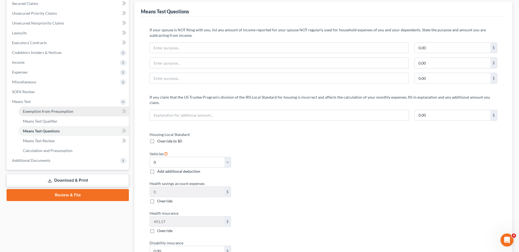
scroll to position [114, 0]
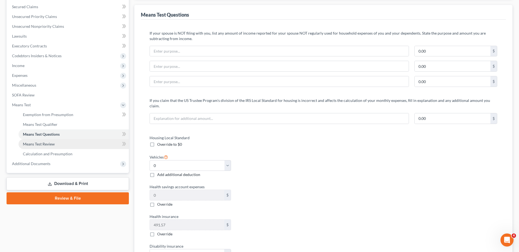
click at [46, 145] on span "Means Test Review" at bounding box center [39, 144] width 32 height 5
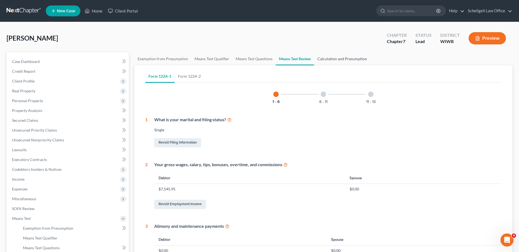
click at [333, 57] on link "Calculation and Presumption" at bounding box center [342, 58] width 56 height 13
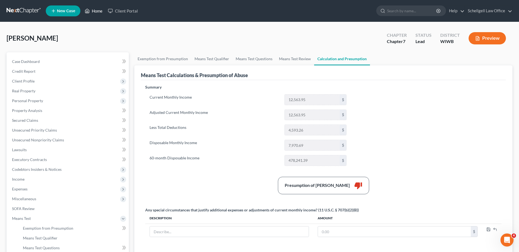
drag, startPoint x: 95, startPoint y: 7, endPoint x: 29, endPoint y: 38, distance: 73.3
click at [95, 7] on link "Home" at bounding box center [93, 11] width 23 height 10
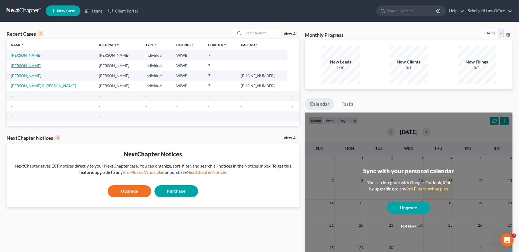
click at [29, 66] on link "[PERSON_NAME]" at bounding box center [26, 65] width 30 height 5
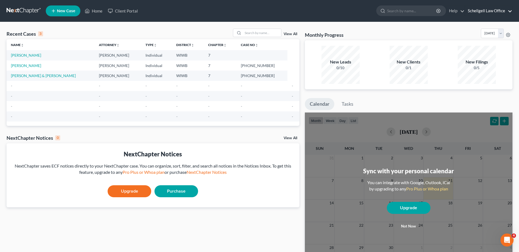
click at [497, 12] on link "Schellgell Law Office" at bounding box center [488, 11] width 47 height 10
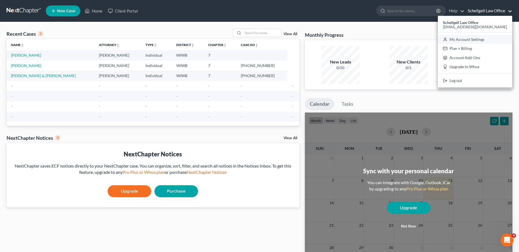
click at [478, 40] on link "My Account Settings" at bounding box center [475, 39] width 74 height 9
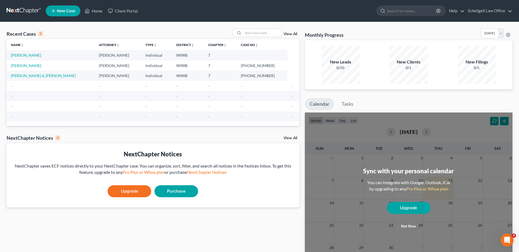
select select "23"
select select "52"
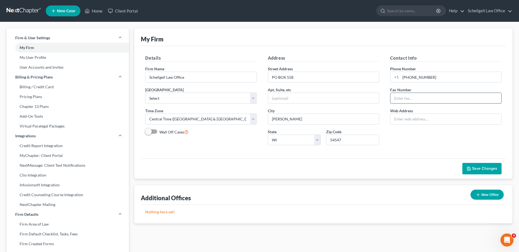
click at [401, 96] on input "text" at bounding box center [445, 98] width 111 height 10
type input "7154762219"
click at [410, 116] on input "text" at bounding box center [445, 119] width 111 height 10
click at [472, 169] on span "Save Changes" at bounding box center [482, 168] width 31 height 5
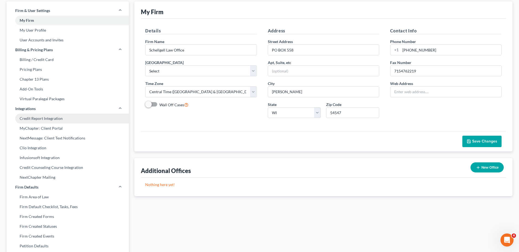
click at [52, 119] on link "Credit Report Integration" at bounding box center [68, 119] width 122 height 10
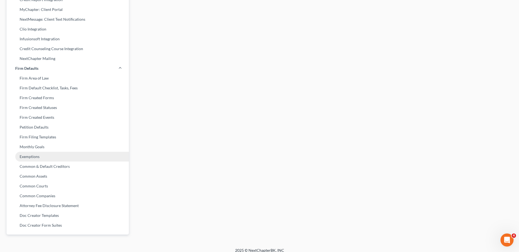
scroll to position [151, 0]
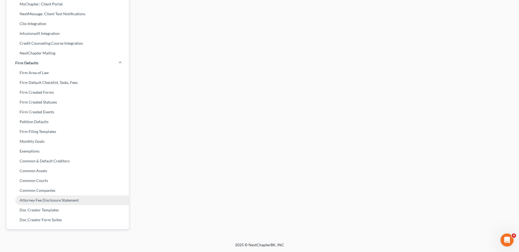
click at [29, 202] on link "Attorney Fee Disclosure Statement" at bounding box center [68, 200] width 122 height 10
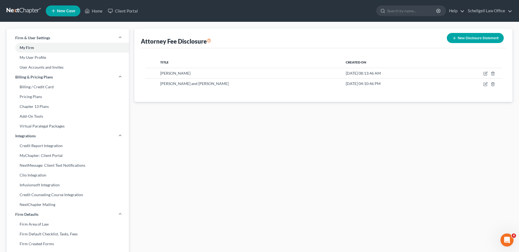
click at [455, 36] on icon "button" at bounding box center [454, 38] width 4 height 4
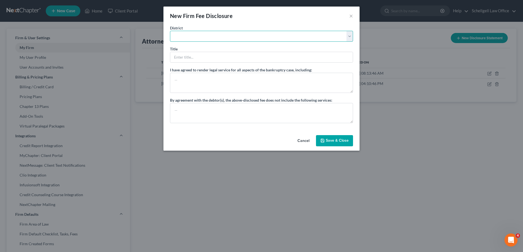
click at [213, 34] on select "[US_STATE] - [GEOGRAPHIC_DATA] [US_STATE] - [GEOGRAPHIC_DATA][US_STATE] - South…" at bounding box center [261, 36] width 183 height 11
click at [348, 36] on select "[US_STATE] - [GEOGRAPHIC_DATA] [US_STATE] - [GEOGRAPHIC_DATA][US_STATE] - South…" at bounding box center [261, 36] width 183 height 11
select select "91"
click at [170, 31] on select "[US_STATE] - [GEOGRAPHIC_DATA] [US_STATE] - [GEOGRAPHIC_DATA][US_STATE] - South…" at bounding box center [261, 36] width 183 height 11
click at [204, 55] on input "text" at bounding box center [261, 57] width 183 height 10
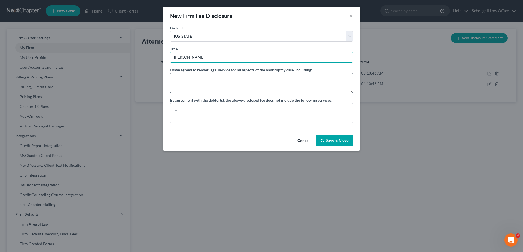
type input "[PERSON_NAME]"
click at [215, 79] on textarea at bounding box center [261, 83] width 183 height 20
type textarea "Filing Petition and related schedules and attend 341 Meeting"
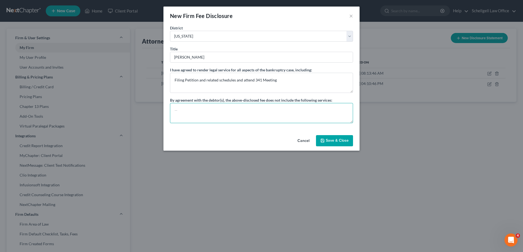
click at [197, 108] on textarea at bounding box center [261, 113] width 183 height 20
click at [176, 111] on textarea "reaffirmation Agreements" at bounding box center [261, 113] width 183 height 20
type textarea "Reaffirmation Agreements"
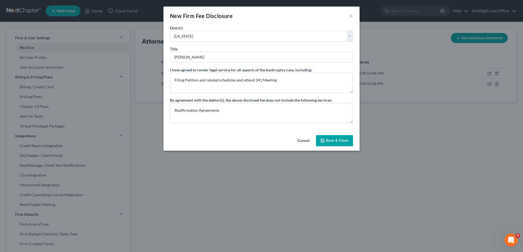
click at [320, 139] on button "Save & Close" at bounding box center [334, 140] width 37 height 11
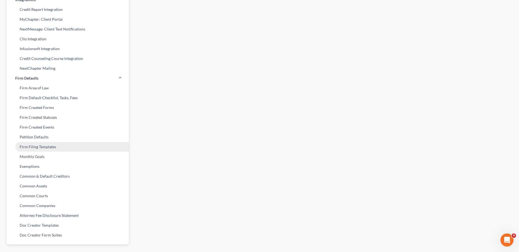
scroll to position [151, 0]
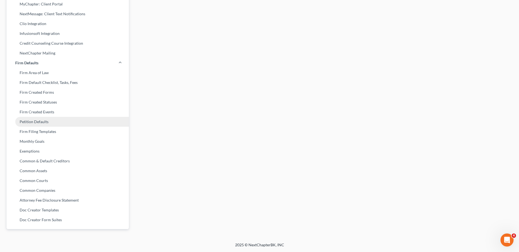
click at [42, 119] on link "Petition Defaults" at bounding box center [68, 122] width 122 height 10
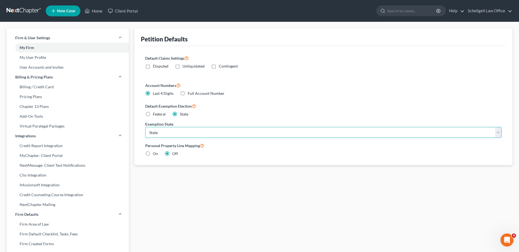
click at [167, 130] on select "State [US_STATE] AK AR AZ CA CO CT DE DC [GEOGRAPHIC_DATA] [GEOGRAPHIC_DATA] GU…" at bounding box center [323, 132] width 356 height 11
select select "52"
click at [145, 127] on select "State [US_STATE] AK AR AZ CA CO CT DE DC [GEOGRAPHIC_DATA] [GEOGRAPHIC_DATA] GU…" at bounding box center [323, 132] width 356 height 11
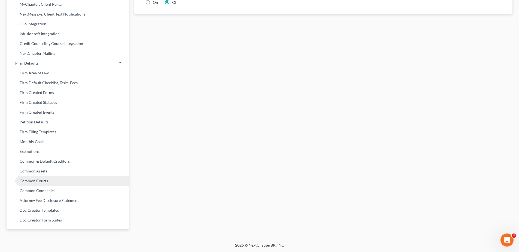
scroll to position [151, 0]
click at [30, 171] on link "Common Assets" at bounding box center [68, 171] width 122 height 10
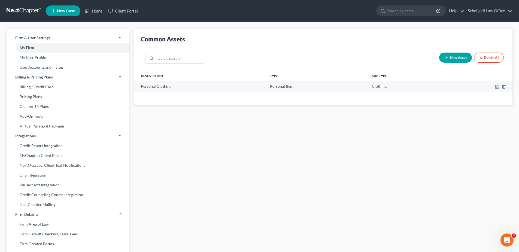
click at [450, 57] on span "New Asset" at bounding box center [458, 58] width 17 height 4
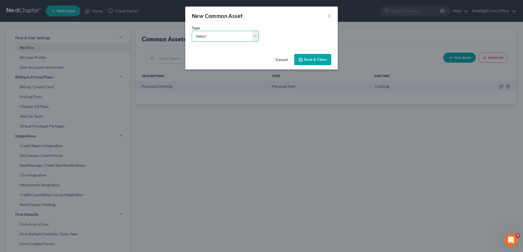
click at [254, 35] on select "Select Personal Item Bank Account Interest Owed Asset Business Related Asset Fa…" at bounding box center [225, 36] width 67 height 11
select select "1"
click at [192, 31] on select "Select Personal Item Bank Account Interest Owed Asset Business Related Asset Fa…" at bounding box center [225, 36] width 67 height 11
click at [326, 36] on select "Select Brokerage Cash on Hand Certificates of Deposit Checking Account Money Ma…" at bounding box center [297, 36] width 67 height 11
select select "checking"
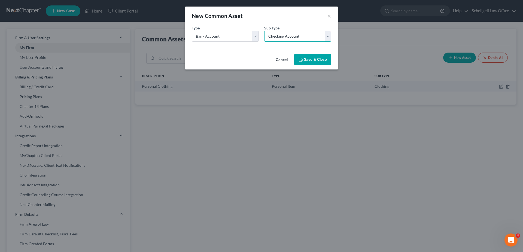
click at [264, 31] on select "Select Brokerage Cash on Hand Certificates of Deposit Checking Account Money Ma…" at bounding box center [297, 36] width 67 height 11
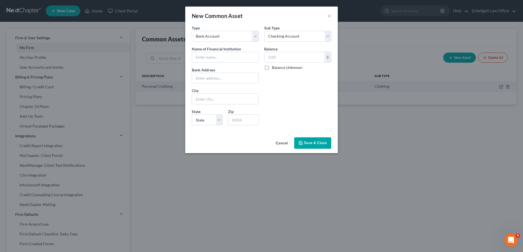
click at [314, 143] on span "Save & Close" at bounding box center [315, 143] width 23 height 5
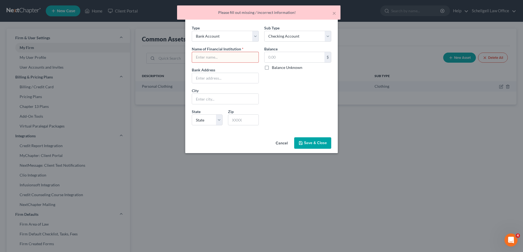
click at [275, 100] on div "Balance $ Balance Unknown Balance Undetermined $ Balance Unknown" at bounding box center [298, 85] width 72 height 79
click at [336, 13] on button "×" at bounding box center [334, 13] width 4 height 7
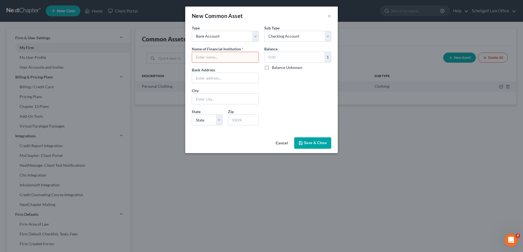
click at [278, 144] on button "Cancel" at bounding box center [281, 143] width 21 height 11
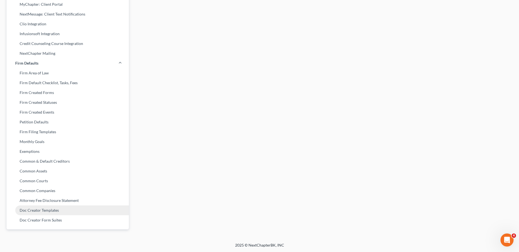
scroll to position [151, 0]
click at [50, 196] on link "Attorney Fee Disclosure Statement" at bounding box center [68, 200] width 122 height 10
